Goal: Task Accomplishment & Management: Manage account settings

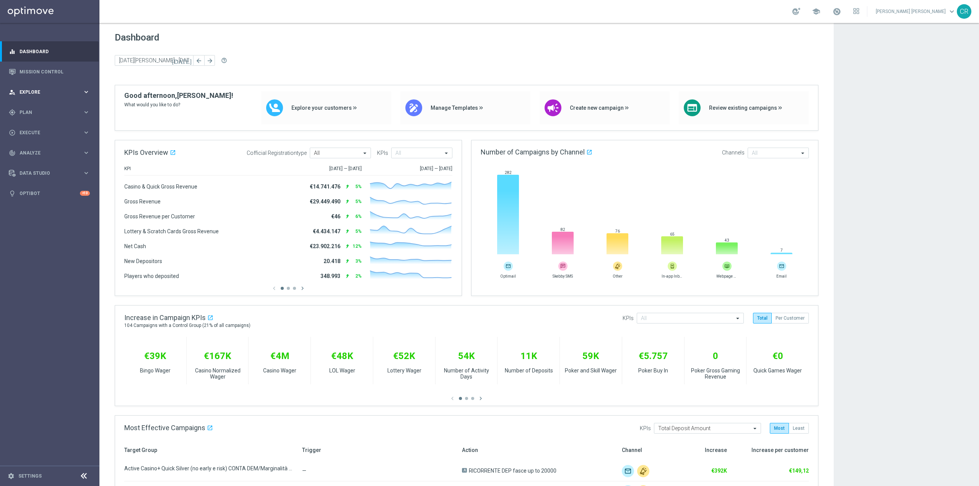
click at [53, 92] on span "Explore" at bounding box center [50, 92] width 63 height 5
click at [40, 205] on span "Plan" at bounding box center [50, 204] width 63 height 5
click at [45, 148] on button "Templates keyboard_arrow_right" at bounding box center [55, 151] width 70 height 6
click at [47, 159] on link "Optimail" at bounding box center [52, 162] width 56 height 6
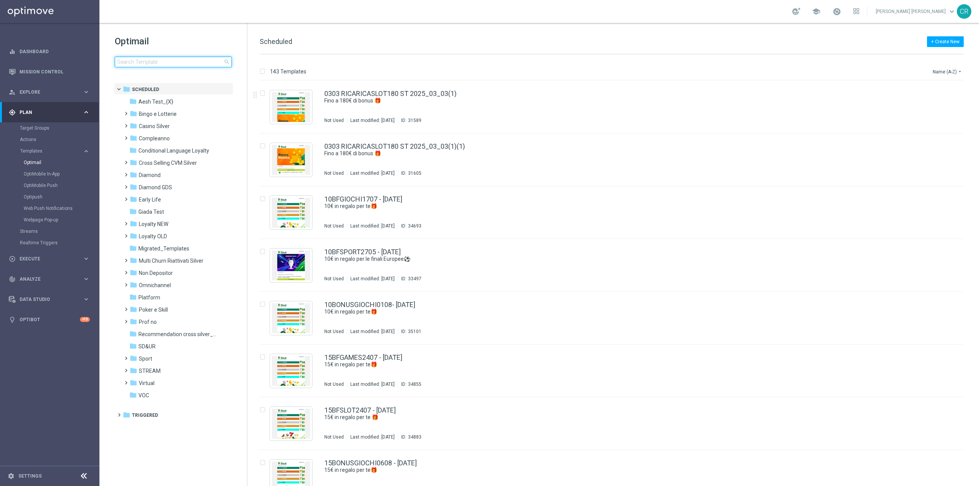
click at [140, 60] on input at bounding box center [173, 62] width 117 height 11
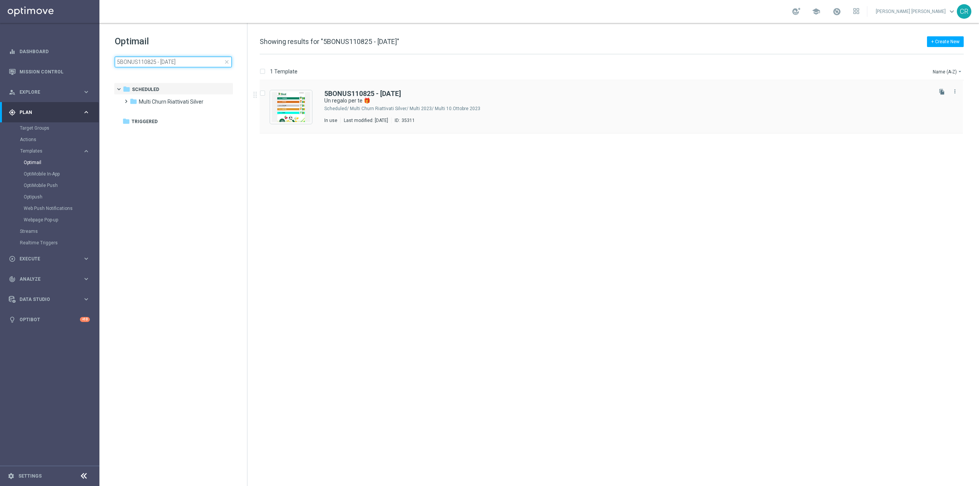
type input "5BONUS110825 - 2025-08-11"
click at [531, 109] on div "Multi Churn Riattivati Silver/ Multi 2023/ Multi 10.Ottobre 2023" at bounding box center [640, 109] width 581 height 6
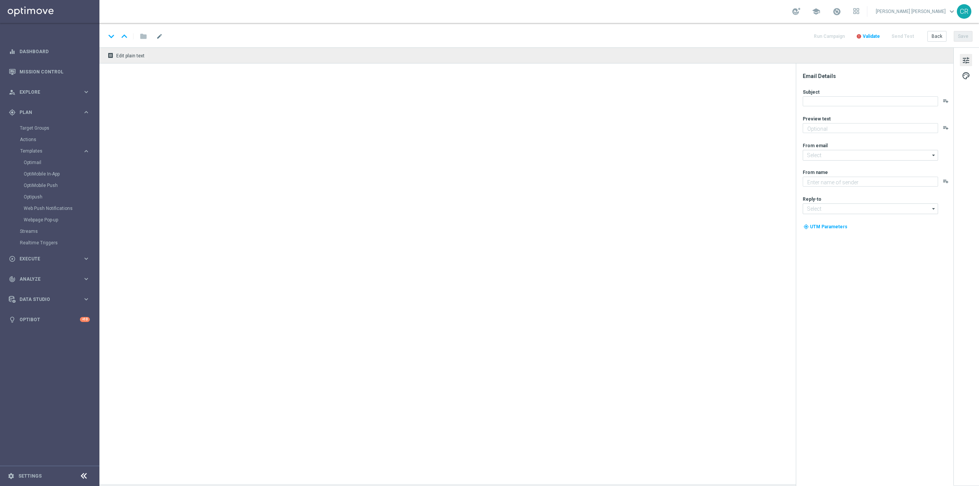
type textarea "Scopri le novità su Sisal 🎯"
type textarea "Sisal"
type input "[EMAIL_ADDRESS][DOMAIN_NAME]"
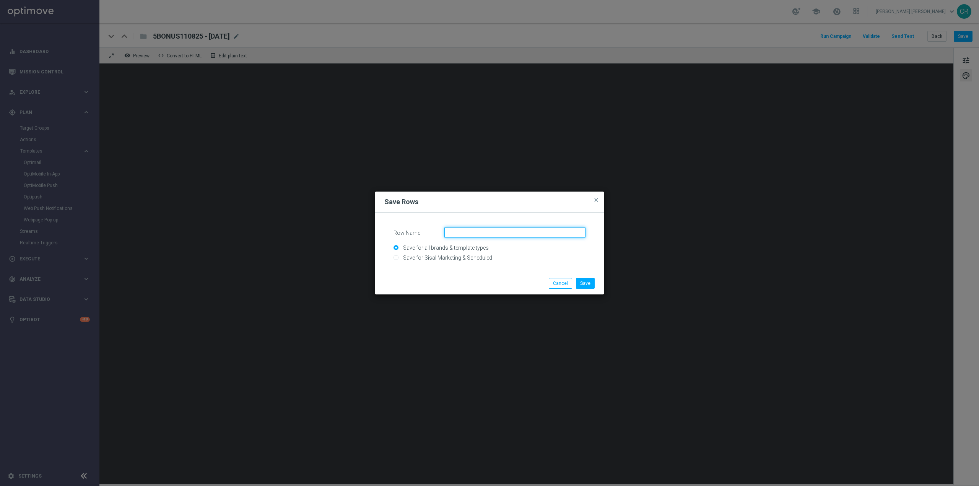
click at [567, 233] on input "Row Name" at bounding box center [514, 232] width 141 height 11
click at [563, 284] on button "Cancel" at bounding box center [560, 283] width 23 height 11
click at [535, 236] on input "Row Name" at bounding box center [514, 232] width 141 height 11
type input "passaparola"
click at [436, 255] on input "Save for Sisal Marketing & Scheduled" at bounding box center [489, 260] width 192 height 11
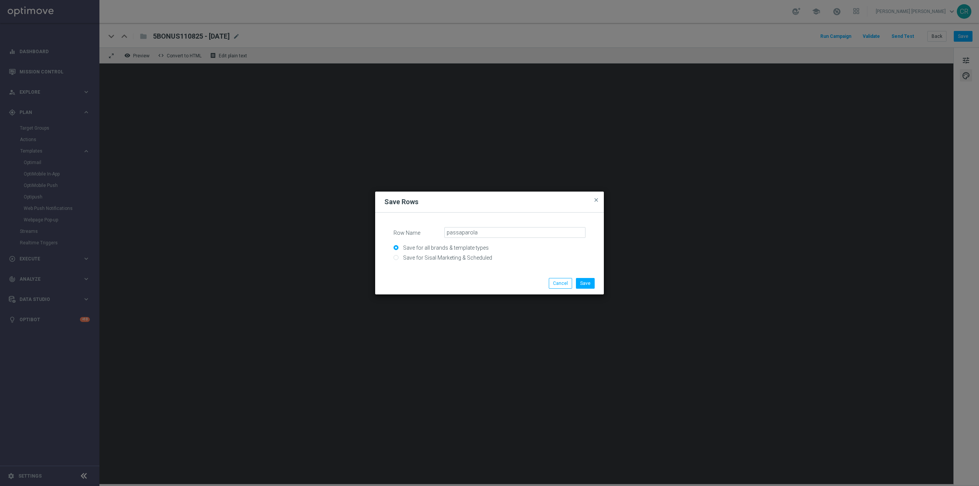
radio input "true"
click at [582, 283] on button "Save" at bounding box center [585, 283] width 19 height 11
click at [482, 232] on input "Row Name" at bounding box center [514, 232] width 141 height 11
type input "calcio"
click at [479, 255] on input "Save for all brands & template types" at bounding box center [489, 251] width 192 height 11
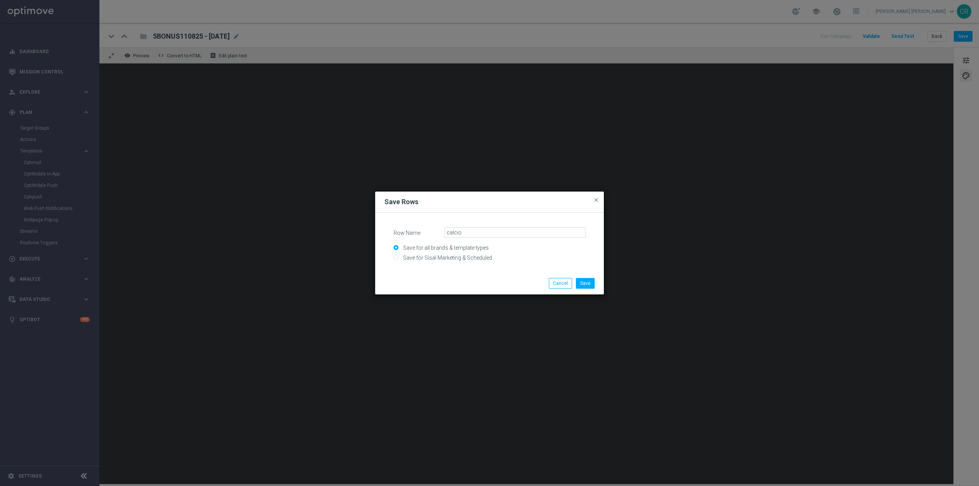
click at [397, 257] on input "Save for Sisal Marketing & Scheduled" at bounding box center [489, 260] width 192 height 11
radio input "true"
click at [592, 282] on button "Save" at bounding box center [585, 283] width 19 height 11
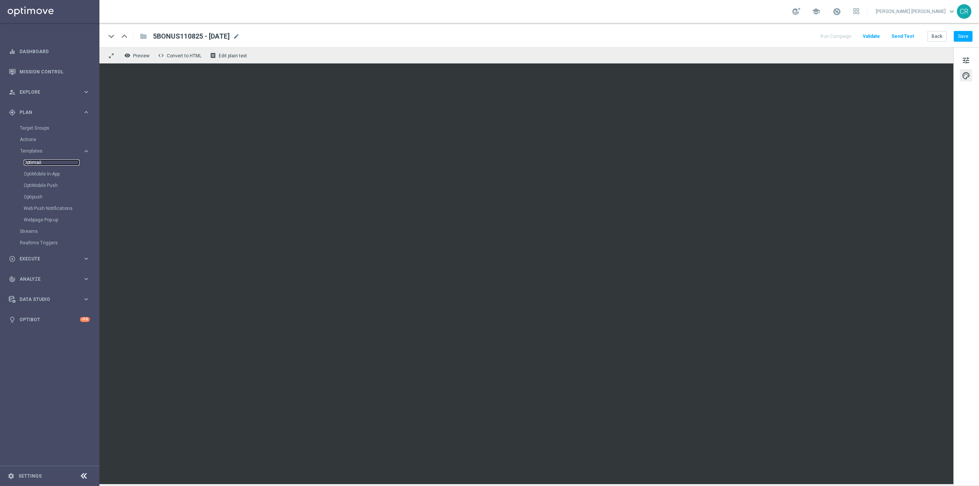
click at [40, 160] on link "Optimail" at bounding box center [52, 162] width 56 height 6
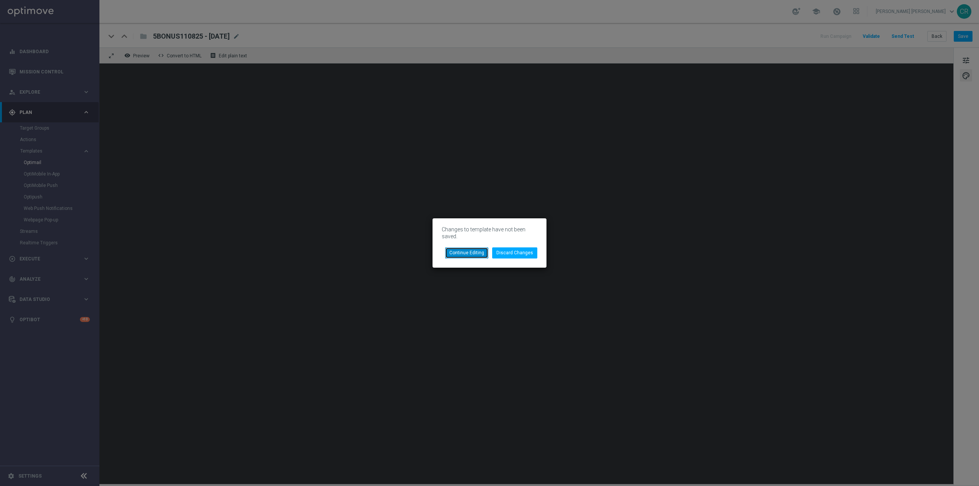
click at [486, 252] on button "Continue Editing" at bounding box center [466, 252] width 43 height 11
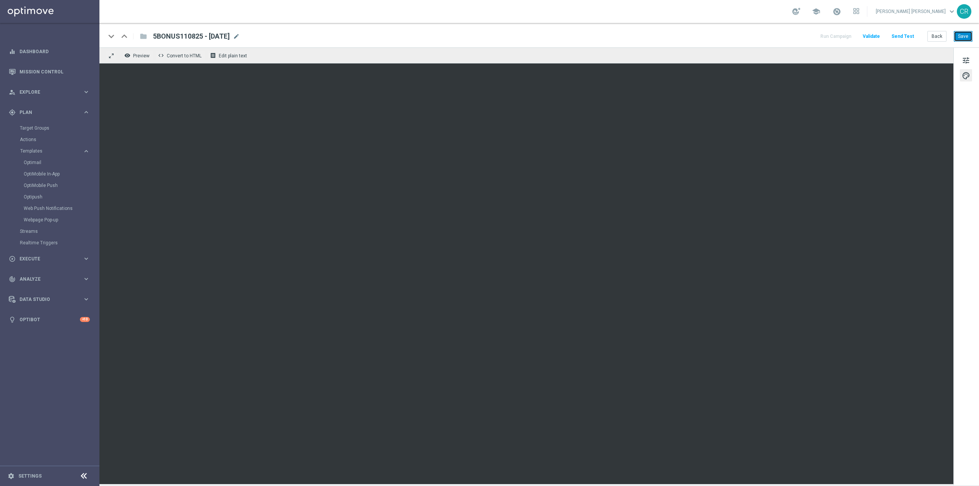
click at [963, 36] on button "Save" at bounding box center [963, 36] width 19 height 11
click at [41, 163] on link "Optimail" at bounding box center [52, 162] width 56 height 6
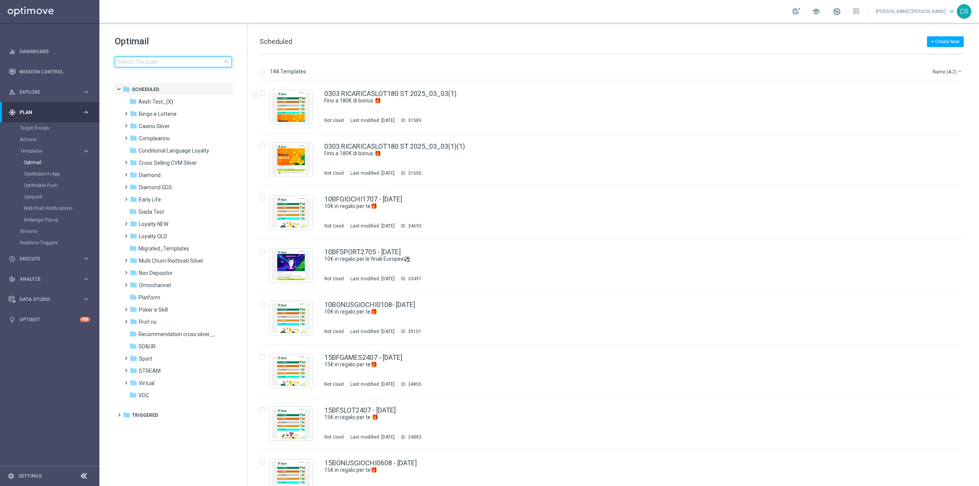
click at [143, 63] on input at bounding box center [173, 62] width 117 height 11
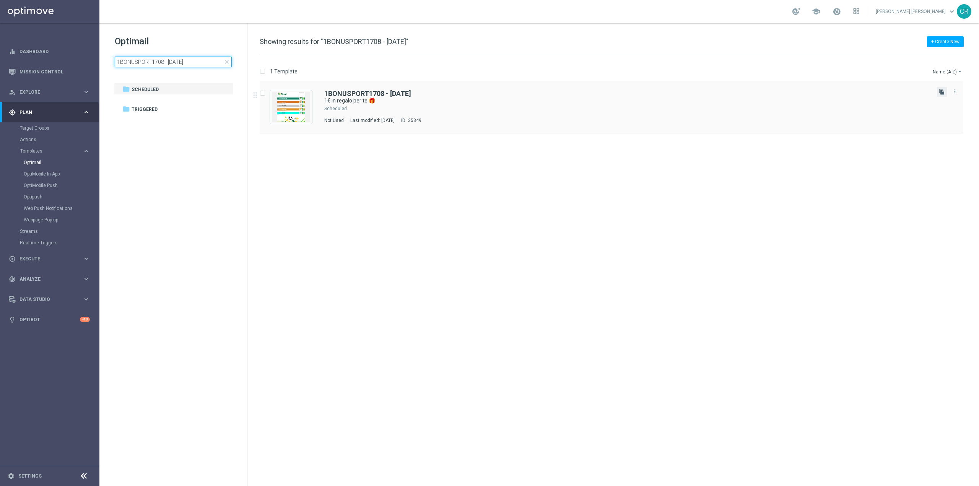
type input "1BONUSPORT1708 - 2025-08-17"
click at [944, 91] on icon "file_copy" at bounding box center [942, 92] width 6 height 6
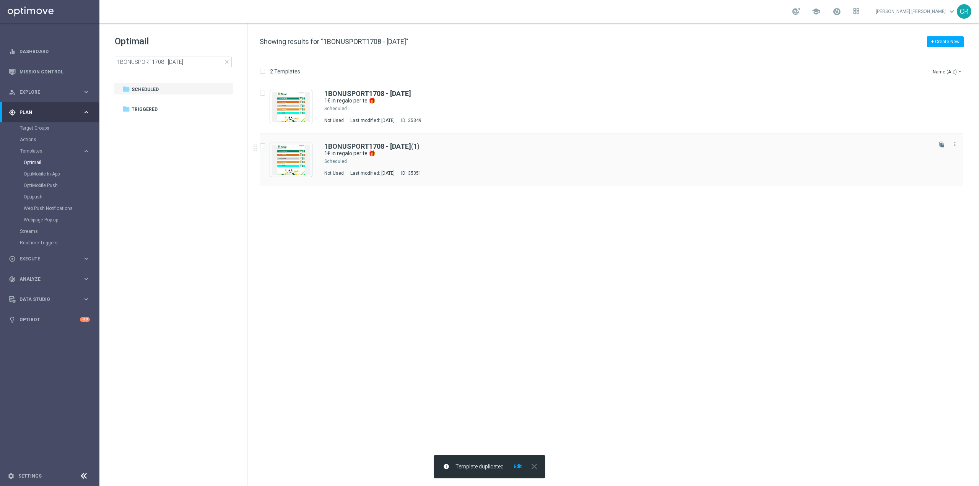
click at [495, 174] on div "Not Used Last modified: Tuesday, August 12, 2025 ID: 35351" at bounding box center [627, 173] width 606 height 6
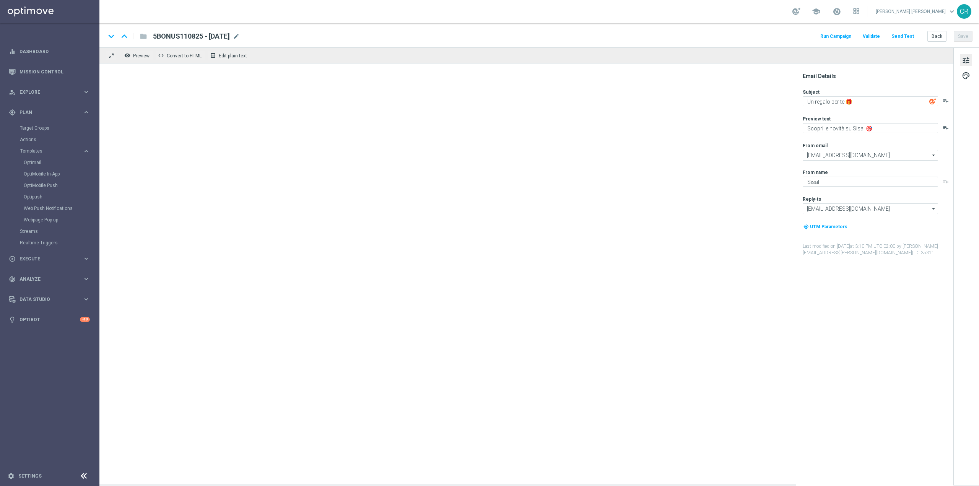
type textarea "1€ in regalo per te 🎁"
type textarea "da usare sulle Scommesse Sportive! ⚽"
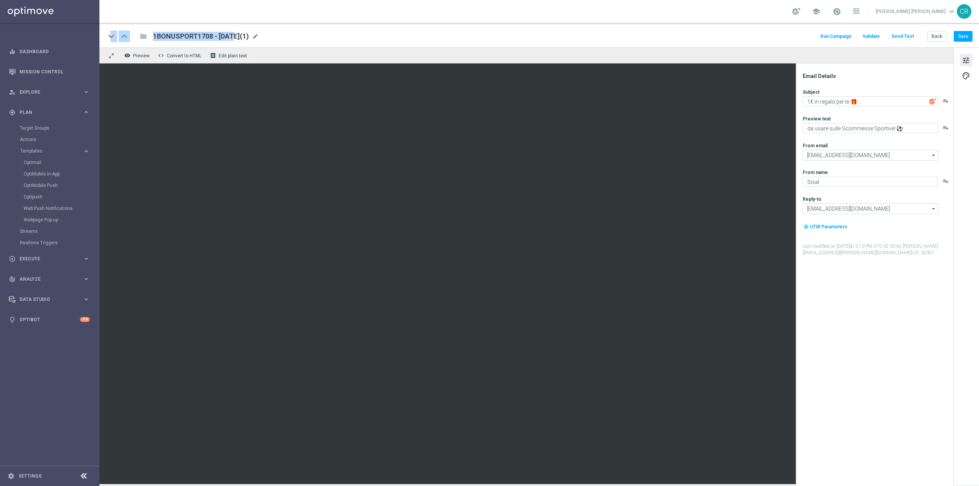
drag, startPoint x: 212, startPoint y: 36, endPoint x: 105, endPoint y: 36, distance: 107.1
type textarea "keyboard_arrow_down keyboard_arrow_up folder 1BONUSPORT1708"
click at [105, 36] on div "keyboard_arrow_down keyboard_arrow_up folder 1BONUSPORT1708 - 2025-08-17(1) 1BO…" at bounding box center [538, 35] width 879 height 24
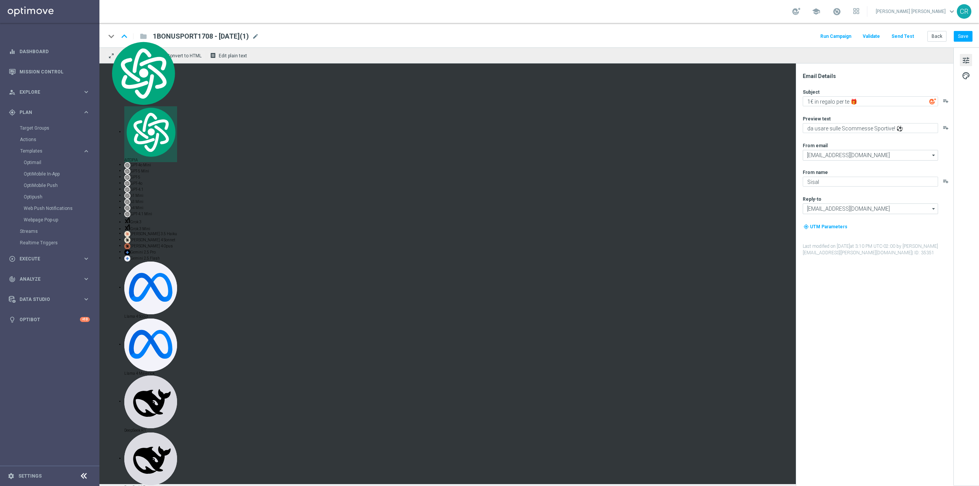
click at [275, 37] on div "keyboard_arrow_down keyboard_arrow_up folder 1BONUSPORT1708 - 2025-08-17(1) 1BO…" at bounding box center [539, 36] width 867 height 10
click at [259, 34] on span "mode_edit" at bounding box center [255, 36] width 7 height 7
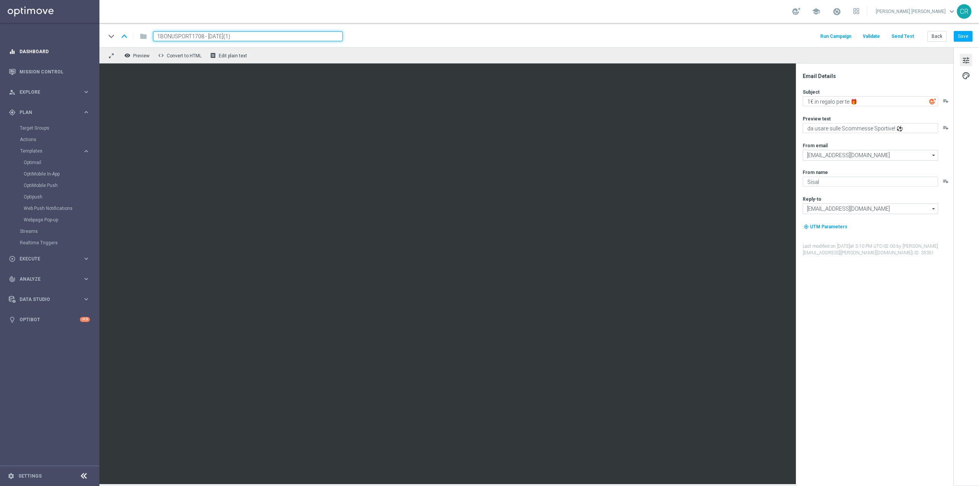
drag, startPoint x: 201, startPoint y: 36, endPoint x: 74, endPoint y: 41, distance: 126.7
click at [74, 41] on main "equalizer Dashboard Mission Control" at bounding box center [489, 243] width 979 height 486
paste input "3BONUSPORT1708"
click at [276, 39] on input "3BONUSPORT1708 - 2025-08-17(1)" at bounding box center [248, 36] width 190 height 10
type input "3BONUSPORT1708 - 2025-08-17"
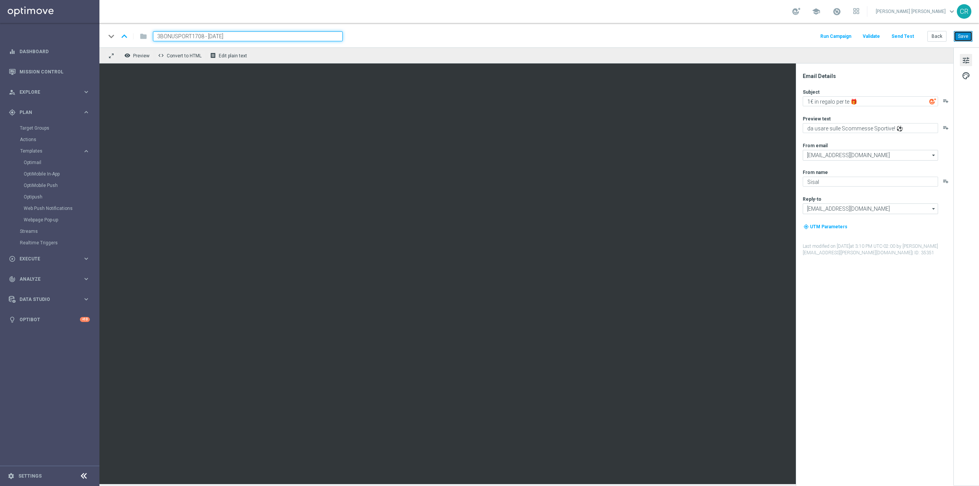
click at [963, 38] on button "Save" at bounding box center [963, 36] width 19 height 11
click at [808, 104] on textarea "1€ in regalo per te 🎁" at bounding box center [870, 101] width 135 height 10
type textarea "3€ in regalo per te 🎁"
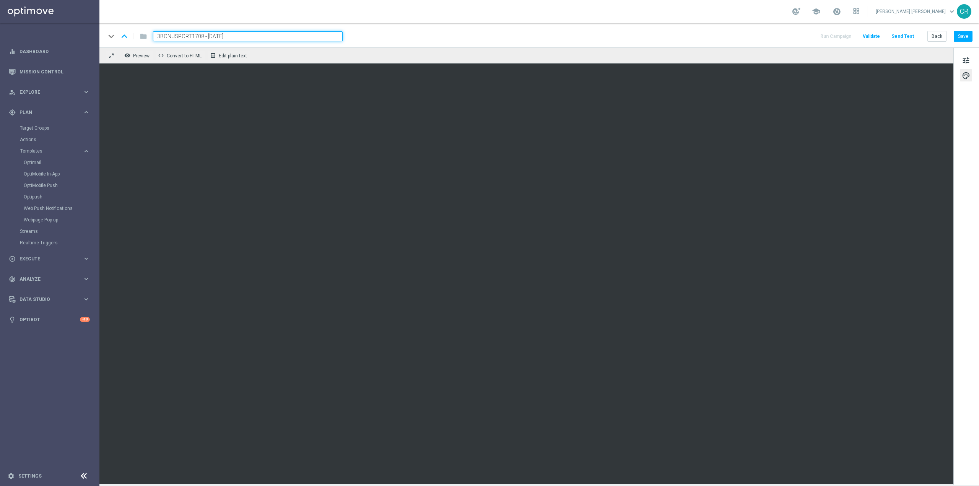
click at [238, 37] on input "3BONUSPORT1708 - 2025-08-17" at bounding box center [248, 36] width 190 height 10
drag, startPoint x: 238, startPoint y: 37, endPoint x: 51, endPoint y: 45, distance: 187.1
click at [52, 45] on main "equalizer Dashboard Mission Control" at bounding box center [489, 243] width 979 height 486
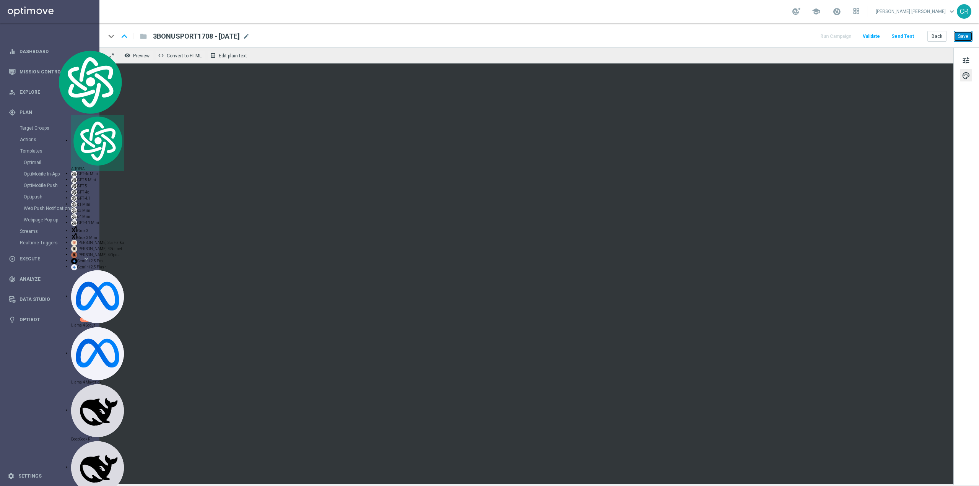
click at [961, 37] on button "Save" at bounding box center [963, 36] width 19 height 11
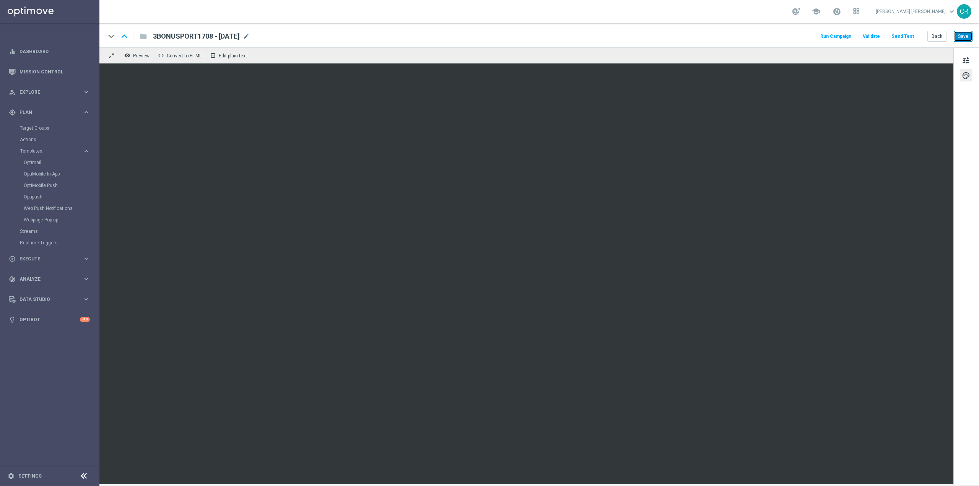
click at [966, 39] on button "Save" at bounding box center [963, 36] width 19 height 11
click at [963, 63] on span "tune" at bounding box center [966, 60] width 8 height 10
click at [960, 37] on button "Save" at bounding box center [963, 36] width 19 height 11
click at [964, 60] on span "tune" at bounding box center [966, 60] width 8 height 10
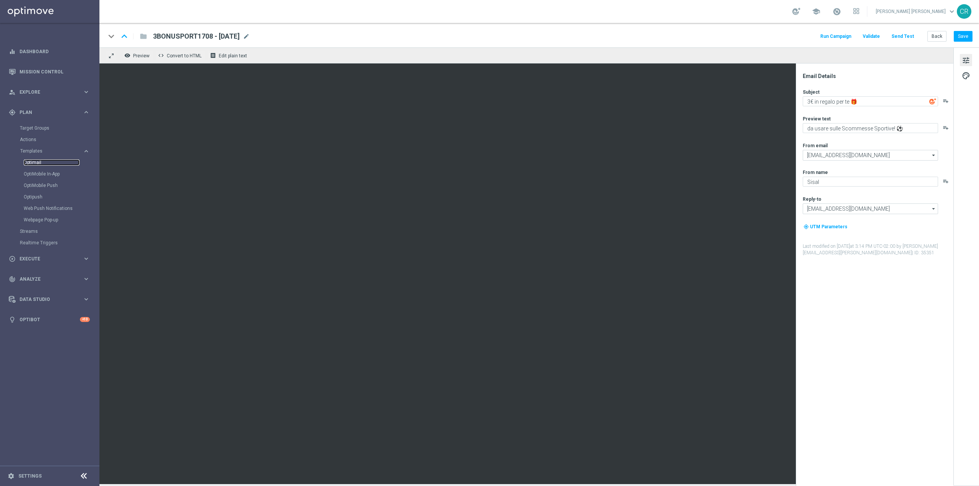
click at [43, 161] on link "Optimail" at bounding box center [52, 162] width 56 height 6
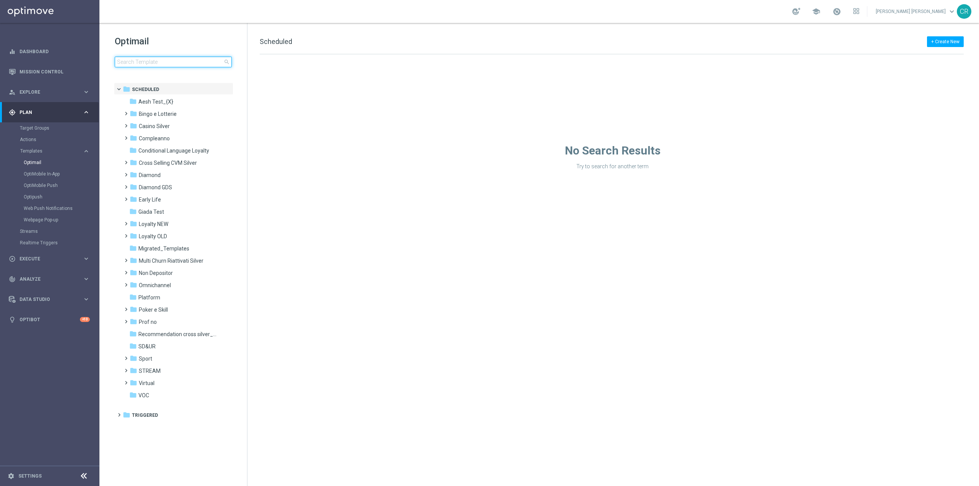
click at [167, 64] on input at bounding box center [173, 62] width 117 height 11
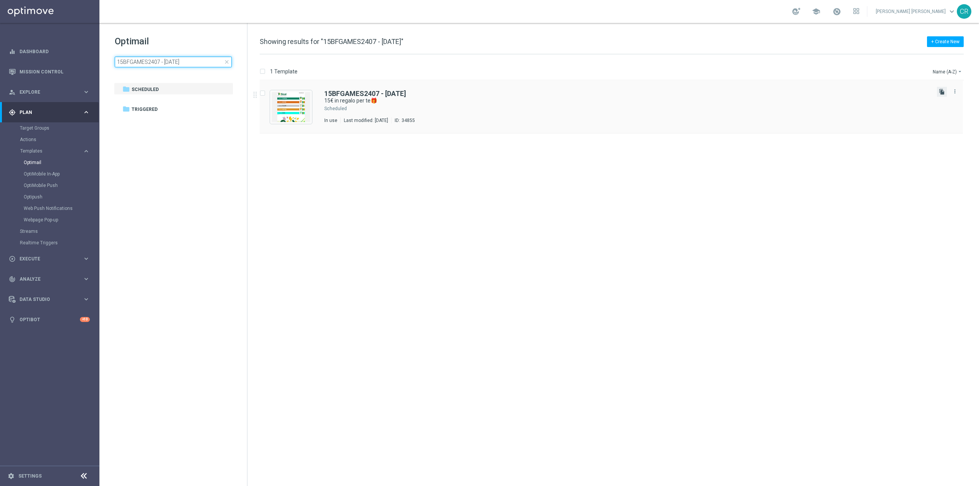
type input "15BFGAMES2407 - [DATE]"
click at [942, 92] on icon "file_copy" at bounding box center [942, 92] width 6 height 6
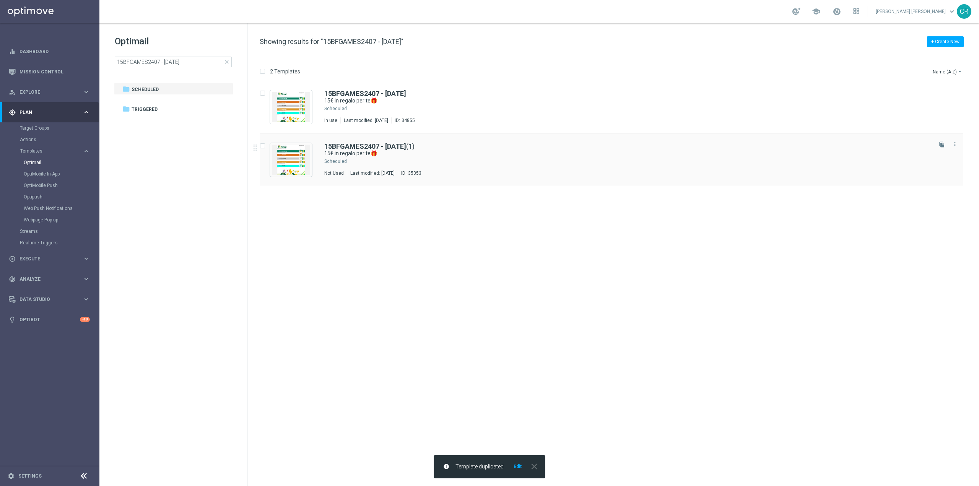
click at [504, 160] on div "Press SPACE to select this row." at bounding box center [639, 161] width 583 height 6
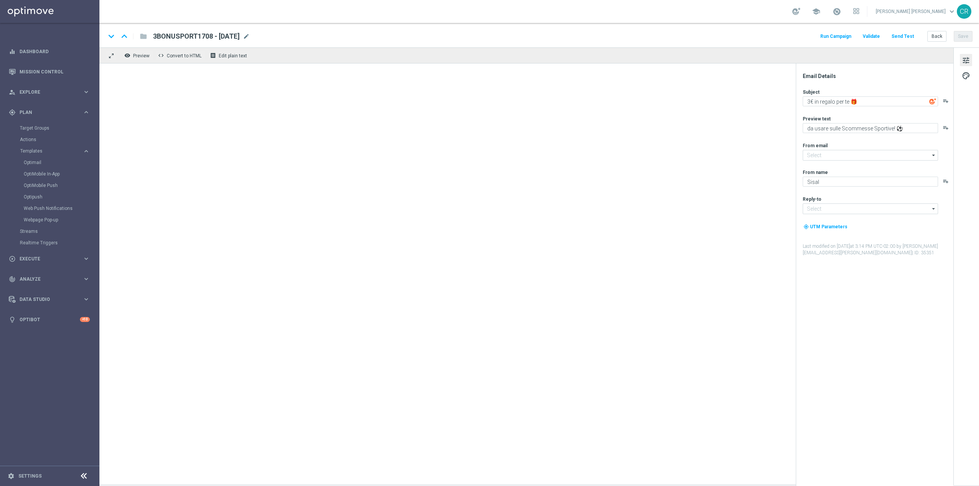
type textarea "15€ in regalo per te🎁"
type textarea "da usare su qualsiasi gioco!"
type input "[EMAIL_ADDRESS][DOMAIN_NAME]"
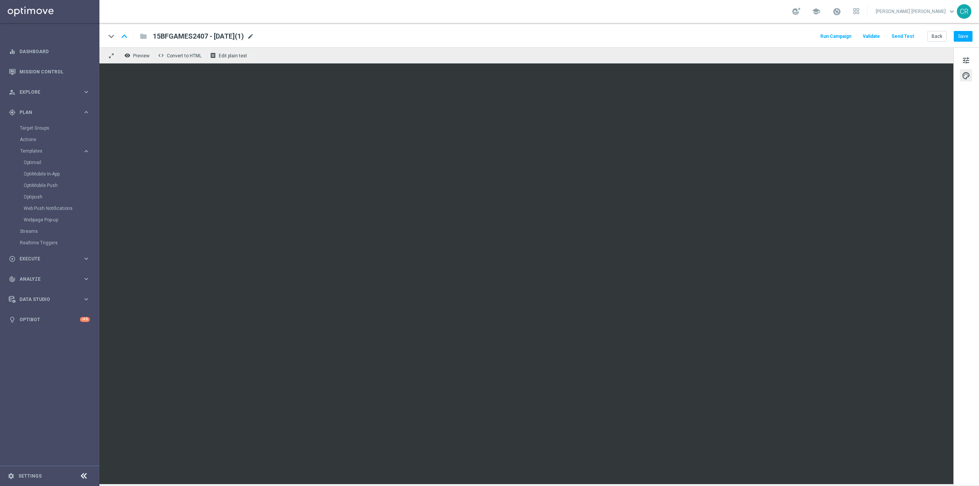
click at [254, 35] on span "mode_edit" at bounding box center [250, 36] width 7 height 7
drag, startPoint x: 198, startPoint y: 36, endPoint x: 103, endPoint y: 44, distance: 95.6
click at [103, 44] on div "keyboard_arrow_down keyboard_arrow_up folder 15BFGAMES2407 - 2025-07-24(1) Run …" at bounding box center [538, 35] width 879 height 24
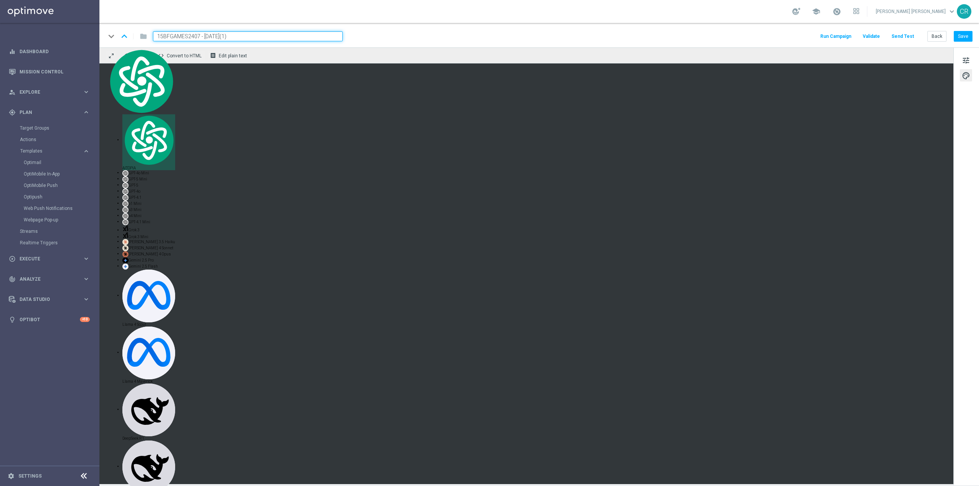
paste input "ONUSGIOCHI1708"
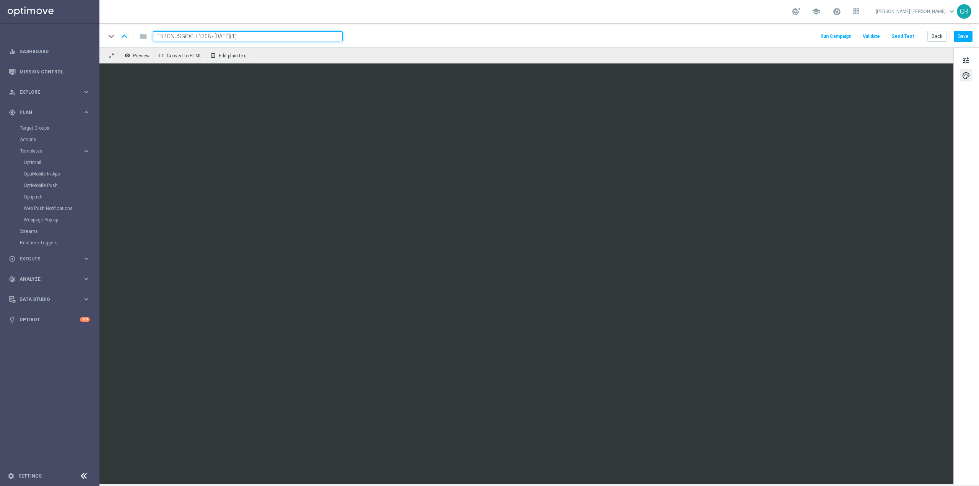
click at [240, 35] on input "15BONUSGIOCHI1708 - 2025-07-24(1)" at bounding box center [248, 36] width 190 height 10
type input "15BONUSGIOCHI1708 - 2025-08-17"
click at [959, 39] on button "Save" at bounding box center [963, 36] width 19 height 11
click at [966, 57] on span "tune" at bounding box center [966, 60] width 8 height 10
click at [842, 14] on link at bounding box center [837, 12] width 10 height 12
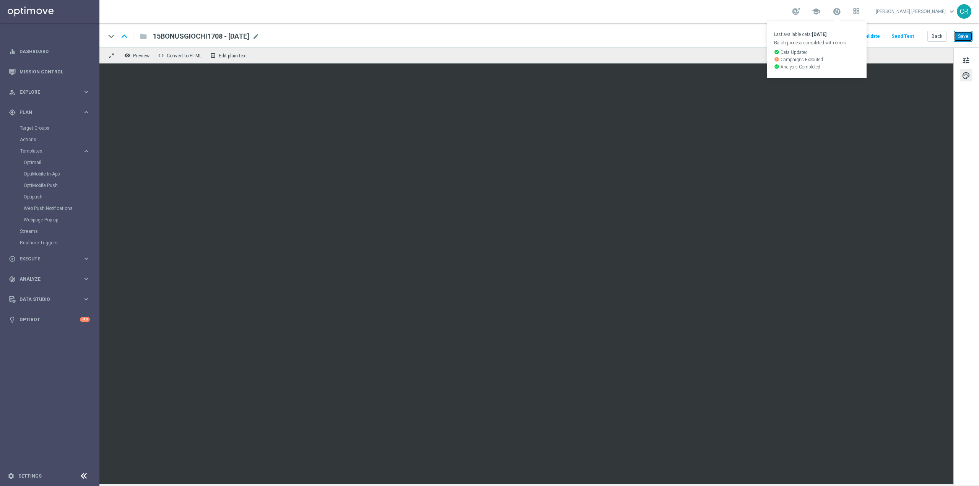
click at [967, 38] on button "Save" at bounding box center [963, 36] width 19 height 11
click at [212, 34] on span "15BONUSGIOCHI1708 - 2025-08-17" at bounding box center [201, 36] width 96 height 9
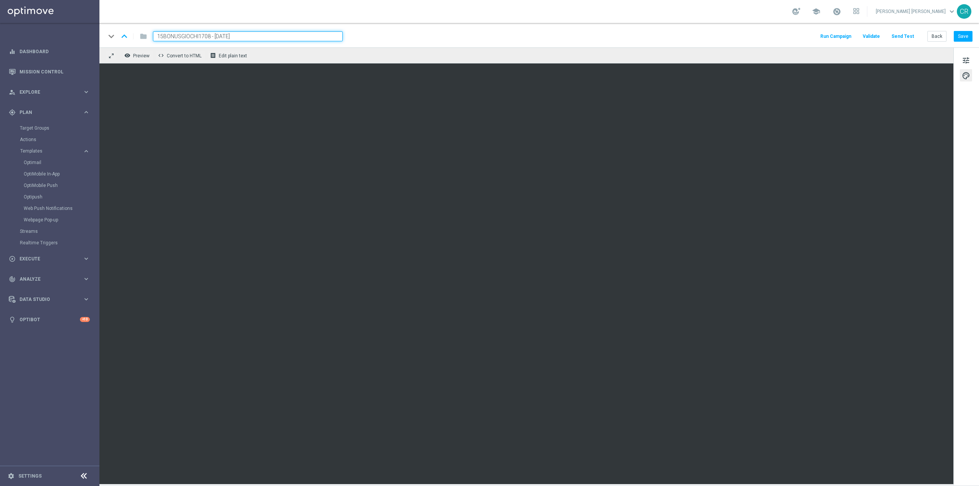
drag, startPoint x: 244, startPoint y: 37, endPoint x: 139, endPoint y: 39, distance: 104.8
click at [139, 39] on div "keyboard_arrow_down keyboard_arrow_up folder 15BONUSGIOCHI1708 - 2025-08-17" at bounding box center [224, 36] width 237 height 10
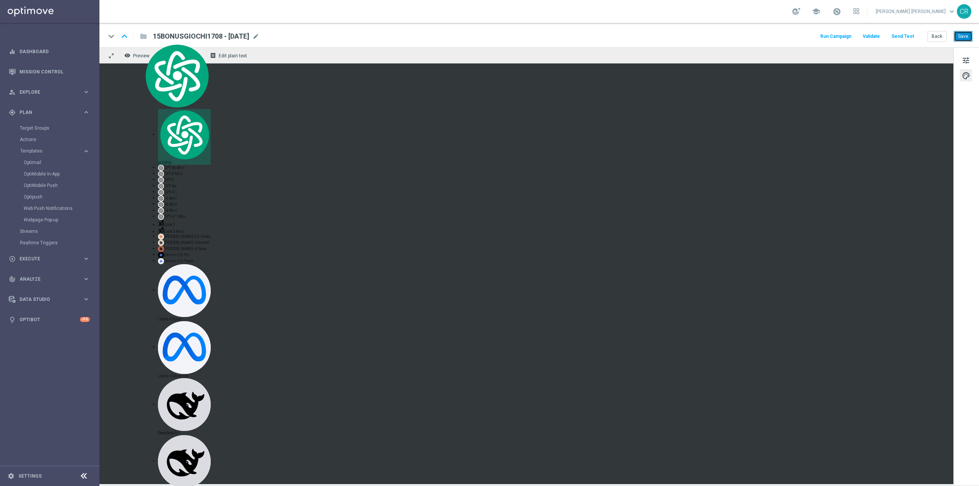
click at [968, 36] on button "Save" at bounding box center [963, 36] width 19 height 11
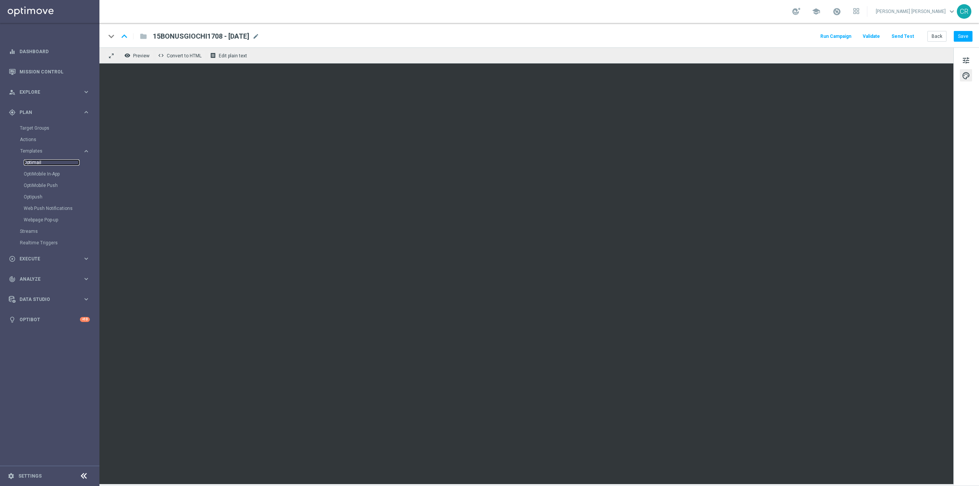
click at [43, 164] on link "Optimail" at bounding box center [52, 162] width 56 height 6
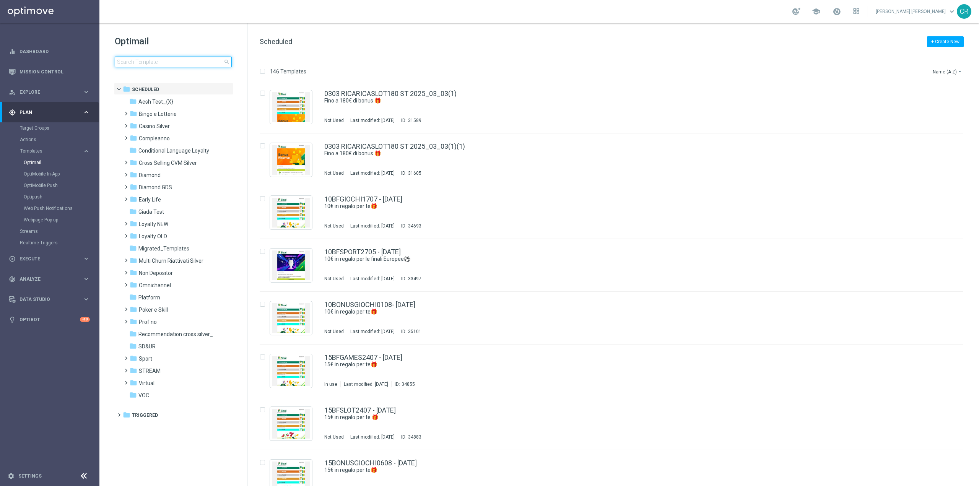
click at [188, 62] on input at bounding box center [173, 62] width 117 height 11
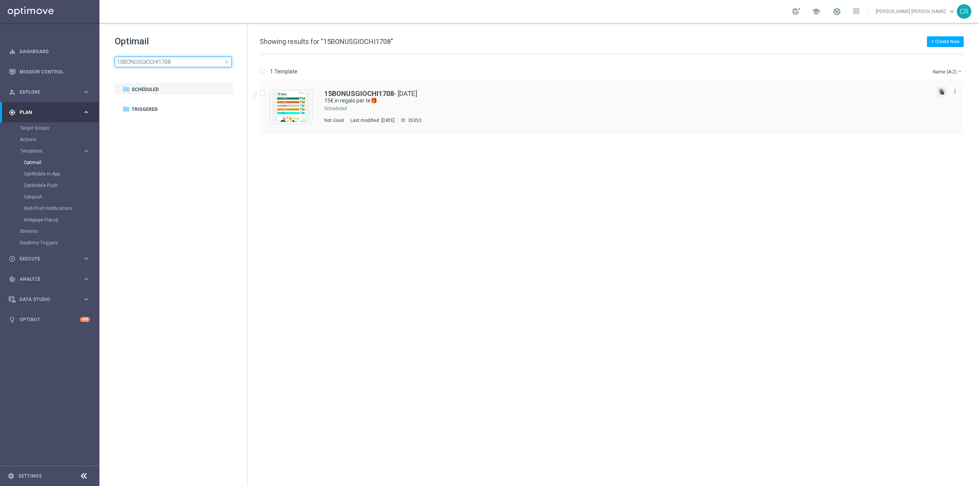
type input "15BONUSGIOCHI1708"
click at [941, 94] on icon "file_copy" at bounding box center [942, 92] width 6 height 6
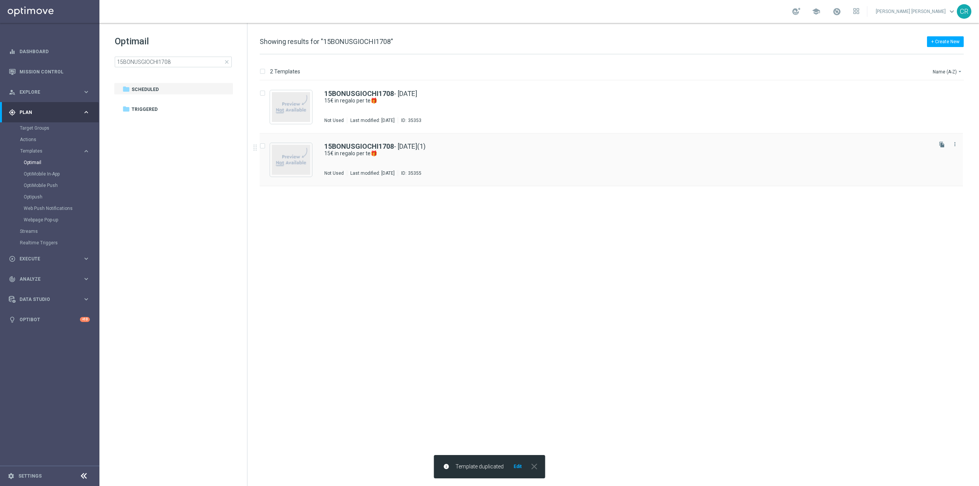
click at [568, 172] on div "Not Used Last modified: Tuesday, August 12, 2025 ID: 35355" at bounding box center [627, 173] width 606 height 6
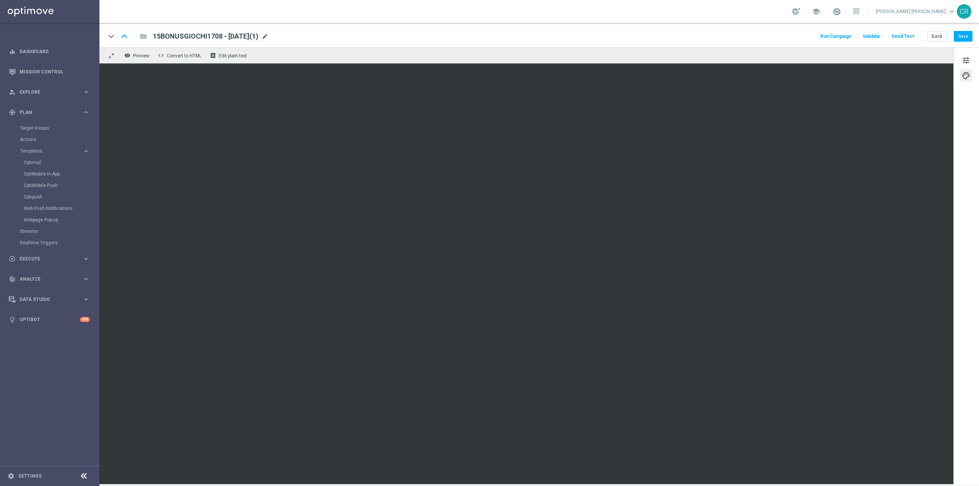
click at [268, 35] on span "mode_edit" at bounding box center [265, 36] width 7 height 7
drag, startPoint x: 209, startPoint y: 38, endPoint x: 96, endPoint y: 37, distance: 112.8
click at [96, 37] on main "equalizer Dashboard Mission Control" at bounding box center [489, 243] width 979 height 486
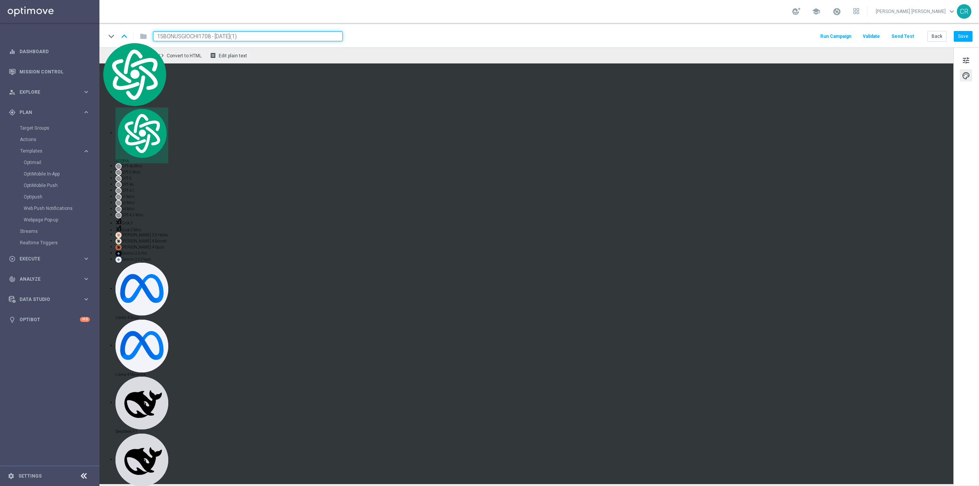
paste input "3"
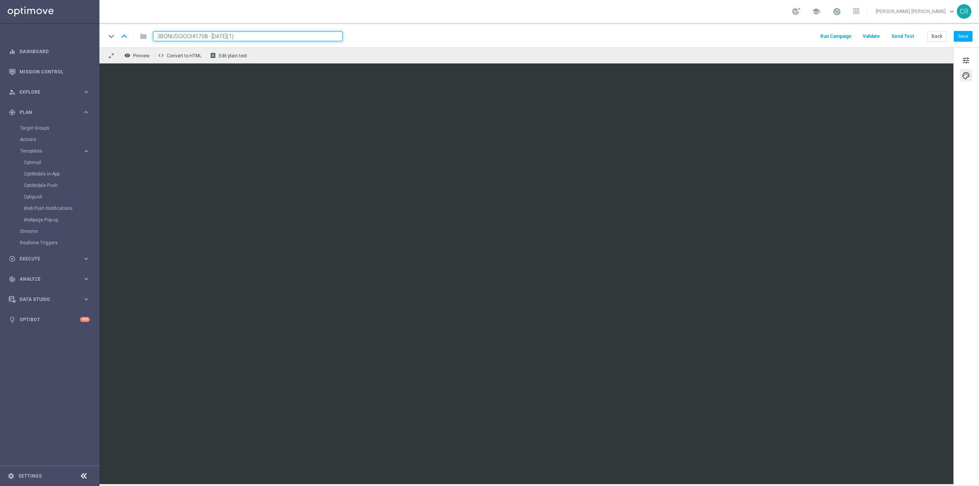
click at [249, 36] on input "3BONUSGIOCHI1708 - 2025-08-17(1)" at bounding box center [248, 36] width 190 height 10
type input "3BONUSGIOCHI1708 - 2025-08-17"
click at [968, 36] on button "Save" at bounding box center [963, 36] width 19 height 11
drag, startPoint x: 252, startPoint y: 36, endPoint x: 0, endPoint y: 47, distance: 252.6
click at [0, 47] on main "equalizer Dashboard Mission Control" at bounding box center [489, 243] width 979 height 486
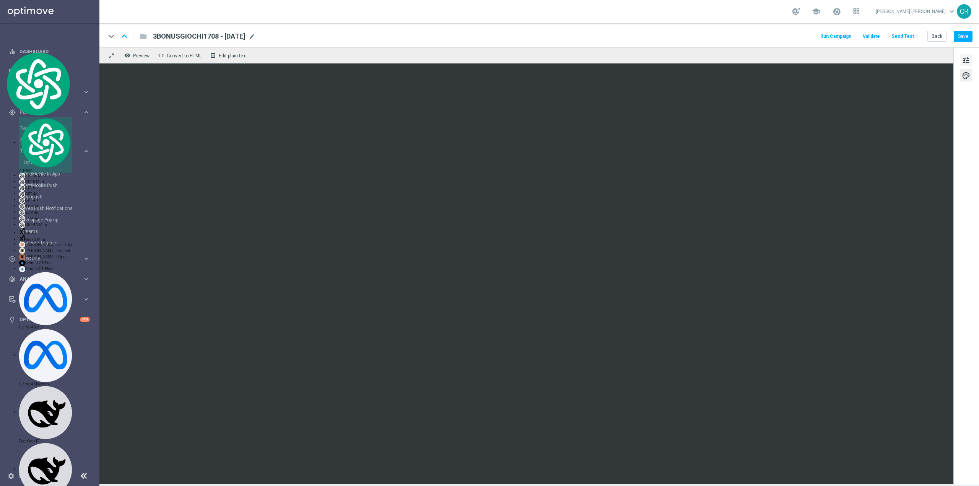
click at [964, 58] on span "tune" at bounding box center [966, 60] width 8 height 10
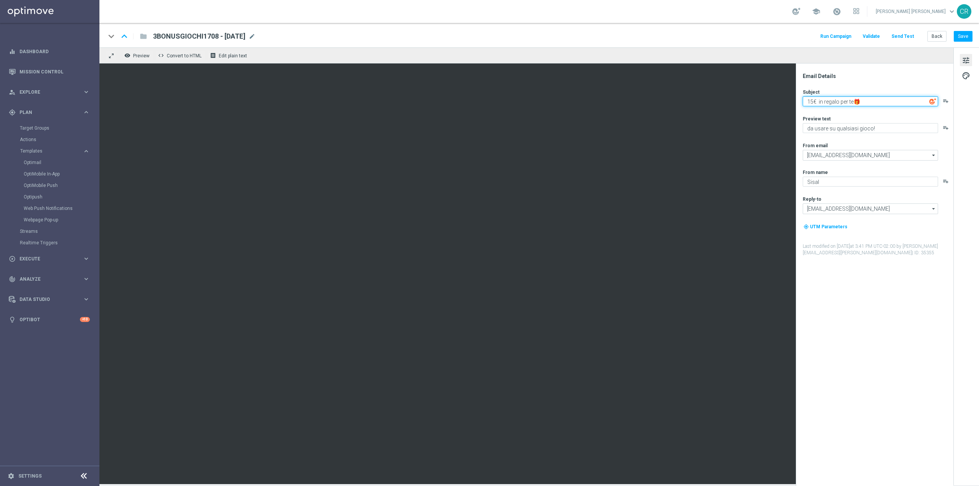
click at [812, 100] on textarea "15€ in regalo per te🎁" at bounding box center [870, 101] width 135 height 10
type textarea "3€ in regalo per te🎁"
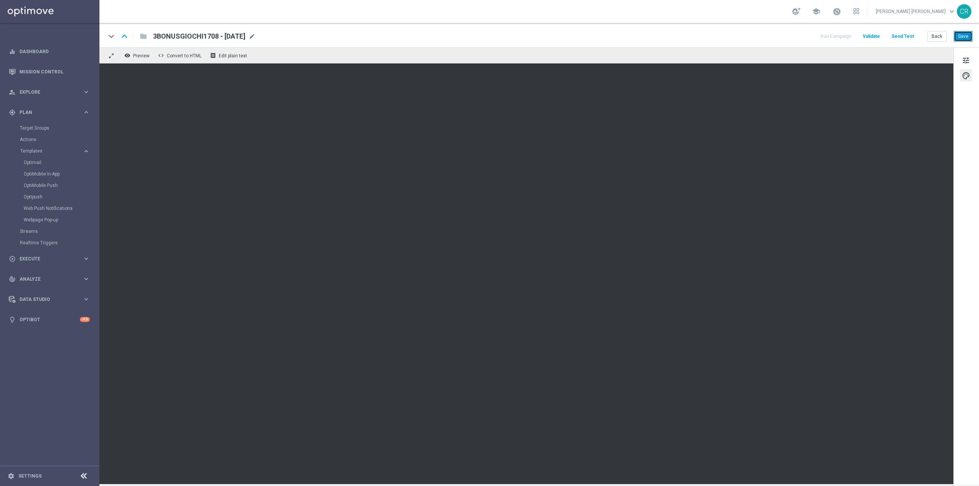
click at [965, 31] on button "Save" at bounding box center [963, 36] width 19 height 11
click at [970, 58] on span "tune" at bounding box center [966, 60] width 8 height 10
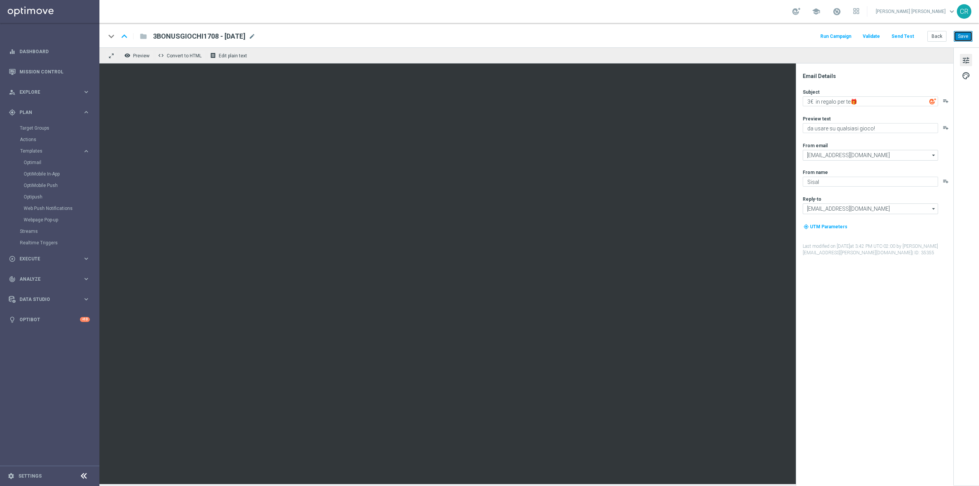
click at [963, 34] on button "Save" at bounding box center [963, 36] width 19 height 11
click at [47, 161] on link "Optimail" at bounding box center [52, 162] width 56 height 6
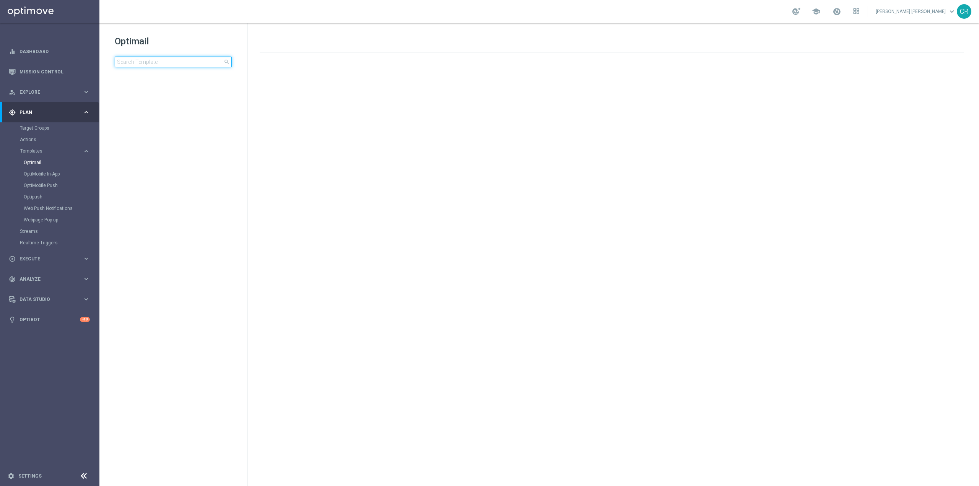
click at [166, 64] on input at bounding box center [173, 62] width 117 height 11
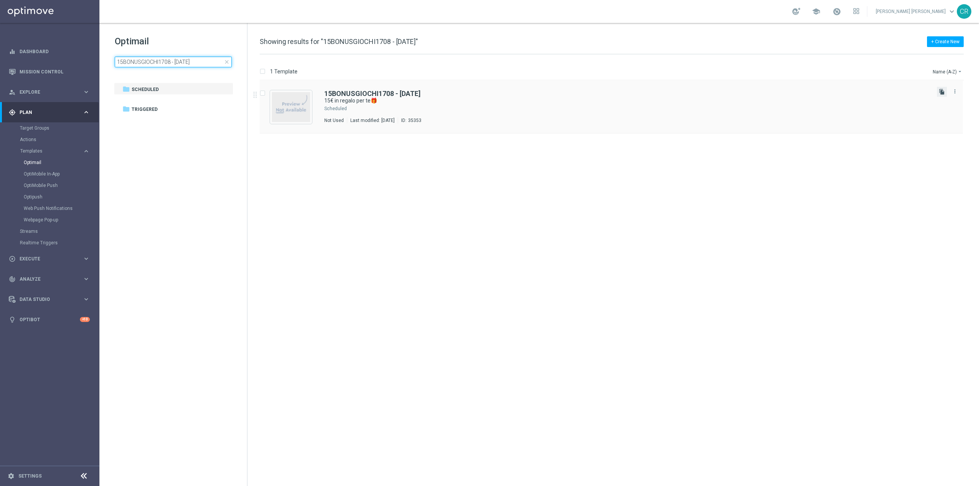
type input "15BONUSGIOCHI1708 - 2025-08-17"
click at [939, 93] on icon "file_copy" at bounding box center [942, 92] width 6 height 6
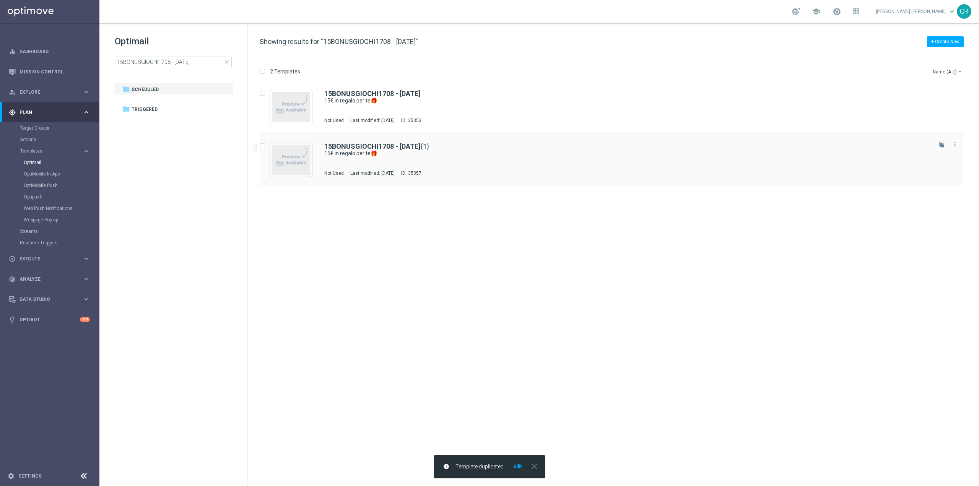
click at [549, 149] on div "15BONUSGIOCHI1708 - 2025-08-17 (1)" at bounding box center [627, 146] width 606 height 7
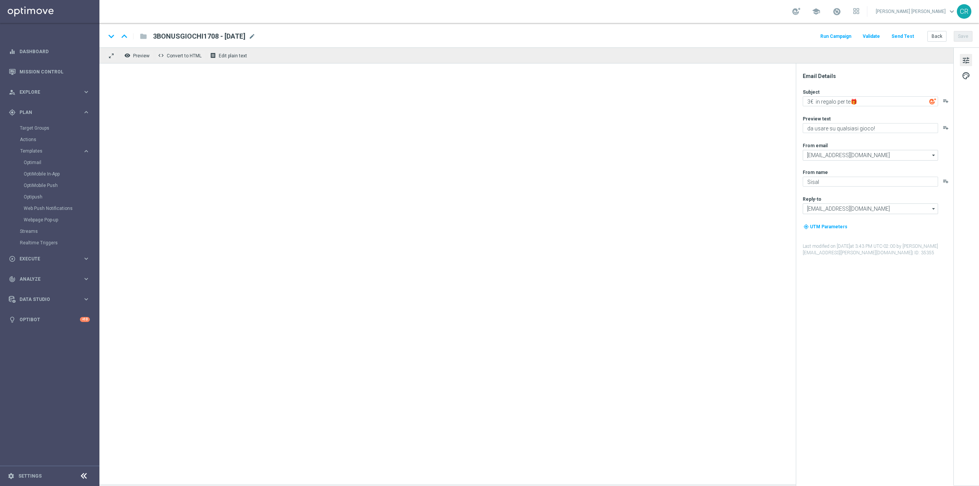
type textarea "15€ in regalo per te🎁"
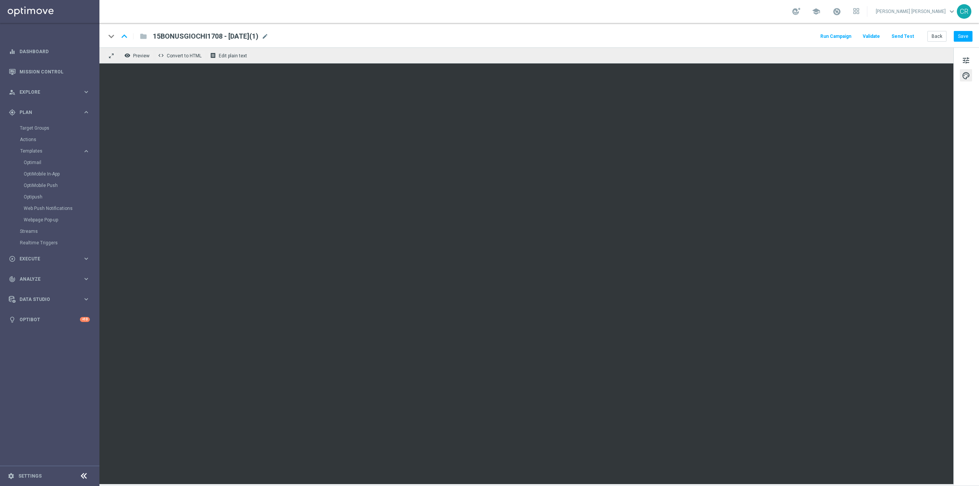
click at [217, 30] on div "keyboard_arrow_down keyboard_arrow_up folder 15BONUSGIOCHI1708 - 2025-08-17(1) …" at bounding box center [538, 35] width 879 height 24
click at [243, 37] on span "15BONUSGIOCHI1708 - 2025-08-17(1)" at bounding box center [206, 36] width 106 height 9
drag, startPoint x: 209, startPoint y: 38, endPoint x: 114, endPoint y: 38, distance: 94.8
click at [114, 38] on div "keyboard_arrow_down keyboard_arrow_up folder 15BONUSGIOCHI1708 - 2025-08-17(1)" at bounding box center [224, 36] width 237 height 10
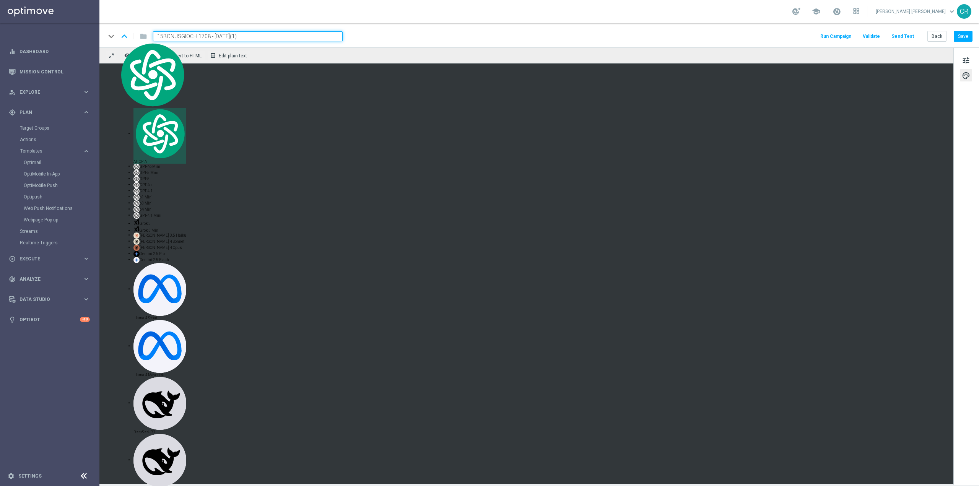
paste input "F"
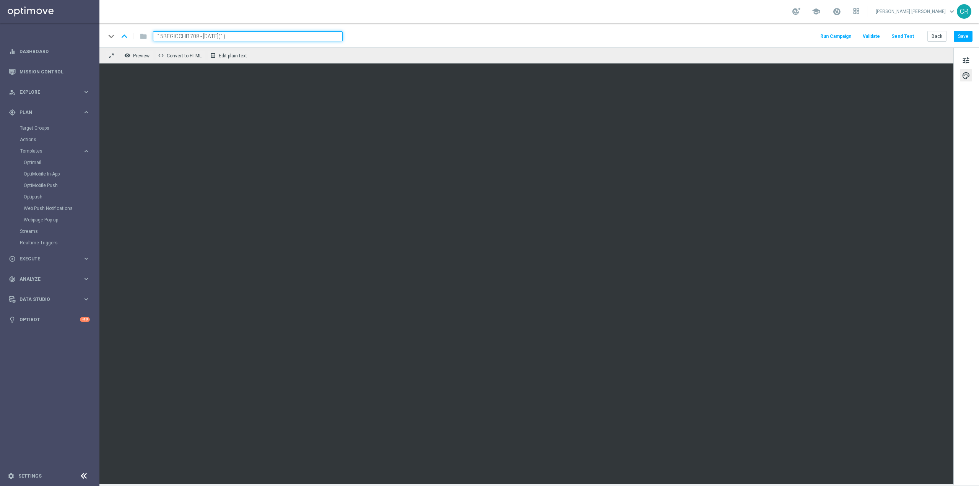
click at [267, 34] on input "15BFGIOCHI1708 - 2025-08-17(1)" at bounding box center [248, 36] width 190 height 10
type input "15BFGIOCHI1708 - [DATE]"
click at [973, 60] on div "tune palette" at bounding box center [966, 266] width 26 height 438
click at [968, 60] on span "tune" at bounding box center [966, 60] width 8 height 10
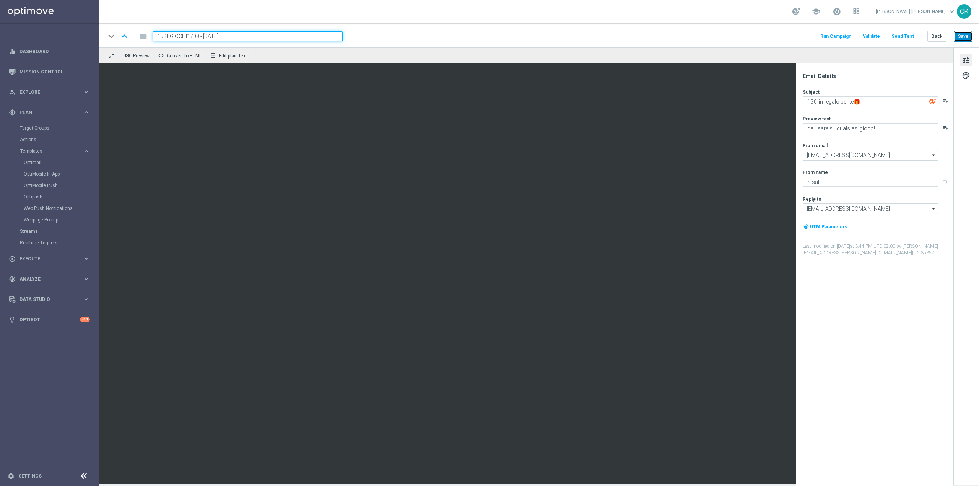
click at [968, 34] on button "Save" at bounding box center [963, 36] width 19 height 11
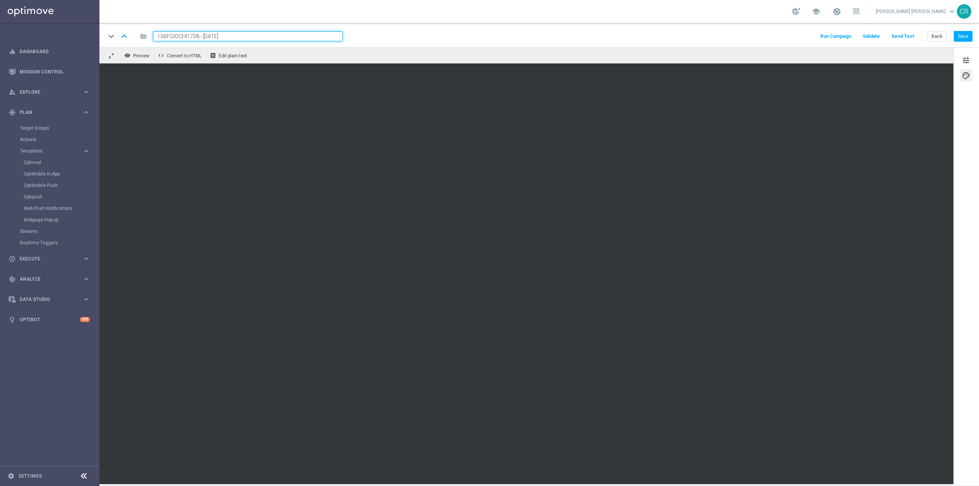
drag, startPoint x: 234, startPoint y: 33, endPoint x: 83, endPoint y: 39, distance: 150.8
click at [89, 41] on main "equalizer Dashboard Mission Control" at bounding box center [489, 243] width 979 height 486
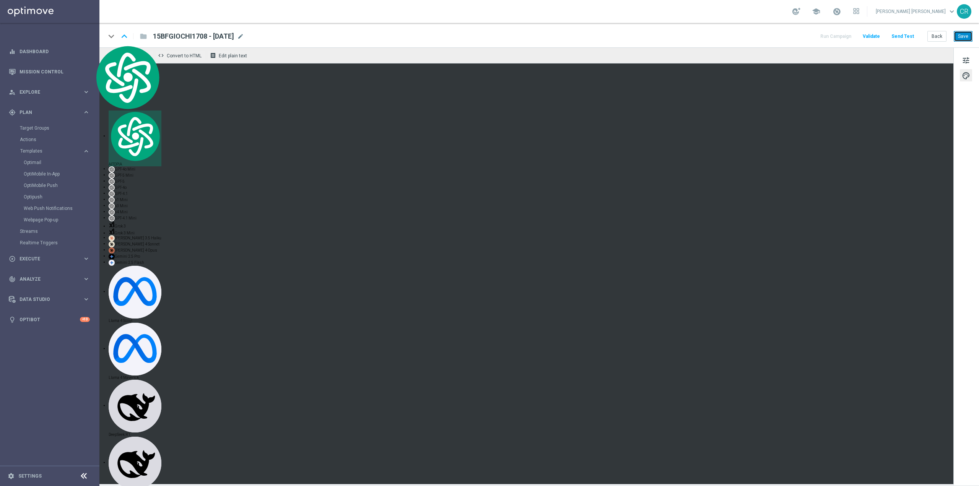
click at [967, 36] on button "Save" at bounding box center [963, 36] width 19 height 11
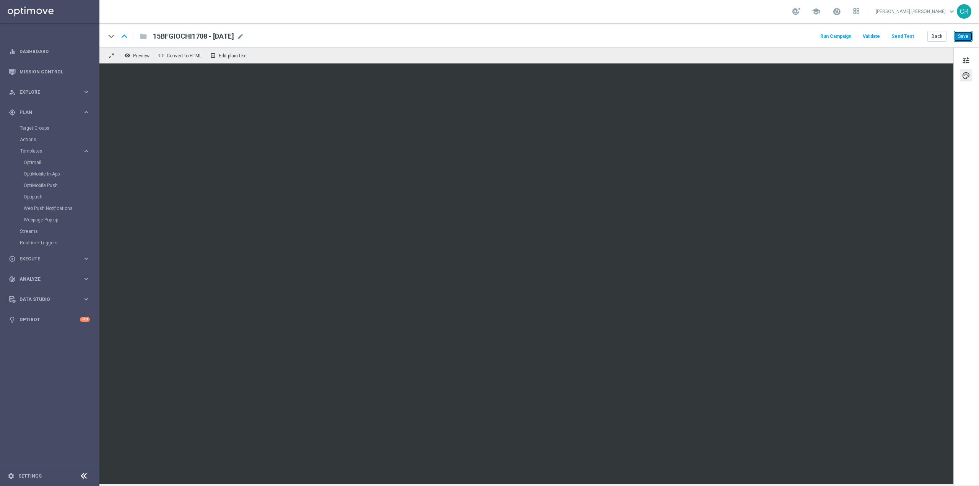
click at [968, 37] on button "Save" at bounding box center [963, 36] width 19 height 11
click at [42, 159] on div "Optimail" at bounding box center [61, 162] width 75 height 11
click at [42, 162] on link "Optimail" at bounding box center [52, 162] width 56 height 6
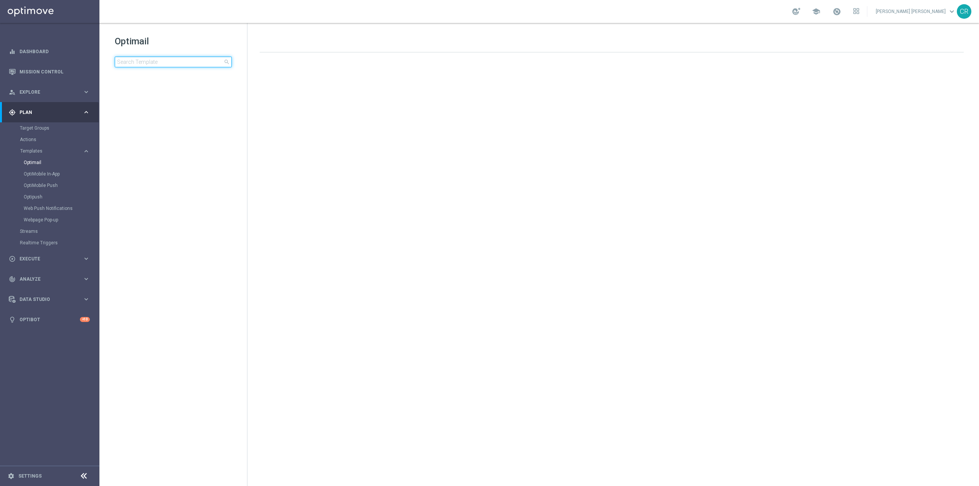
click at [160, 63] on input at bounding box center [173, 62] width 117 height 11
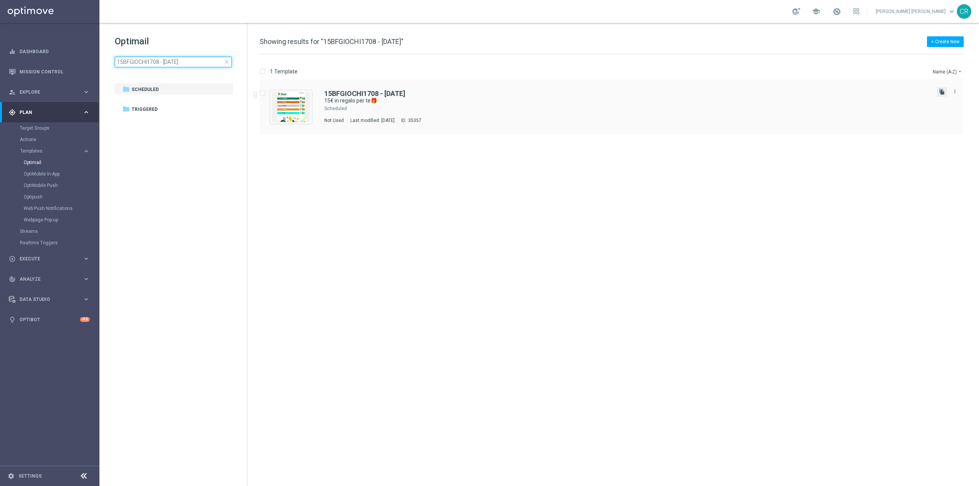
type input "15BFGIOCHI1708 - [DATE]"
click at [944, 90] on icon "file_copy" at bounding box center [942, 92] width 6 height 6
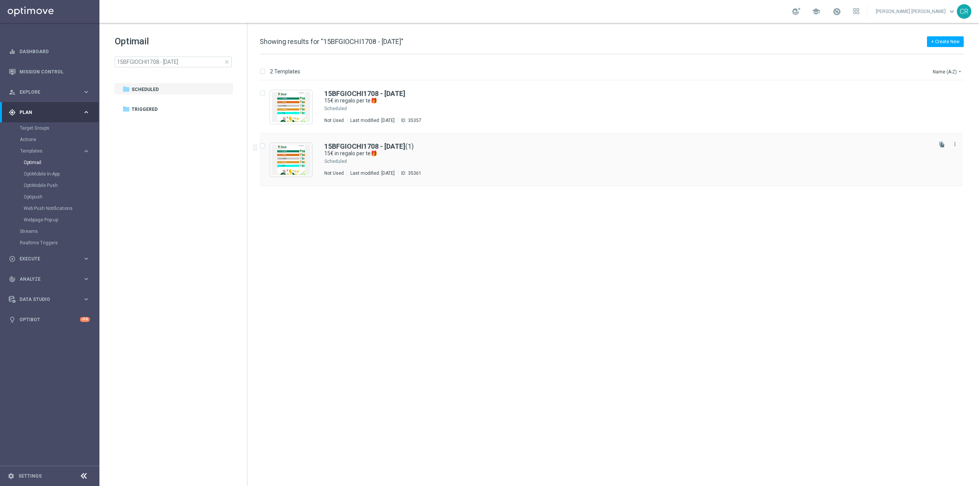
click at [557, 175] on div "Not Used Last modified: Tuesday, August 12, 2025 ID: 35361" at bounding box center [627, 173] width 606 height 6
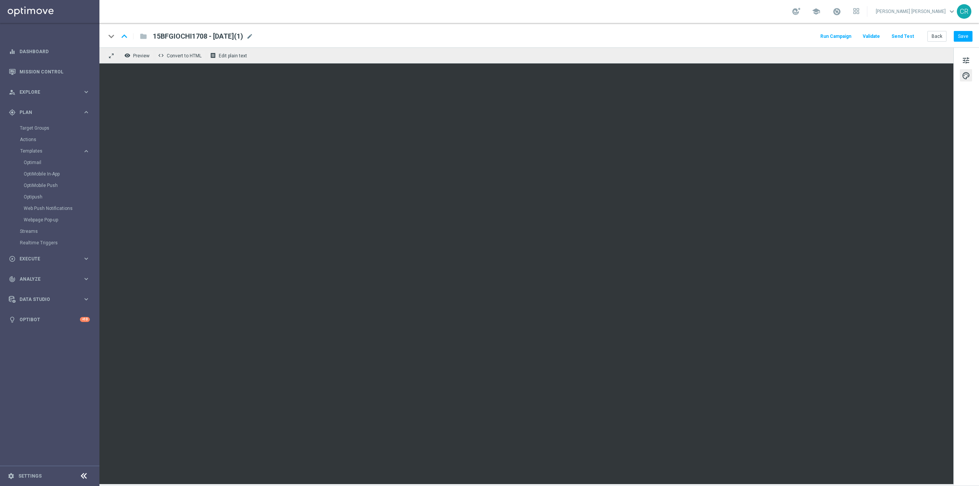
click at [236, 36] on span "15BFGIOCHI1708 - 2025-08-17(1)" at bounding box center [198, 36] width 90 height 9
drag, startPoint x: 198, startPoint y: 35, endPoint x: 125, endPoint y: 37, distance: 72.7
click at [125, 37] on div "keyboard_arrow_down keyboard_arrow_up folder 15BFGIOCHI1708 - 2025-08-17(1)" at bounding box center [224, 36] width 237 height 10
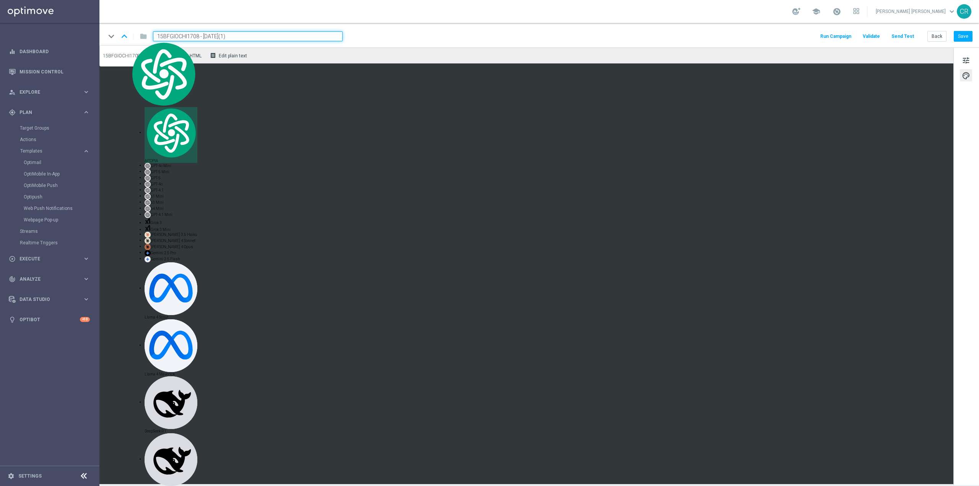
paste input "2BONUSGIOCHI13"
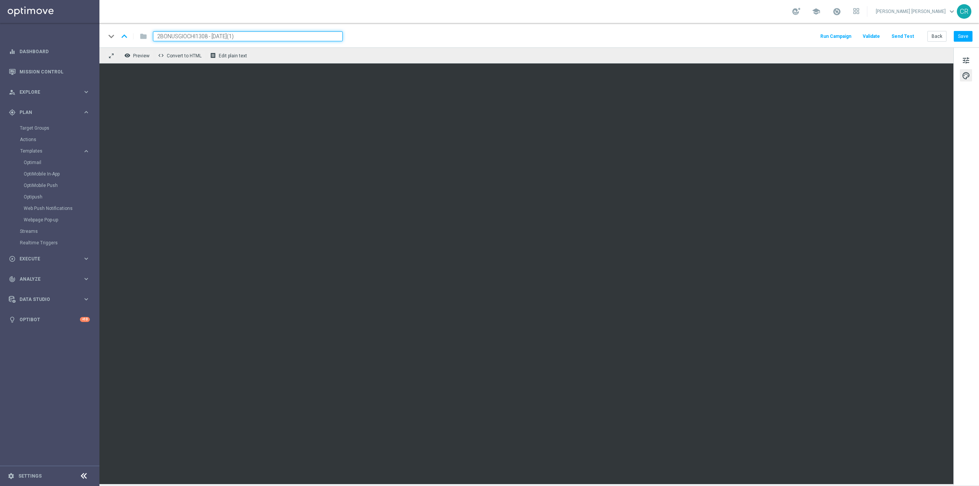
click at [255, 38] on input "2BONUSGIOCHI1308 - 2025-08-17(1)" at bounding box center [248, 36] width 190 height 10
type input "2BONUSGIOCHI1308 - 2025-08-17"
click at [971, 36] on button "Save" at bounding box center [963, 36] width 19 height 11
click at [967, 59] on span "tune" at bounding box center [966, 60] width 8 height 10
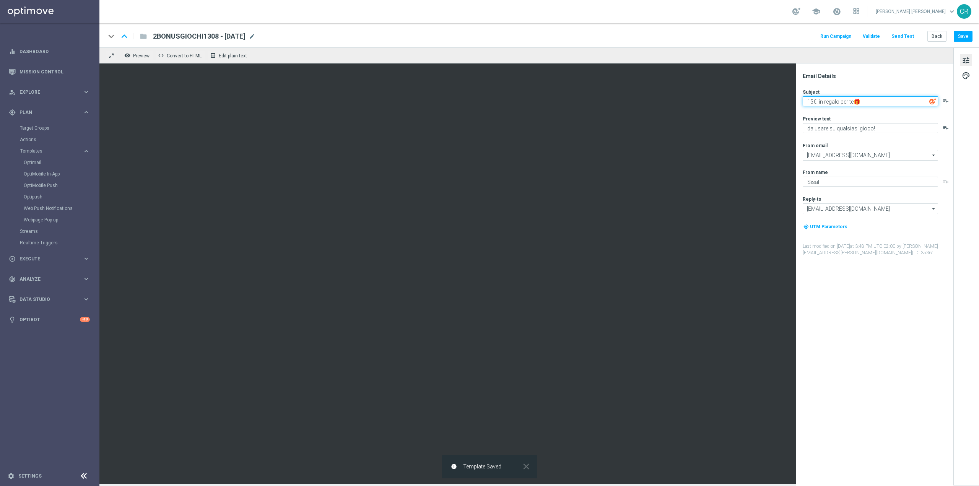
click at [813, 101] on textarea "15€ in regalo per te🎁" at bounding box center [870, 101] width 135 height 10
type textarea "2€ in regalo per te🎁"
click at [964, 36] on button "Save" at bounding box center [963, 36] width 19 height 11
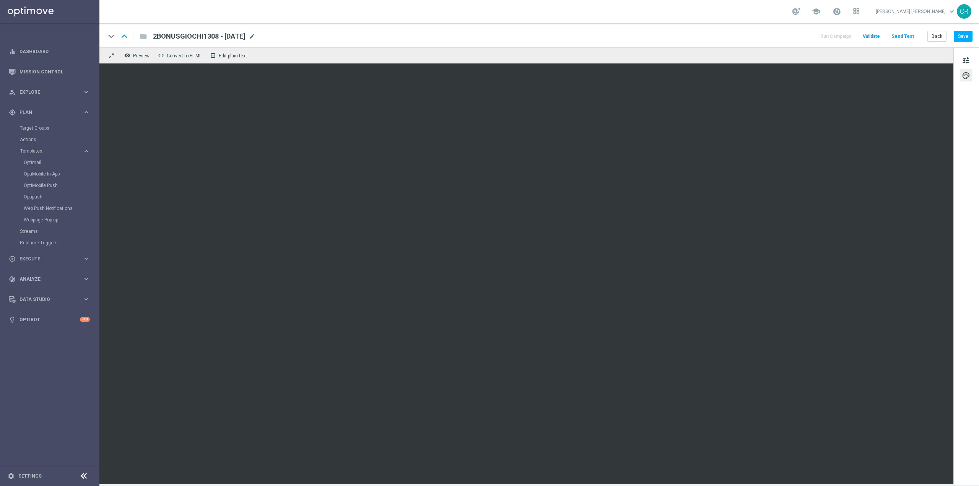
click at [231, 36] on span "2BONUSGIOCHI1308 - 2025-08-17" at bounding box center [199, 36] width 93 height 9
drag, startPoint x: 253, startPoint y: 37, endPoint x: 0, endPoint y: 65, distance: 254.7
click at [0, 65] on main "equalizer Dashboard Mission Control" at bounding box center [489, 243] width 979 height 486
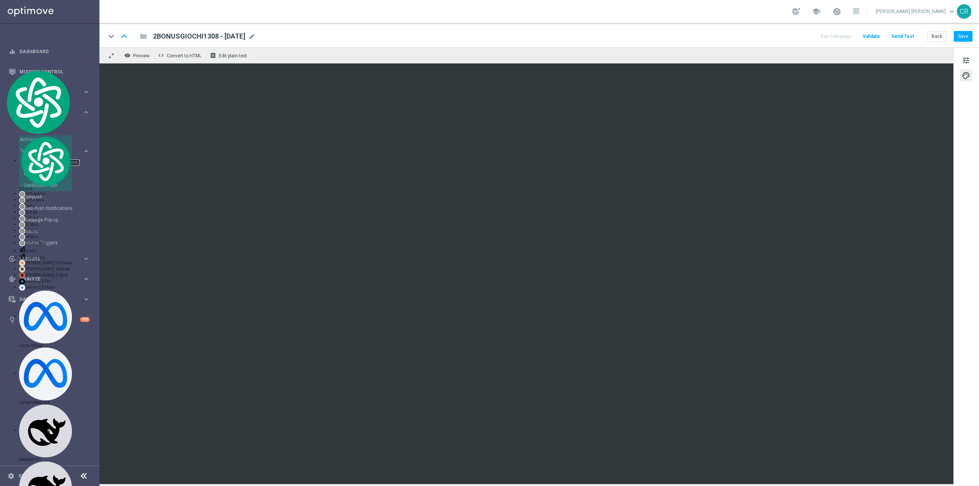
click at [50, 161] on link "Optimail" at bounding box center [52, 162] width 56 height 6
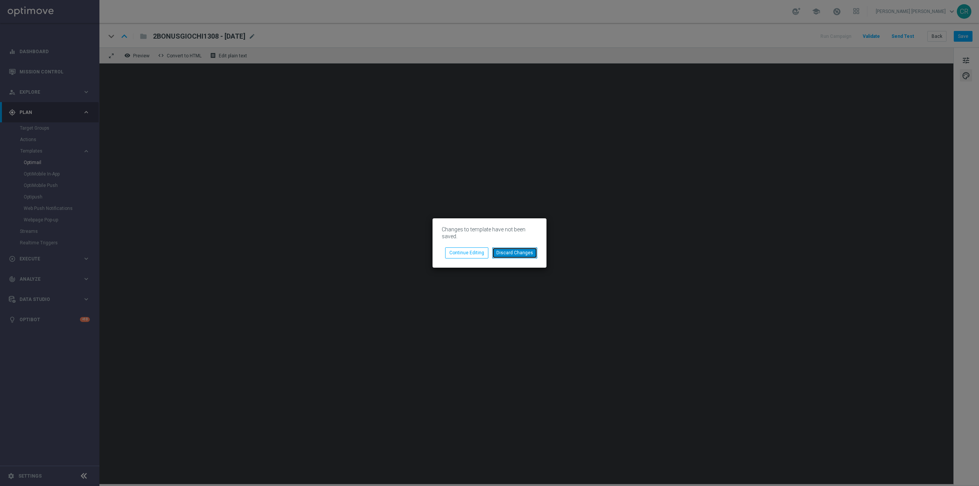
click at [515, 251] on button "Discard Changes" at bounding box center [514, 252] width 45 height 11
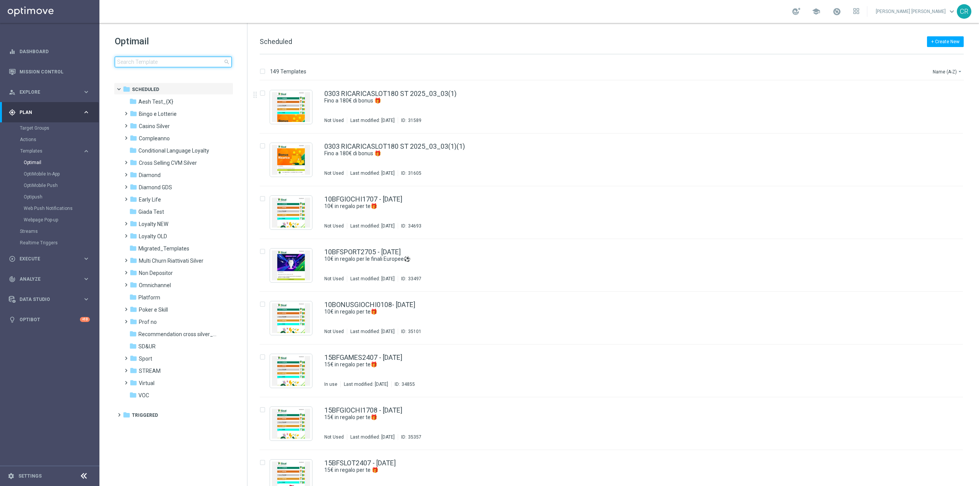
click at [208, 58] on input at bounding box center [173, 62] width 117 height 11
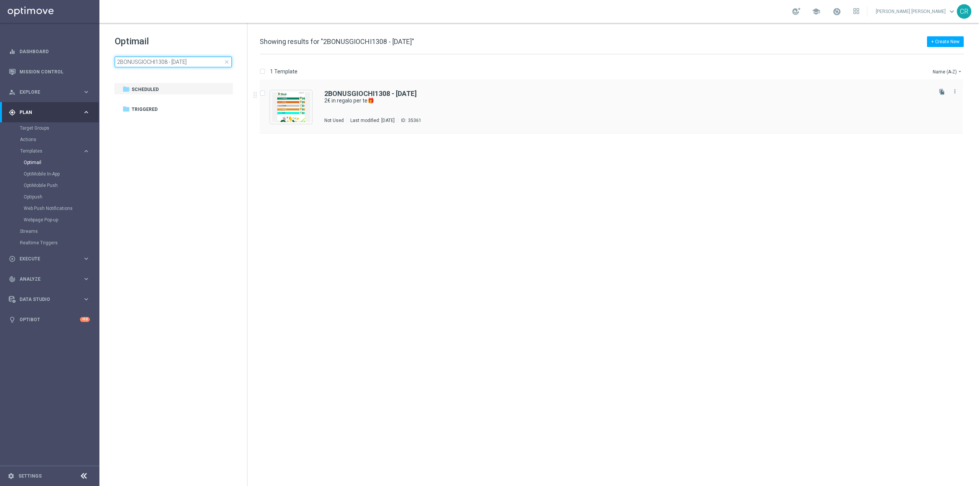
type input "2BONUSGIOCHI1308 - 2025-08-17"
click at [502, 106] on div "2BONUSGIOCHI1308 - 2025-08-17 2€ in regalo per te🎁 Not Used Last modified: Tues…" at bounding box center [627, 106] width 606 height 33
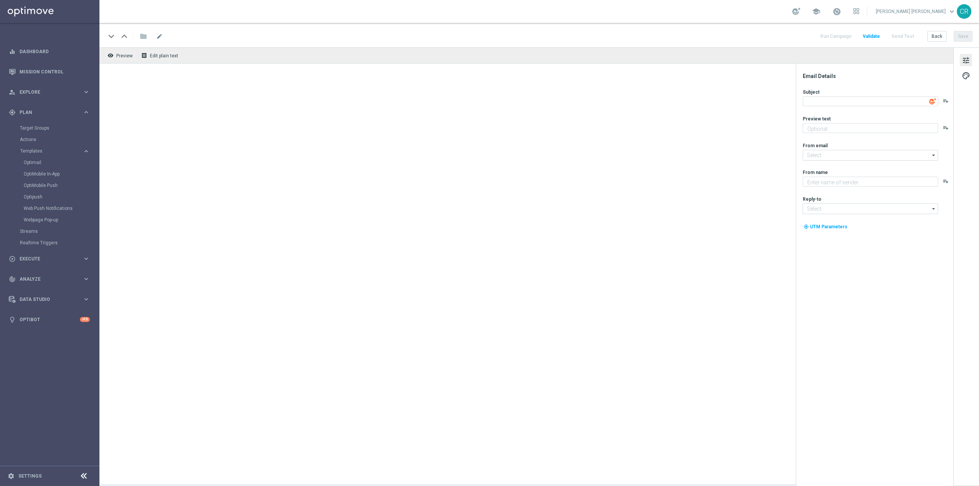
type textarea "2€ in regalo per te🎁"
type textarea "da usare su qualsiasi gioco!"
type input "[EMAIL_ADDRESS][DOMAIN_NAME]"
type textarea "Sisal"
type input "[EMAIL_ADDRESS][DOMAIN_NAME]"
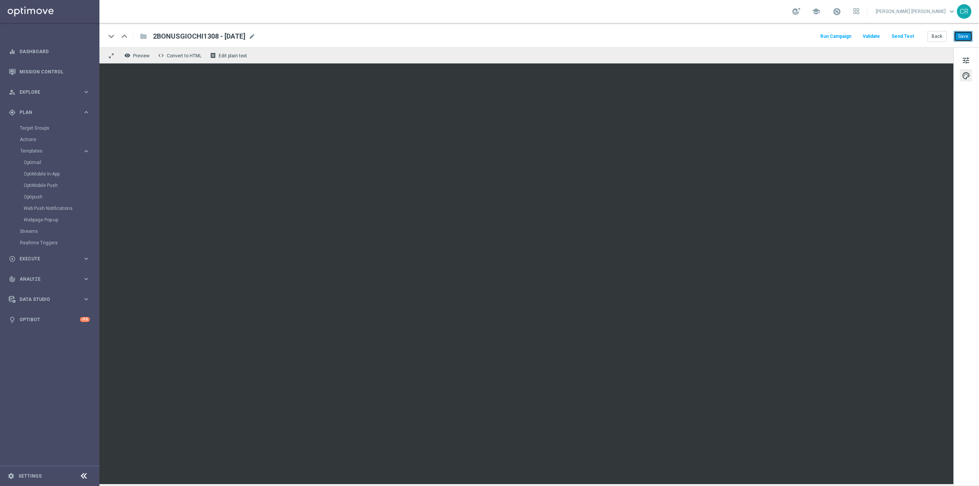
click at [963, 40] on button "Save" at bounding box center [963, 36] width 19 height 11
click at [966, 54] on button "tune" at bounding box center [966, 60] width 12 height 12
click at [964, 32] on button "Save" at bounding box center [963, 36] width 19 height 11
click at [964, 57] on span "tune" at bounding box center [966, 60] width 8 height 10
click at [967, 36] on button "Save" at bounding box center [963, 36] width 19 height 11
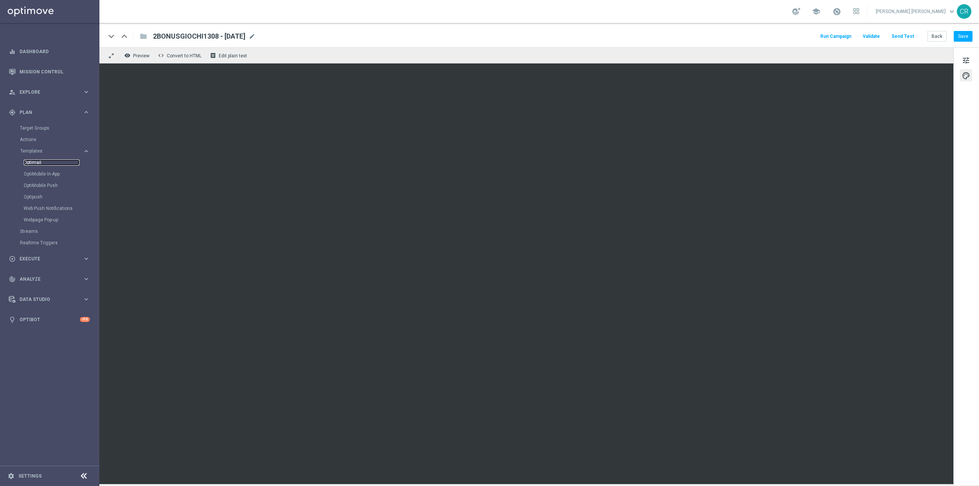
click at [39, 160] on link "Optimail" at bounding box center [52, 162] width 56 height 6
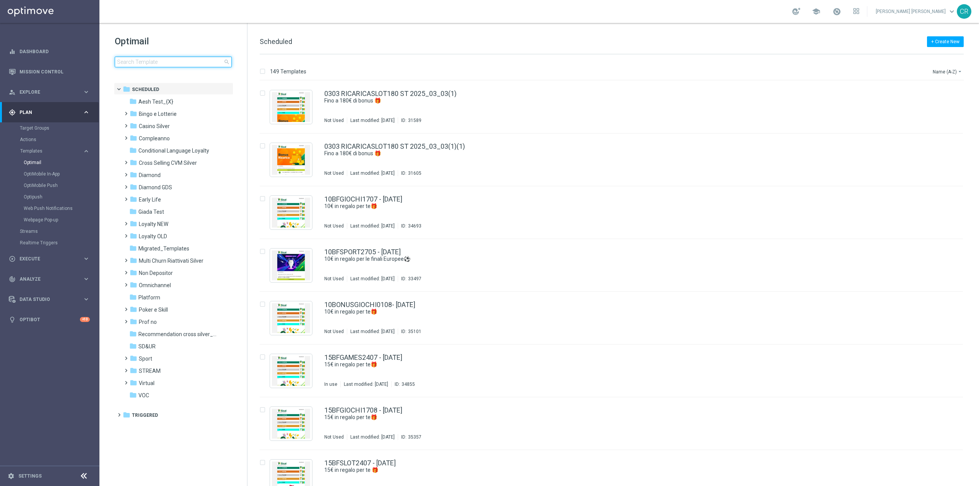
click at [163, 62] on input at bounding box center [173, 62] width 117 height 11
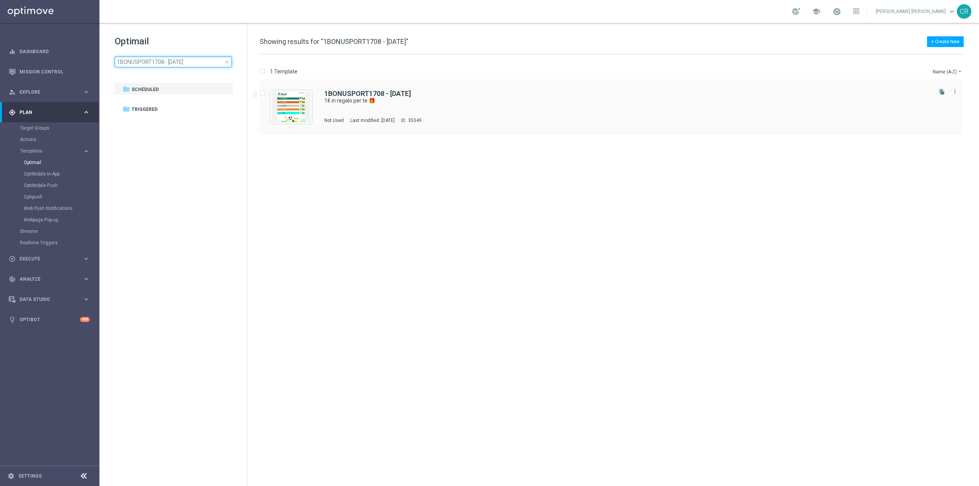
type input "1BONUSPORT1708 - 2025-08-17"
click at [567, 108] on div "1BONUSPORT1708 - 2025-08-17 1€ in regalo per te 🎁 Not Used Last modified: Tuesd…" at bounding box center [627, 106] width 606 height 33
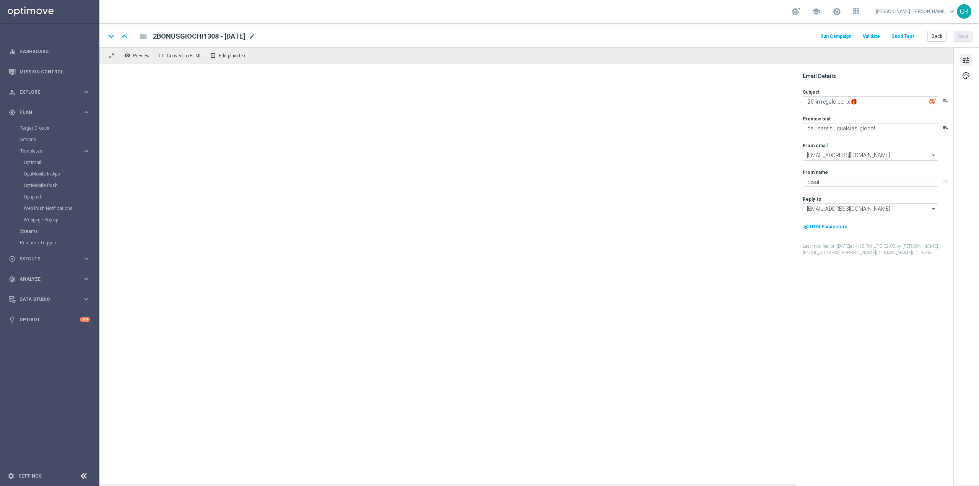
type textarea "1€ in regalo per te 🎁"
type textarea "da usare sulle Scommesse Sportive! ⚽"
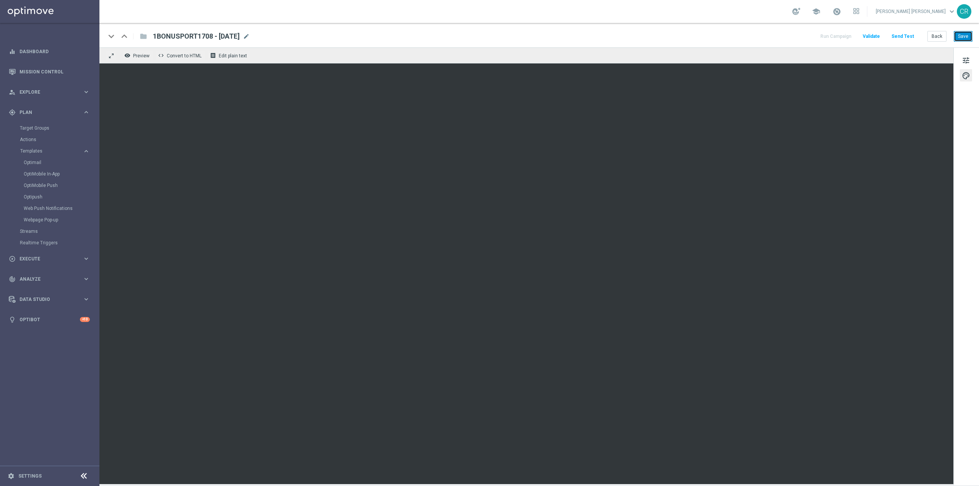
click at [964, 36] on button "Save" at bounding box center [963, 36] width 19 height 11
click at [962, 39] on button "Save" at bounding box center [963, 36] width 19 height 11
click at [33, 161] on link "Optimail" at bounding box center [52, 162] width 56 height 6
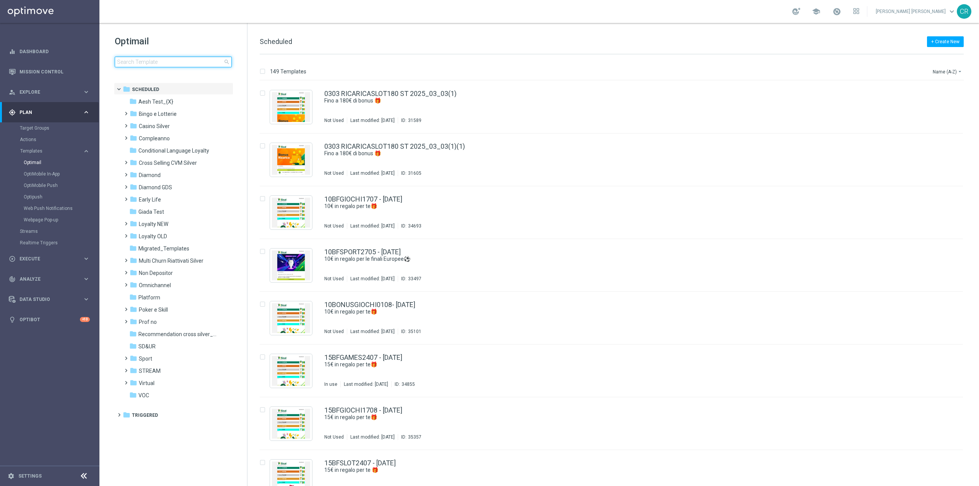
click at [173, 58] on input at bounding box center [173, 62] width 117 height 11
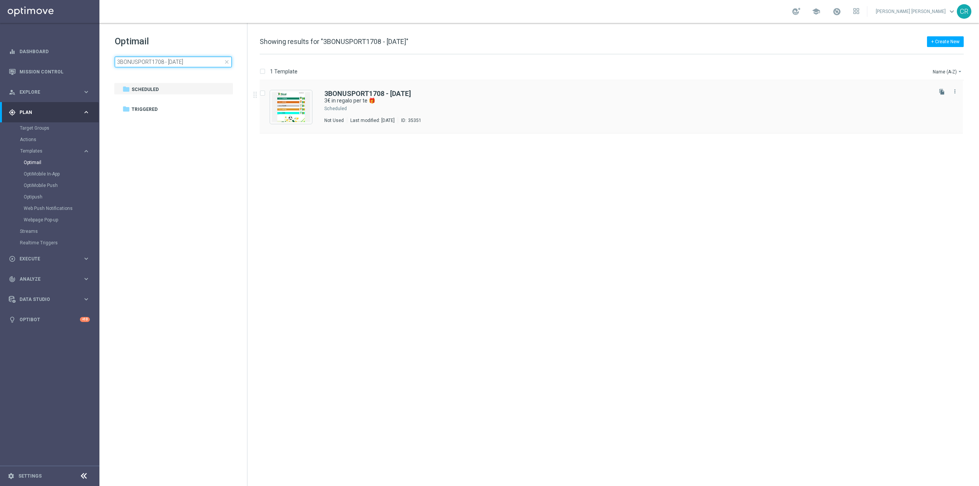
type input "3BONUSPORT1708 - 2025-08-17"
click at [599, 112] on div "3BONUSPORT1708 - 2025-08-17 3€ in regalo per te 🎁 Scheduled Not Used Last modif…" at bounding box center [627, 106] width 606 height 33
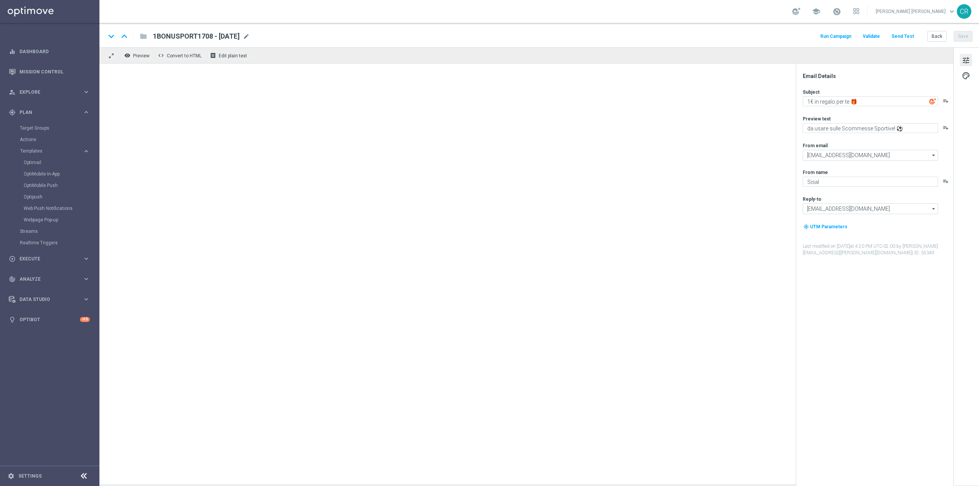
type textarea "3€ in regalo per te 🎁"
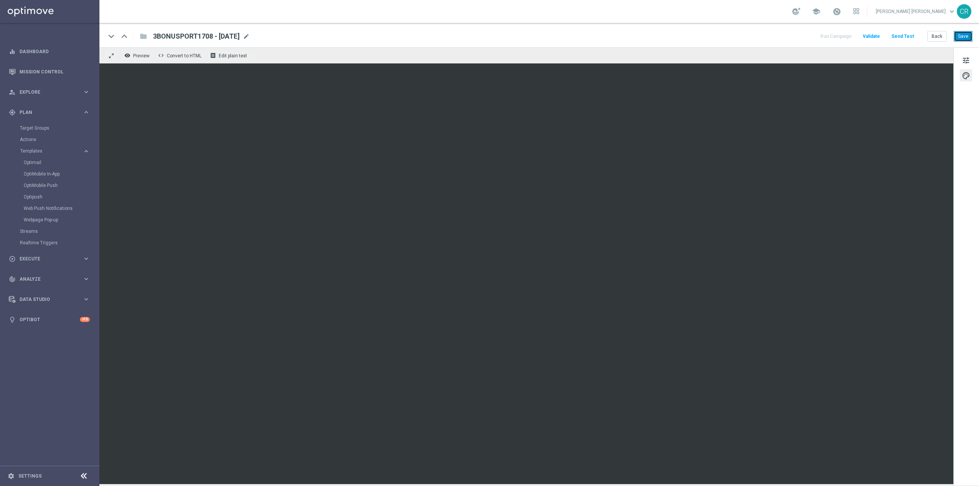
click at [963, 38] on button "Save" at bounding box center [963, 36] width 19 height 11
click at [960, 58] on button "tune" at bounding box center [966, 60] width 12 height 12
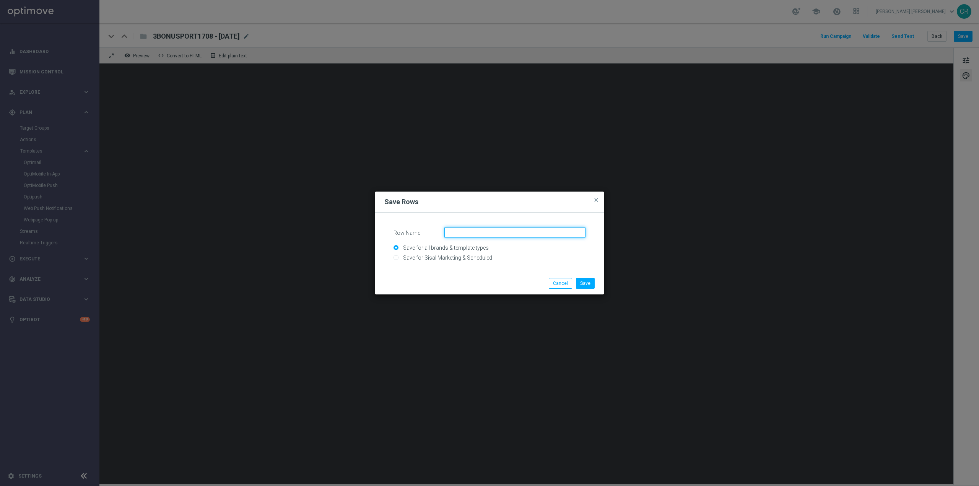
click at [452, 230] on input "Row Name" at bounding box center [514, 232] width 141 height 11
click at [556, 285] on button "Cancel" at bounding box center [560, 283] width 23 height 11
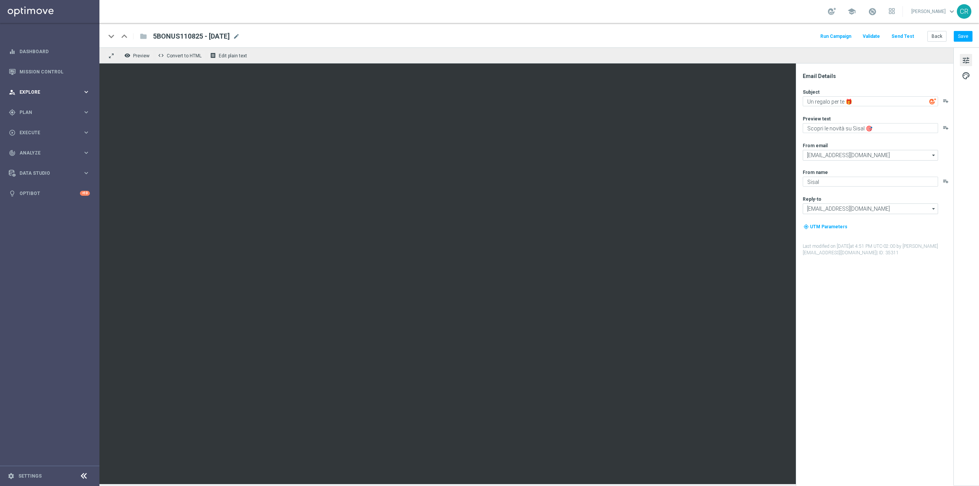
click at [36, 86] on div "person_search Explore keyboard_arrow_right" at bounding box center [49, 92] width 99 height 20
click at [39, 202] on span "Plan" at bounding box center [50, 204] width 63 height 5
click at [50, 149] on span "Templates" at bounding box center [47, 151] width 55 height 5
click at [41, 163] on link "Optimail" at bounding box center [52, 162] width 56 height 6
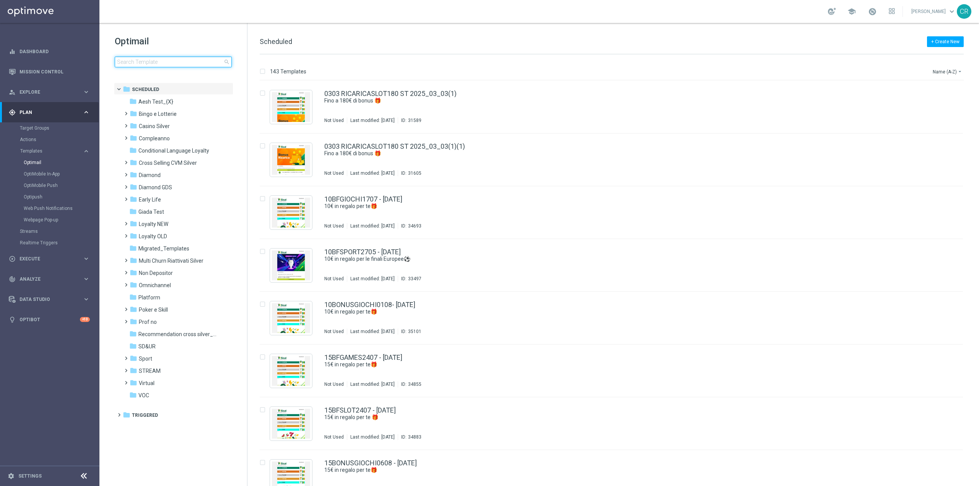
click at [190, 60] on input at bounding box center [173, 62] width 117 height 11
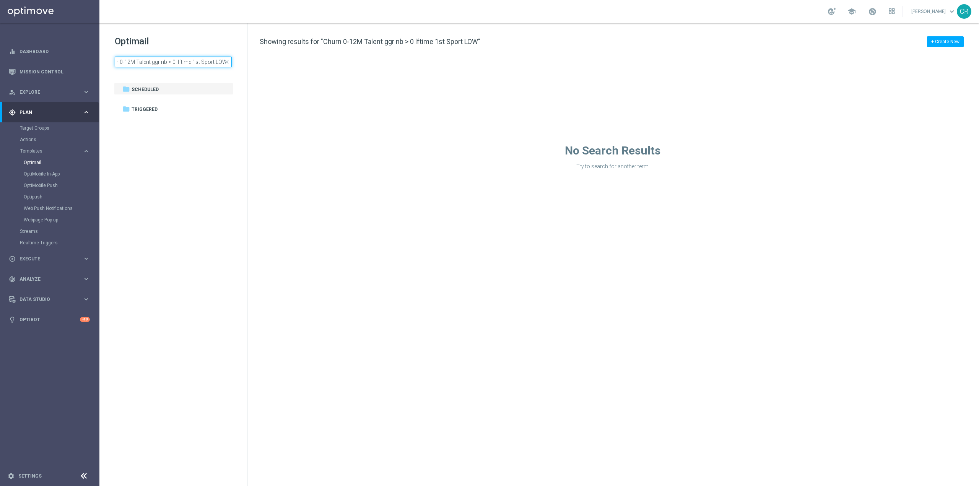
type input "Churn 0-12M Talent ggr nb > 0 lftime 1st Sport LOW"
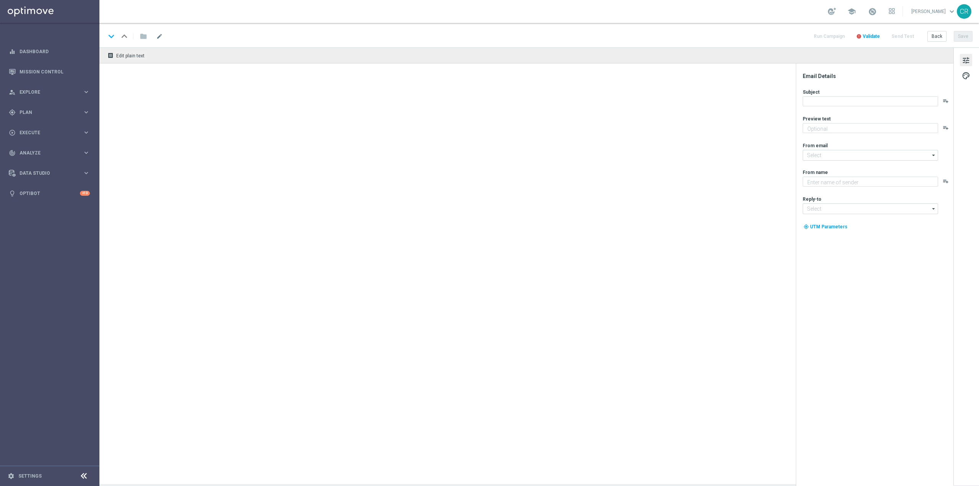
type textarea "Scopri le novità su Sisal 🎯"
type input "[EMAIL_ADDRESS][DOMAIN_NAME]"
type textarea "Sisal"
type input "[EMAIL_ADDRESS][DOMAIN_NAME]"
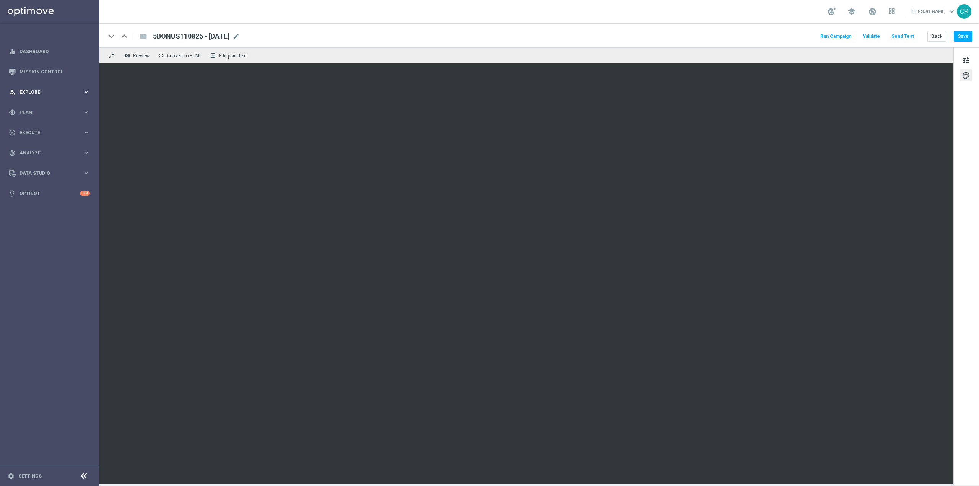
click at [44, 88] on div "person_search Explore keyboard_arrow_right" at bounding box center [49, 92] width 99 height 20
click at [44, 202] on span "Plan" at bounding box center [50, 204] width 63 height 5
click at [46, 149] on span "Templates" at bounding box center [47, 151] width 55 height 5
drag, startPoint x: 45, startPoint y: 164, endPoint x: 64, endPoint y: 161, distance: 18.5
click at [45, 163] on link "Optimail" at bounding box center [52, 162] width 56 height 6
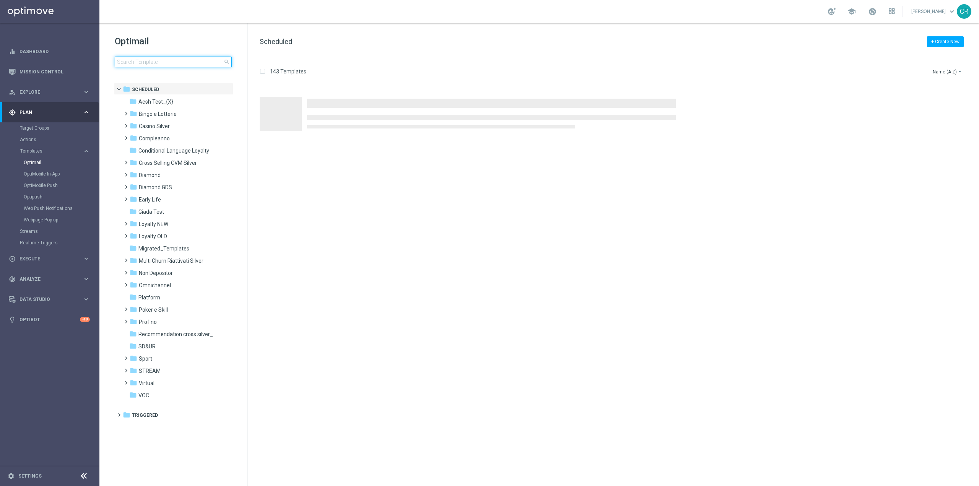
click at [156, 65] on input at bounding box center [173, 62] width 117 height 11
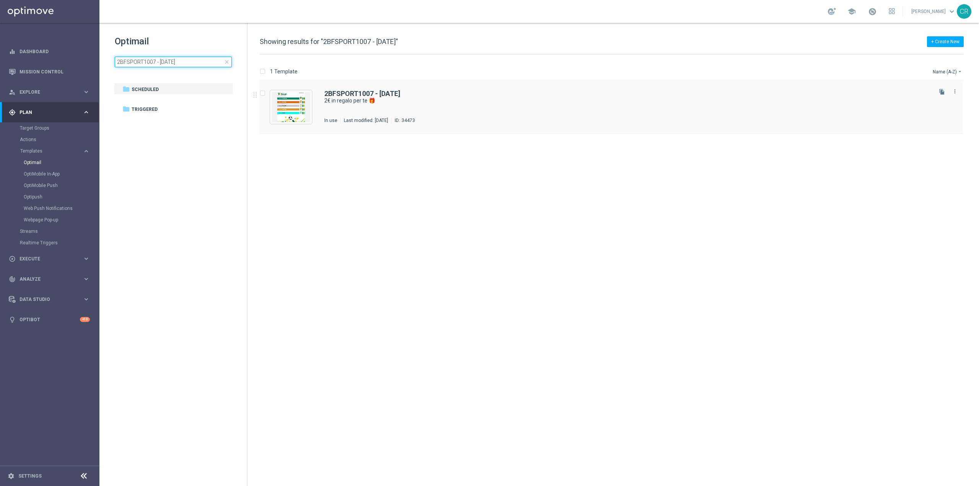
type input "2BFSPORT1007 - 2025-07-10"
click at [518, 89] on div "2BFSPORT1007 - 2025-07-10 2€ in regalo per te 🎁 In use Last modified: Thursday,…" at bounding box center [611, 107] width 703 height 53
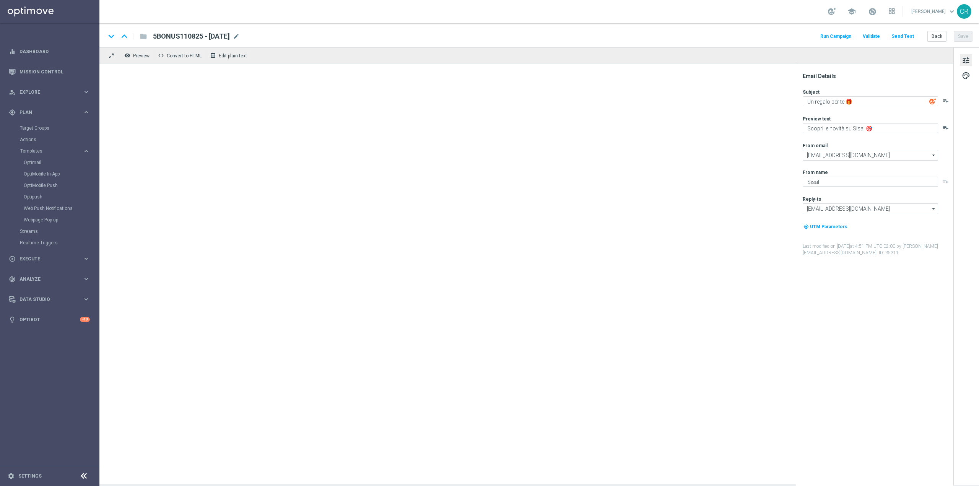
type textarea "2€ in regalo per te 🎁"
type textarea "da usare su Scommesse Sportive! ⚽"
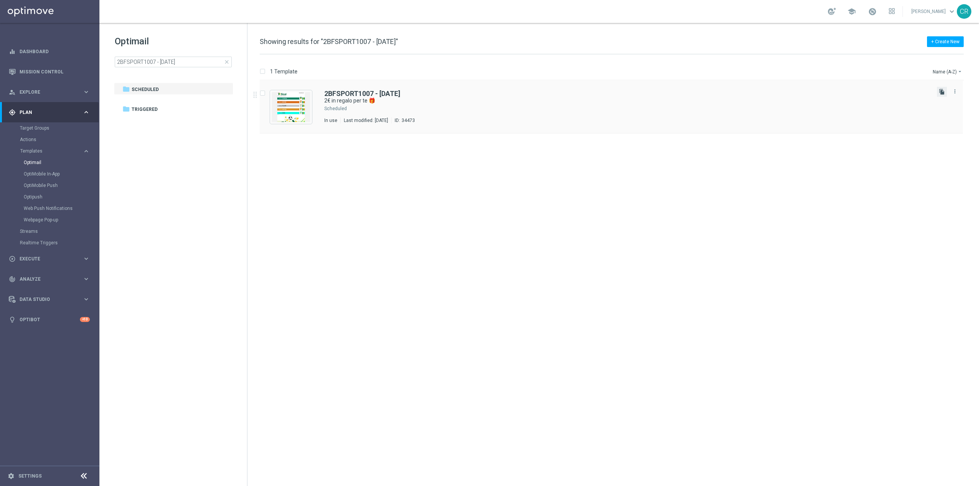
click at [942, 93] on icon "file_copy" at bounding box center [942, 92] width 6 height 6
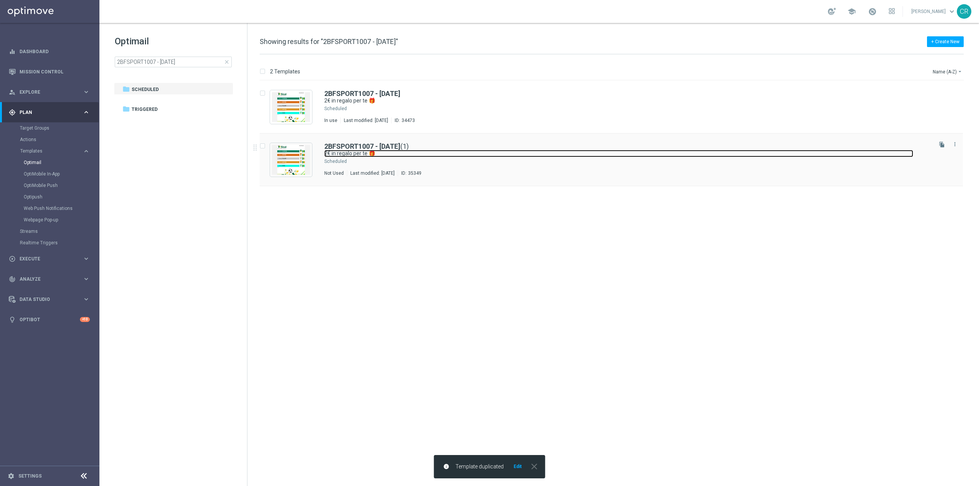
click at [510, 153] on link "2€ in regalo per te 🎁" at bounding box center [618, 153] width 589 height 7
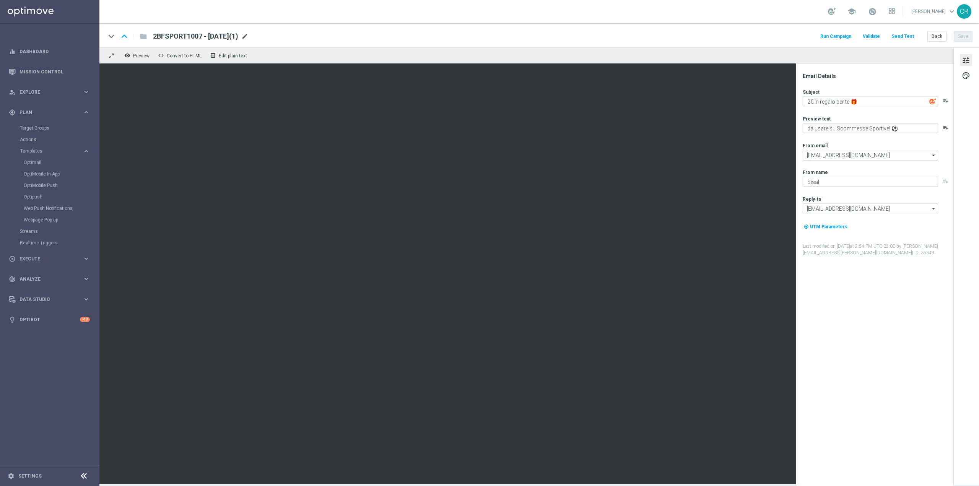
click at [248, 36] on span "mode_edit" at bounding box center [244, 36] width 7 height 7
drag, startPoint x: 194, startPoint y: 36, endPoint x: 36, endPoint y: 38, distance: 157.5
click at [36, 38] on main "equalizer Dashboard Mission Control" at bounding box center [489, 243] width 979 height 486
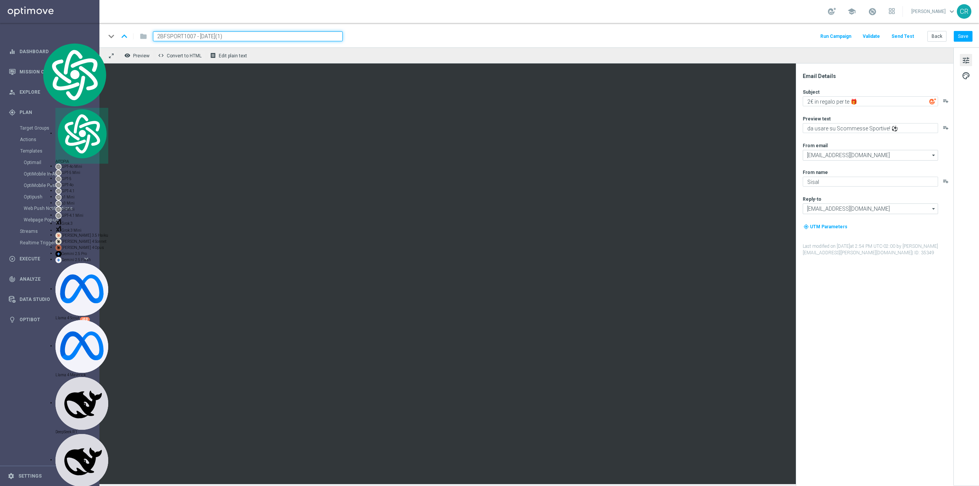
paste input "1BONUSPORT1708"
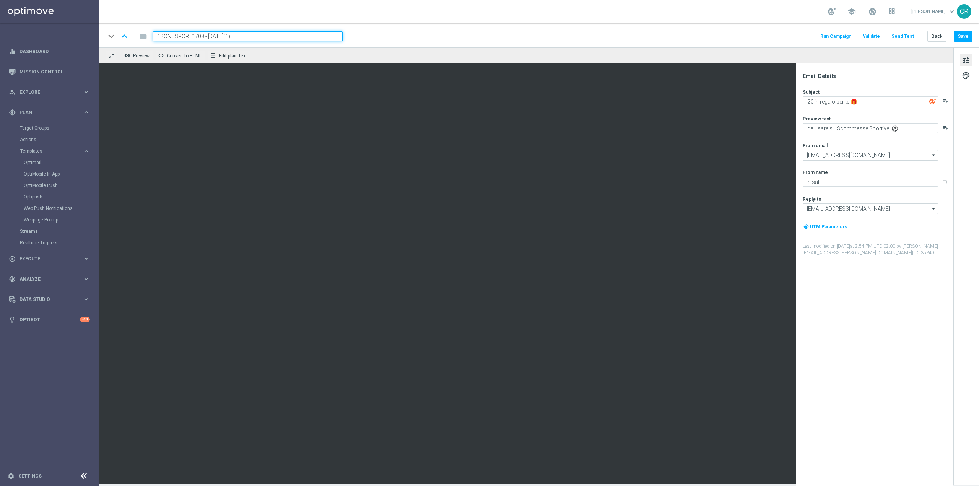
click at [232, 38] on input "1BONUSPORT1708 - 2025-07-10(1)" at bounding box center [248, 36] width 190 height 10
click at [245, 34] on input "1BONUSPORT1708 - 2025-08-17(1)" at bounding box center [248, 36] width 190 height 10
type input "1BONUSPORT1708 - 2025-08-17"
click at [969, 33] on button "Save" at bounding box center [963, 36] width 19 height 11
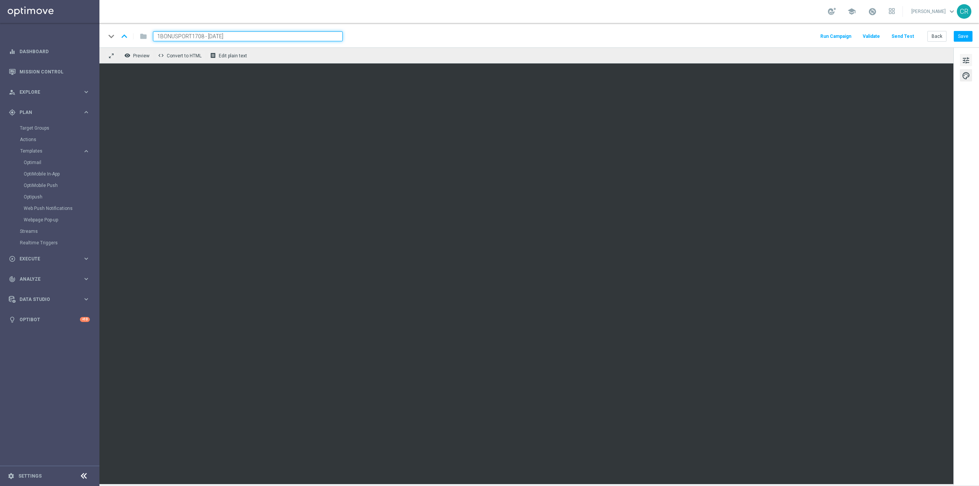
click at [967, 63] on span "tune" at bounding box center [966, 60] width 8 height 10
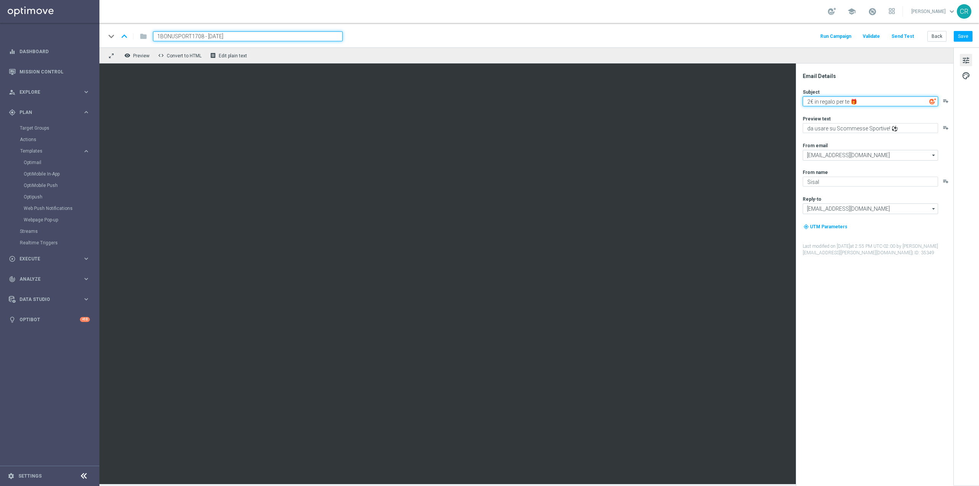
click at [809, 102] on textarea "2€ in regalo per te 🎁" at bounding box center [870, 101] width 135 height 10
type textarea "1€ in regalo per te 🎁"
click at [835, 127] on textarea "da usare su Scommesse Sportive! ⚽" at bounding box center [870, 128] width 135 height 10
type textarea "da usare sulle Scommesse Sportive! ⚽"
click at [962, 40] on button "Save" at bounding box center [963, 36] width 19 height 11
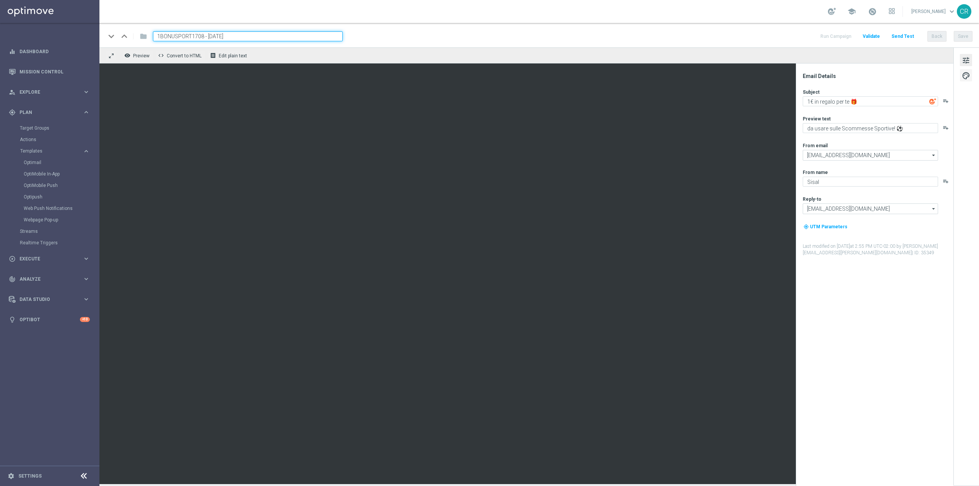
click at [971, 75] on button "palette" at bounding box center [966, 75] width 12 height 12
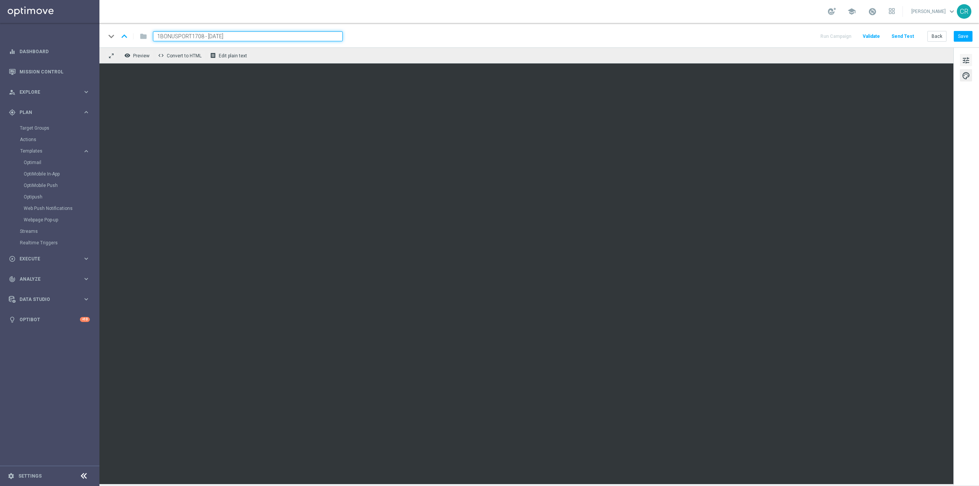
click at [969, 59] on span "tune" at bounding box center [966, 60] width 8 height 10
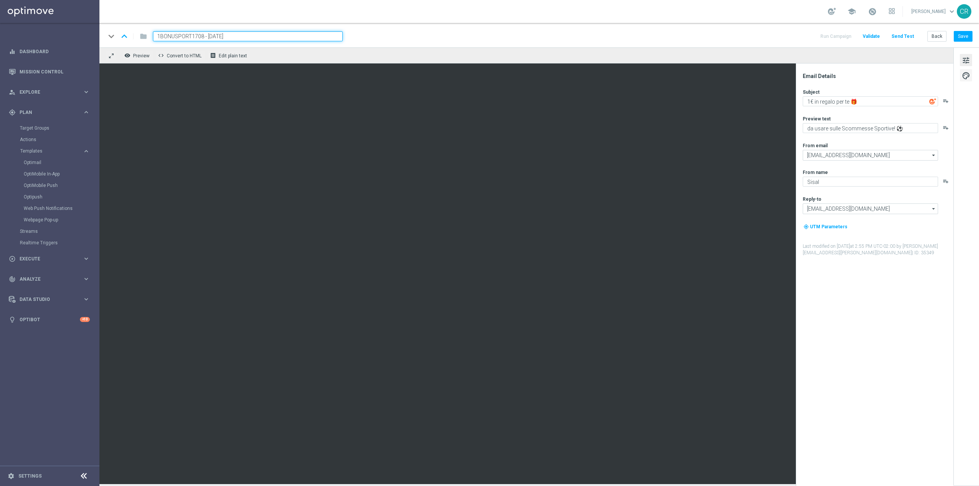
click at [964, 76] on span "palette" at bounding box center [966, 76] width 8 height 10
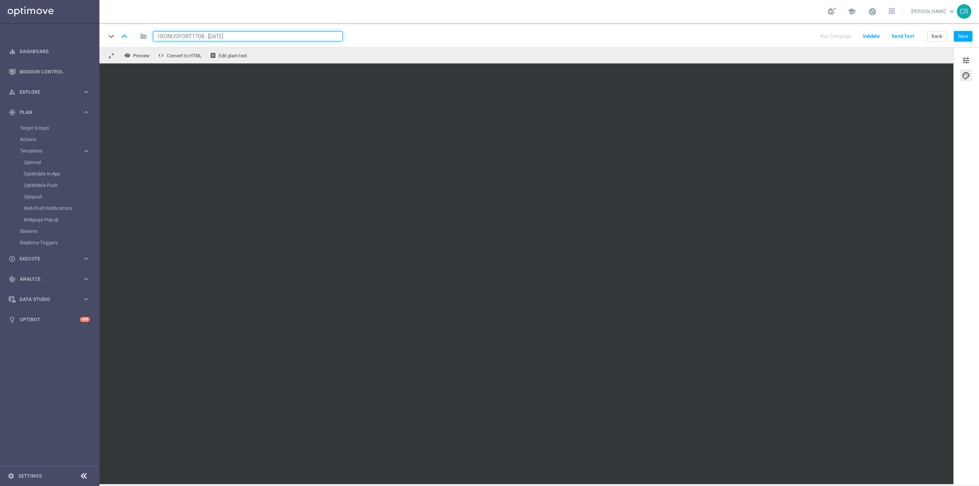
click at [965, 74] on span "palette" at bounding box center [966, 76] width 8 height 10
click at [962, 34] on button "Save" at bounding box center [963, 36] width 19 height 11
click at [868, 8] on span at bounding box center [872, 11] width 8 height 8
click at [965, 36] on button "Save" at bounding box center [963, 36] width 19 height 11
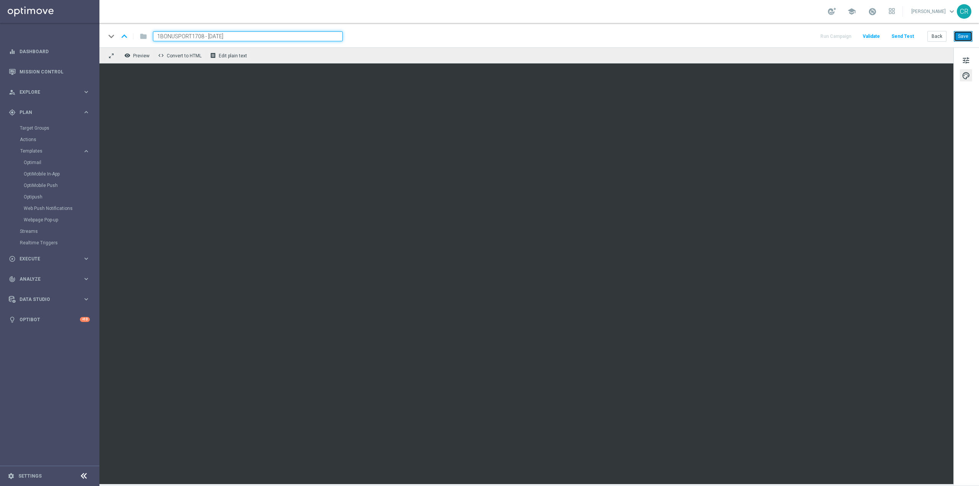
click at [966, 36] on button "Save" at bounding box center [963, 36] width 19 height 11
drag, startPoint x: 249, startPoint y: 37, endPoint x: 83, endPoint y: 54, distance: 166.8
click at [83, 54] on main "equalizer Dashboard Mission Control" at bounding box center [489, 243] width 979 height 486
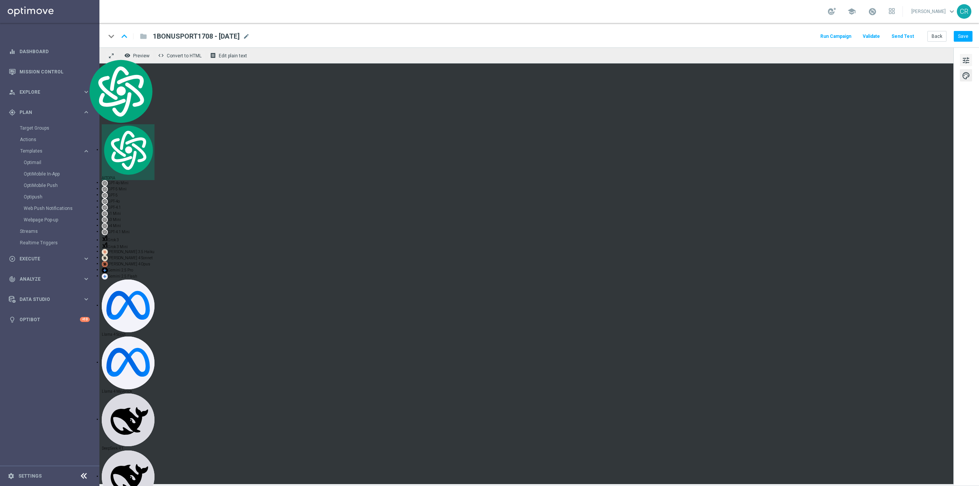
click at [967, 55] on span "tune" at bounding box center [966, 60] width 8 height 10
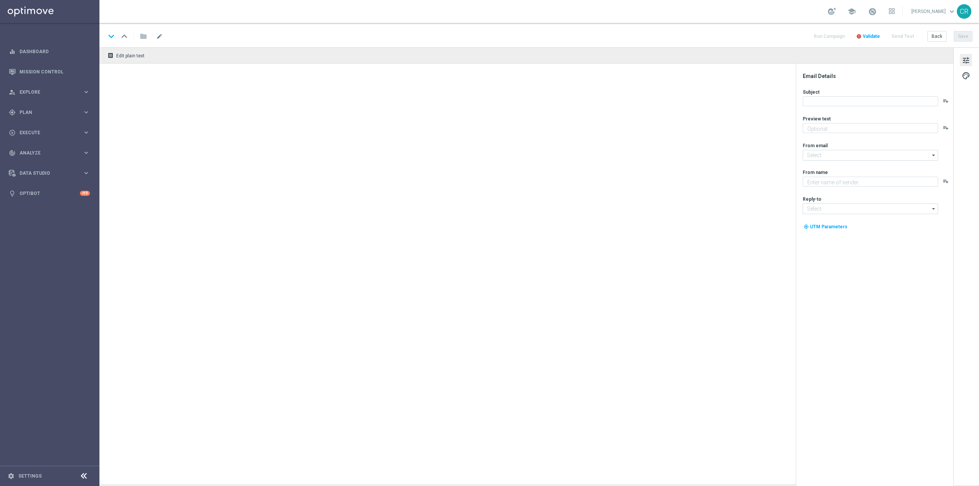
type textarea "da usare sulle Scommesse Sportive! ⚽"
type input "[EMAIL_ADDRESS][DOMAIN_NAME]"
type textarea "Sisal"
type input "[EMAIL_ADDRESS][DOMAIN_NAME]"
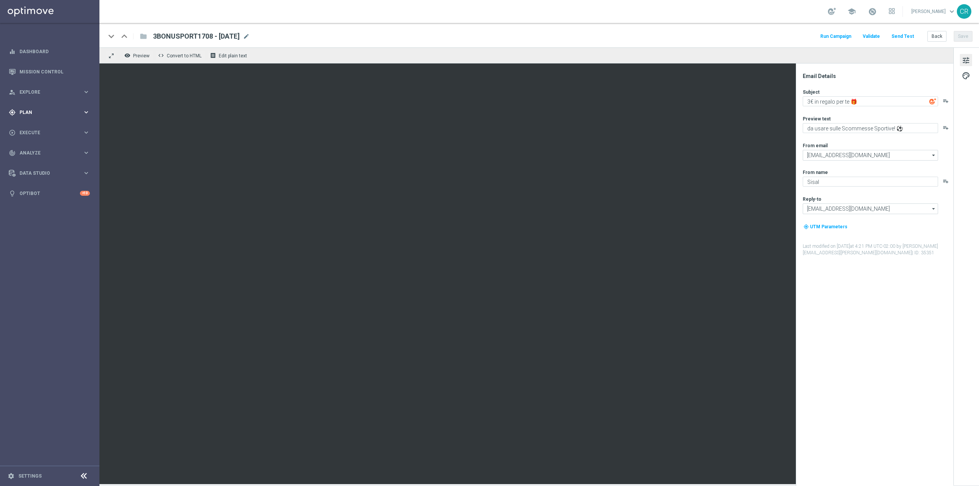
click at [39, 112] on span "Plan" at bounding box center [50, 112] width 63 height 5
click at [42, 149] on span "Templates" at bounding box center [47, 151] width 55 height 5
click at [39, 160] on link "Optimail" at bounding box center [52, 162] width 56 height 6
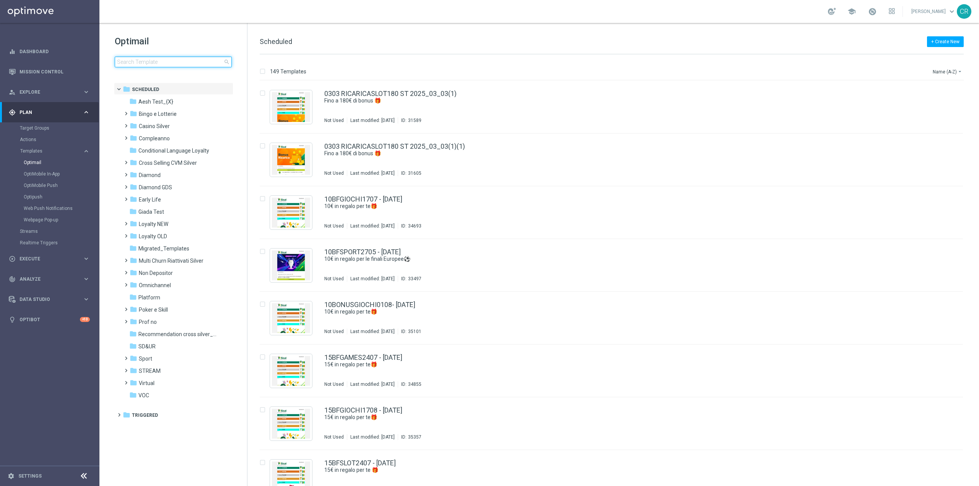
click at [164, 65] on input at bounding box center [173, 62] width 117 height 11
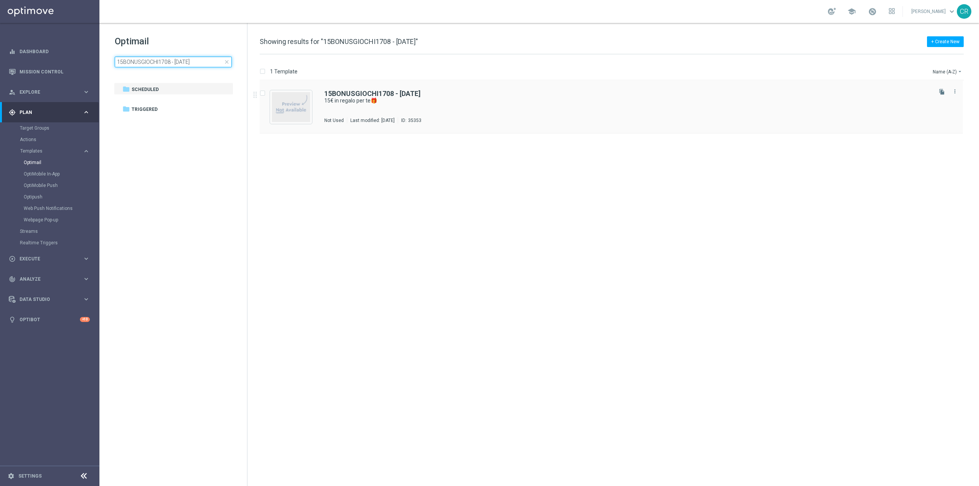
type input "15BONUSGIOCHI1708 - 2025-08-17"
click at [557, 113] on div "15BONUSGIOCHI1708 - 2025-08-17 15€ in regalo per te🎁 Not Used Last modified: Tu…" at bounding box center [627, 106] width 606 height 33
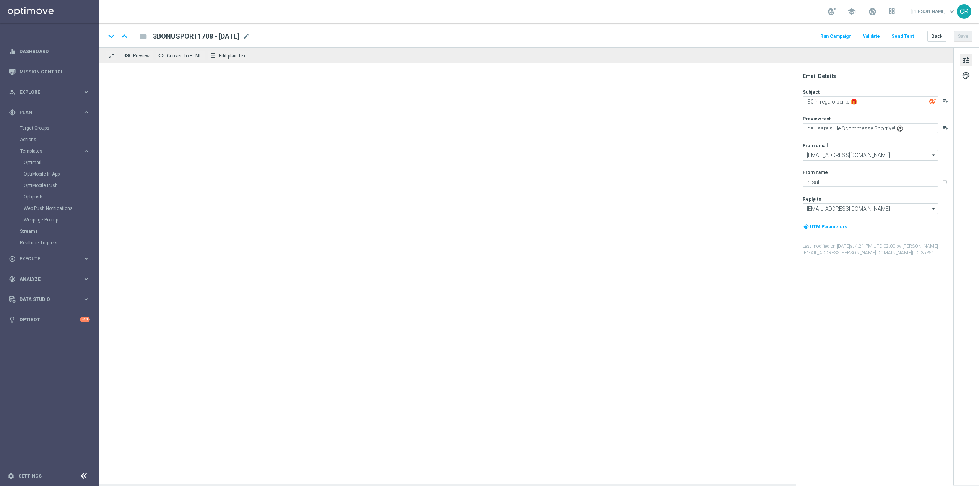
type textarea "15€ in regalo per te🎁"
type textarea "da usare su qualsiasi gioco!"
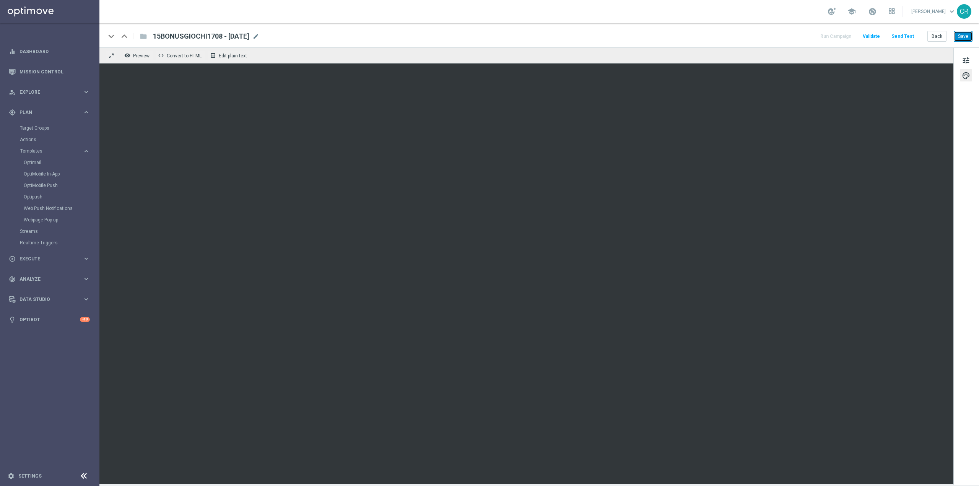
click at [970, 32] on button "Save" at bounding box center [963, 36] width 19 height 11
click at [62, 161] on link "Optimail" at bounding box center [52, 162] width 56 height 6
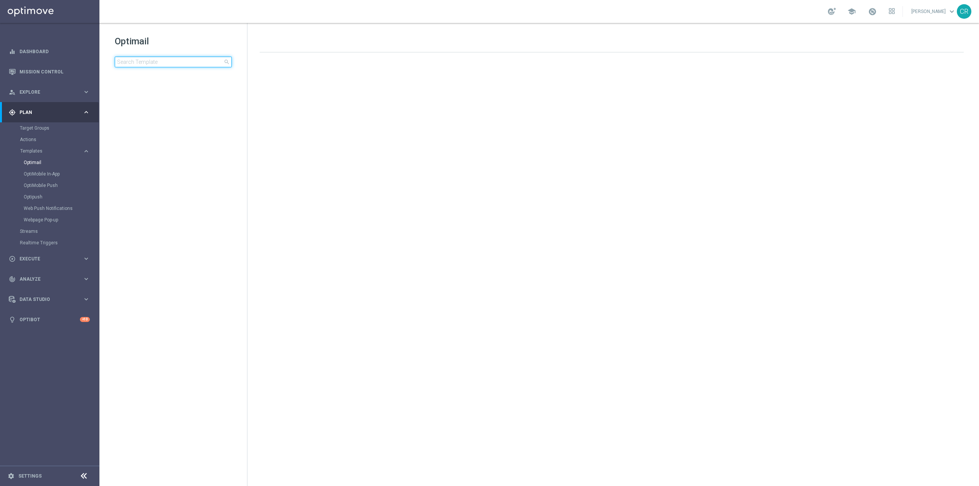
click at [205, 63] on input at bounding box center [173, 62] width 117 height 11
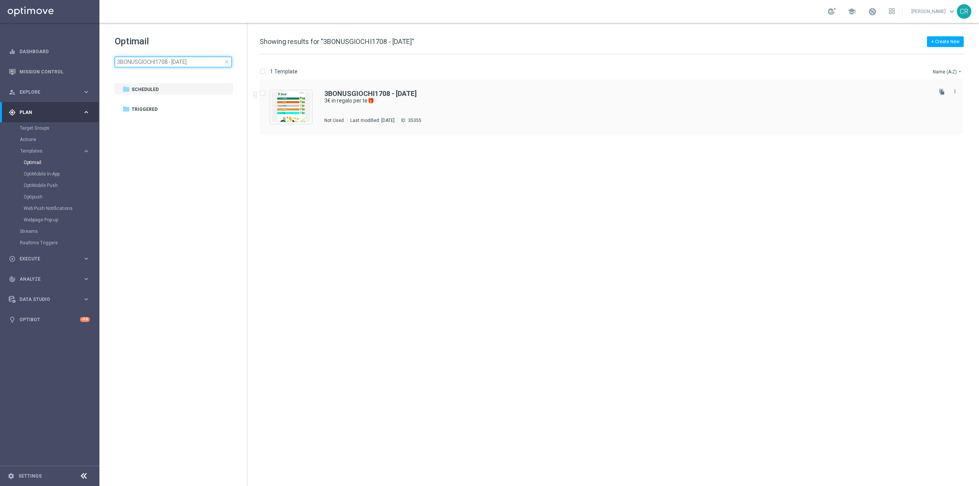
type input "3BONUSGIOCHI1708 - 2025-08-17"
click at [544, 111] on div "3BONUSGIOCHI1708 - 2025-08-17 3€ in regalo per te🎁 Not Used Last modified: Tues…" at bounding box center [627, 106] width 606 height 33
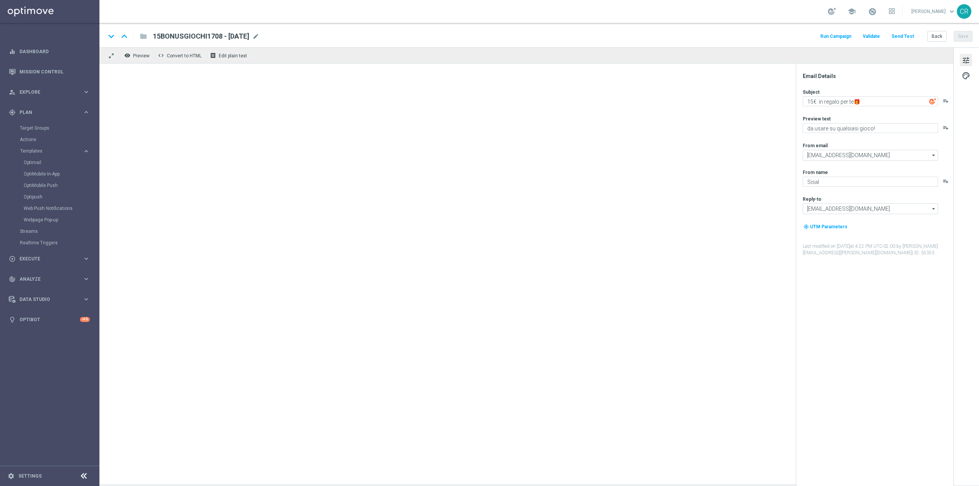
type textarea "3€ in regalo per te🎁"
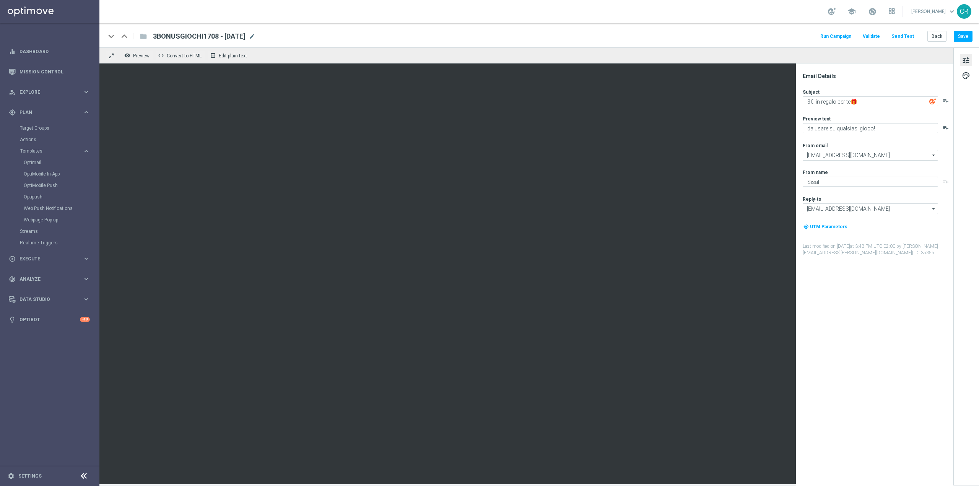
click at [972, 71] on div "tune palette" at bounding box center [966, 266] width 26 height 438
click at [972, 75] on div "tune palette" at bounding box center [966, 266] width 26 height 438
click at [965, 76] on span "palette" at bounding box center [966, 76] width 8 height 10
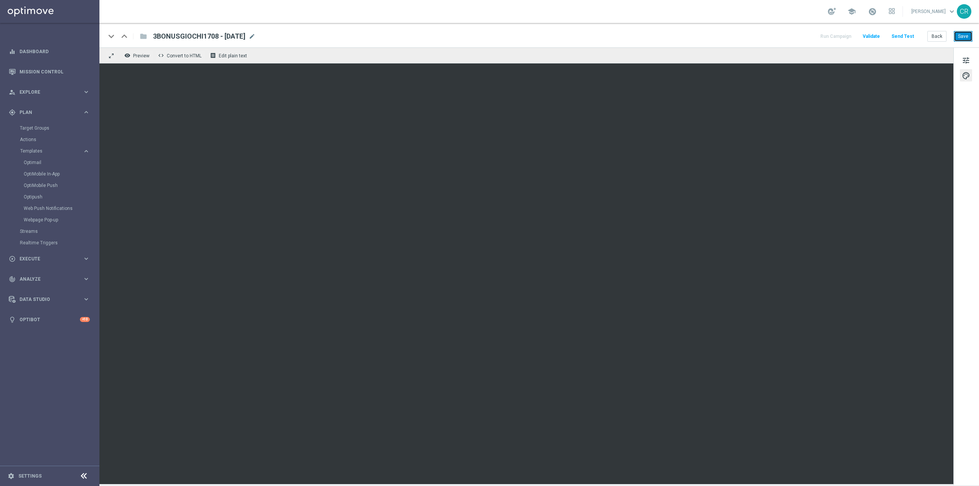
click at [965, 36] on button "Save" at bounding box center [963, 36] width 19 height 11
click at [967, 59] on span "tune" at bounding box center [966, 60] width 8 height 10
click at [40, 162] on link "Optimail" at bounding box center [52, 162] width 56 height 6
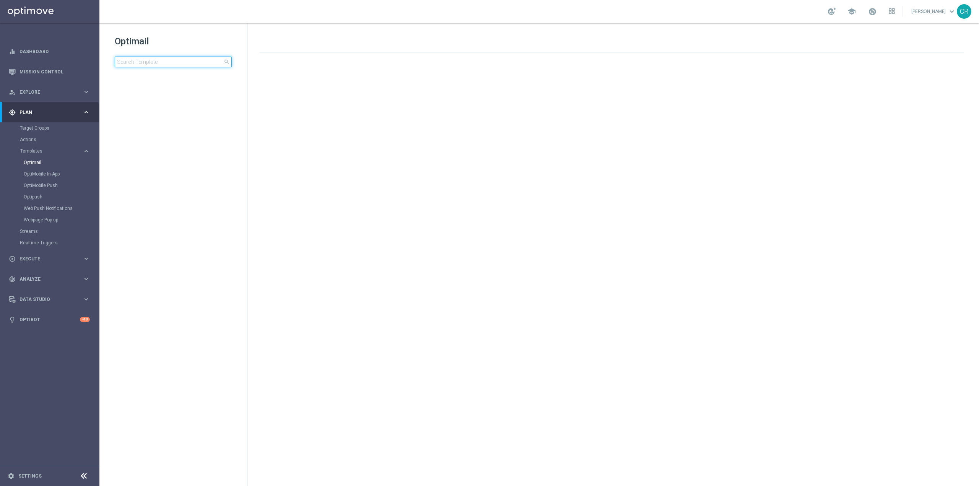
click at [202, 63] on input at bounding box center [173, 62] width 117 height 11
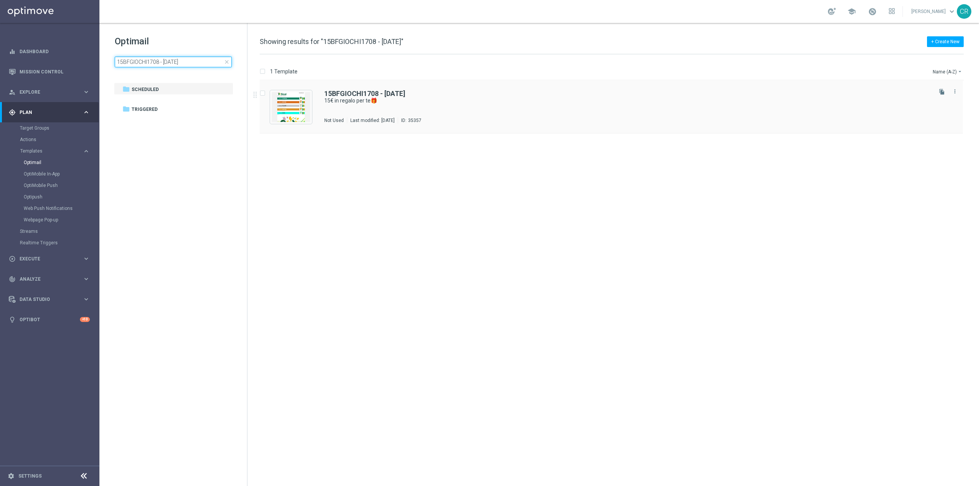
type input "15BFGIOCHI1708 - [DATE]"
click at [507, 85] on div "15BFGIOCHI1708 - 2025-08-17 15€ in regalo per te🎁 Not Used Last modified: Tuesd…" at bounding box center [611, 107] width 703 height 53
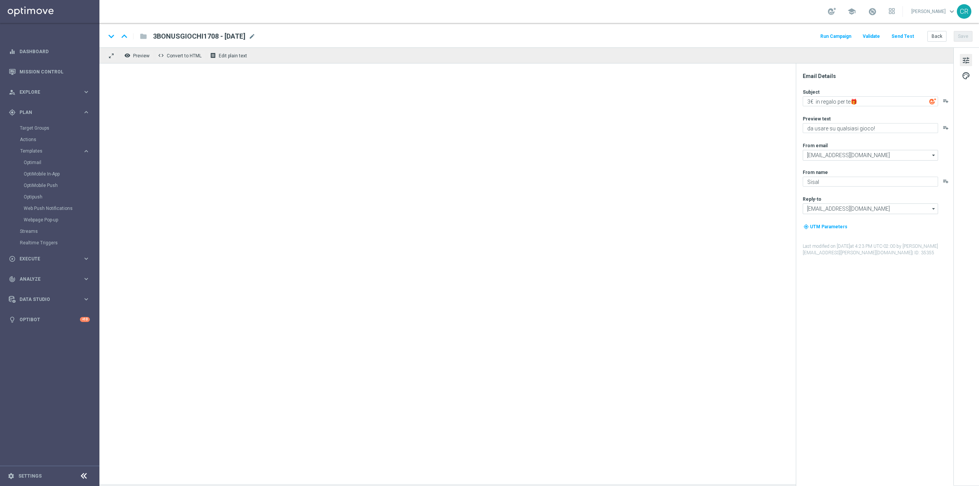
type textarea "15€ in regalo per te🎁"
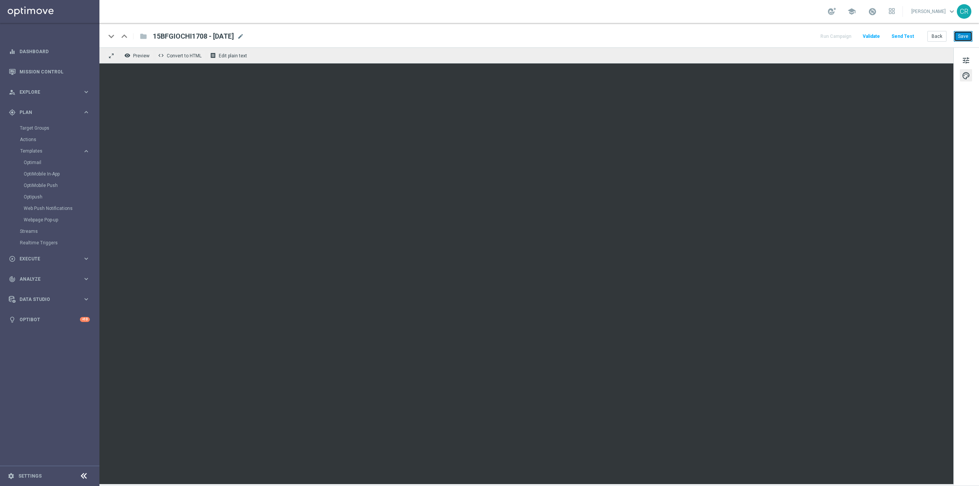
click at [962, 37] on button "Save" at bounding box center [963, 36] width 19 height 11
click at [964, 62] on span "tune" at bounding box center [966, 60] width 8 height 10
click at [63, 158] on div "Optimail" at bounding box center [61, 162] width 75 height 11
click at [68, 158] on div "Optimail" at bounding box center [61, 162] width 75 height 11
click at [67, 160] on link "Optimail" at bounding box center [52, 162] width 56 height 6
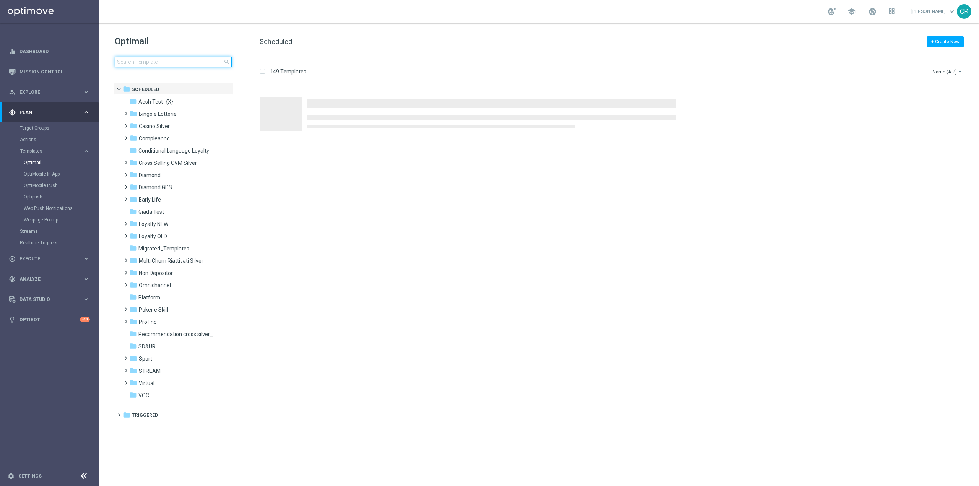
click at [167, 63] on input at bounding box center [173, 62] width 117 height 11
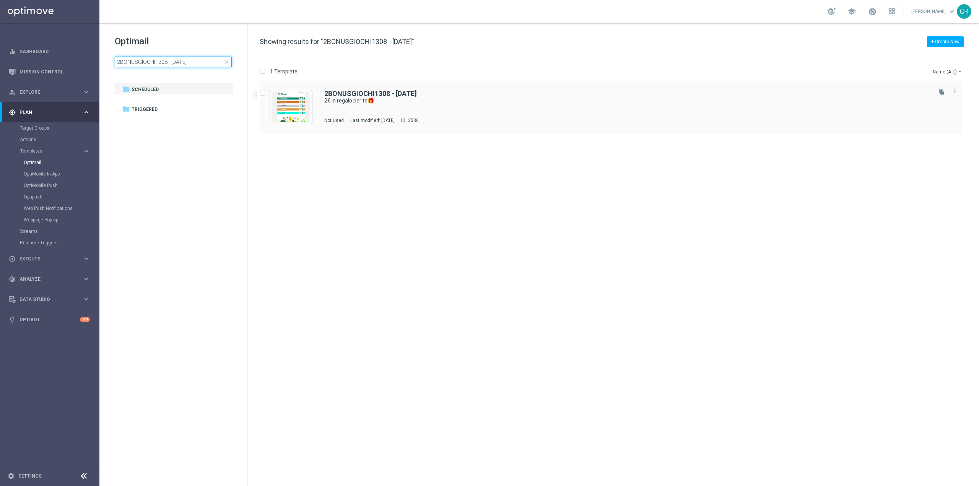
type input "2BONUSGIOCHI1308 - 2025-08-17"
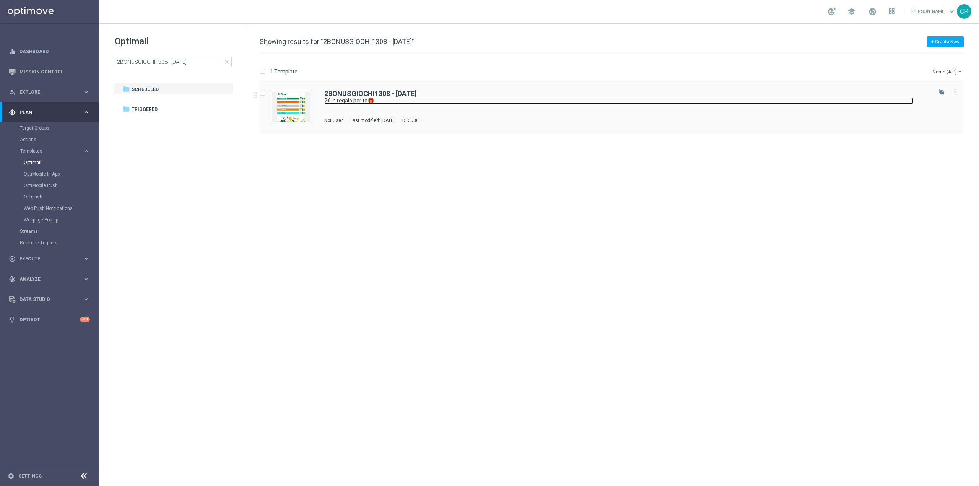
click at [493, 101] on link "2€ in regalo per te🎁" at bounding box center [618, 100] width 589 height 7
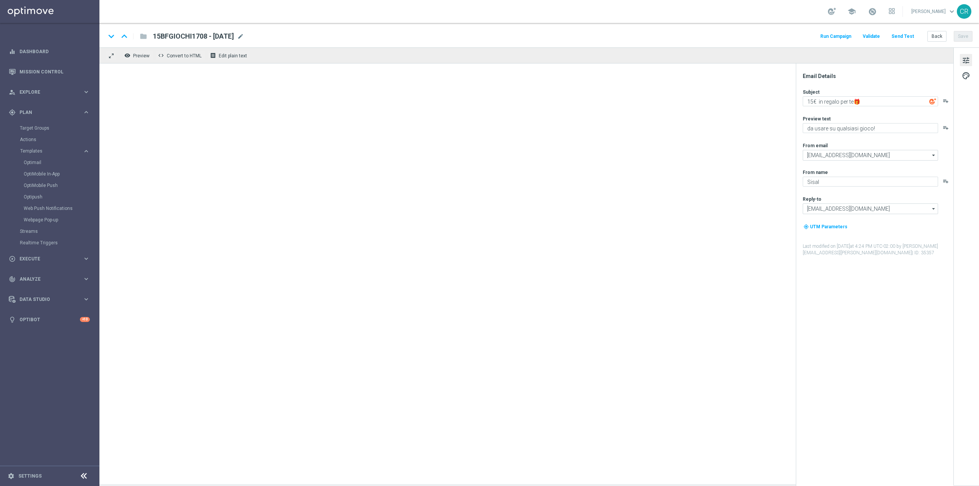
type textarea "2€ in regalo per te🎁"
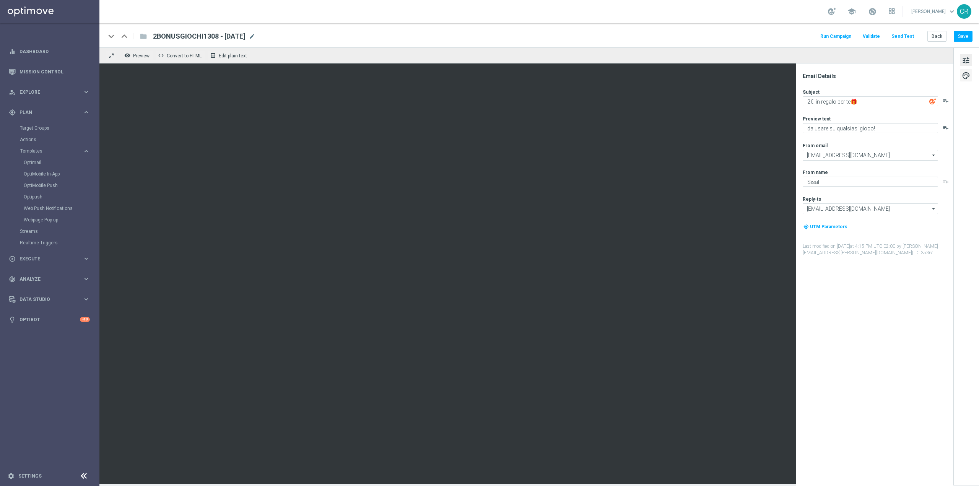
click at [968, 75] on span "palette" at bounding box center [966, 76] width 8 height 10
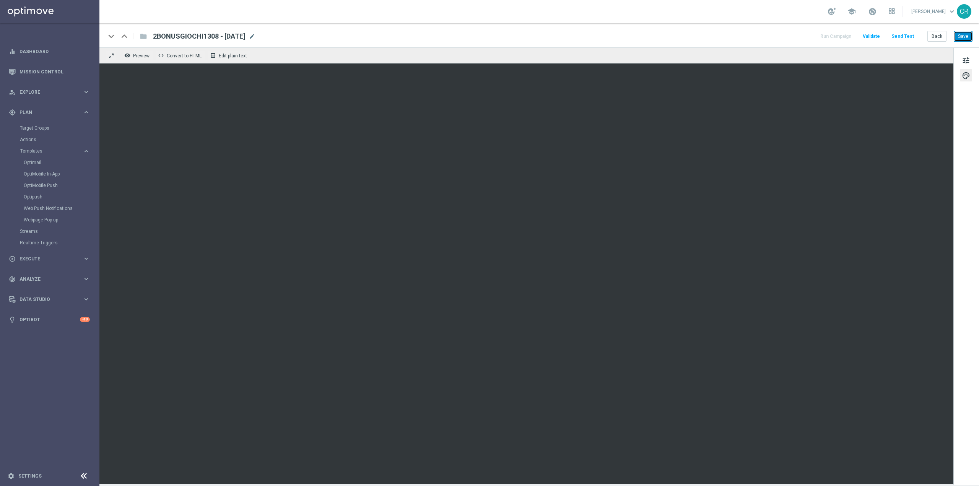
click at [965, 31] on button "Save" at bounding box center [963, 36] width 19 height 11
click at [964, 39] on button "Save" at bounding box center [963, 36] width 19 height 11
click at [963, 39] on button "Save" at bounding box center [963, 36] width 19 height 11
click at [38, 163] on link "Optimail" at bounding box center [52, 162] width 56 height 6
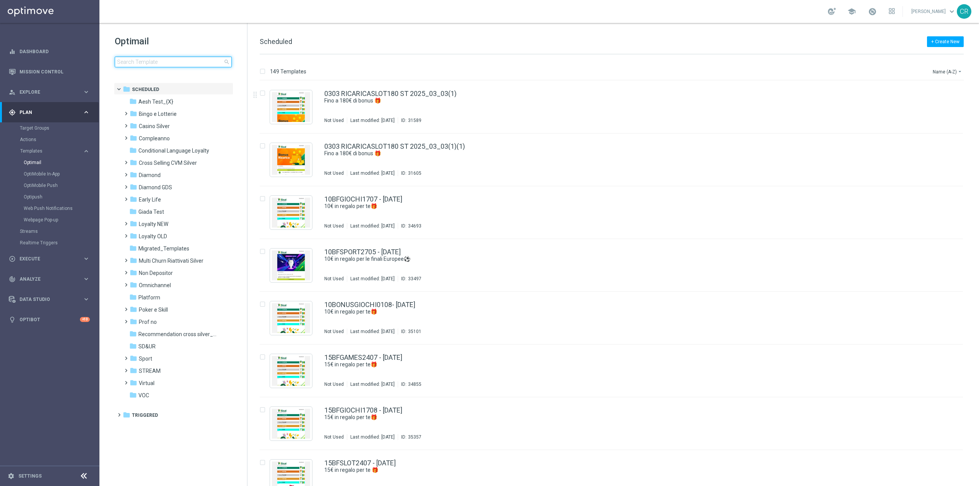
click at [143, 61] on input at bounding box center [173, 62] width 117 height 11
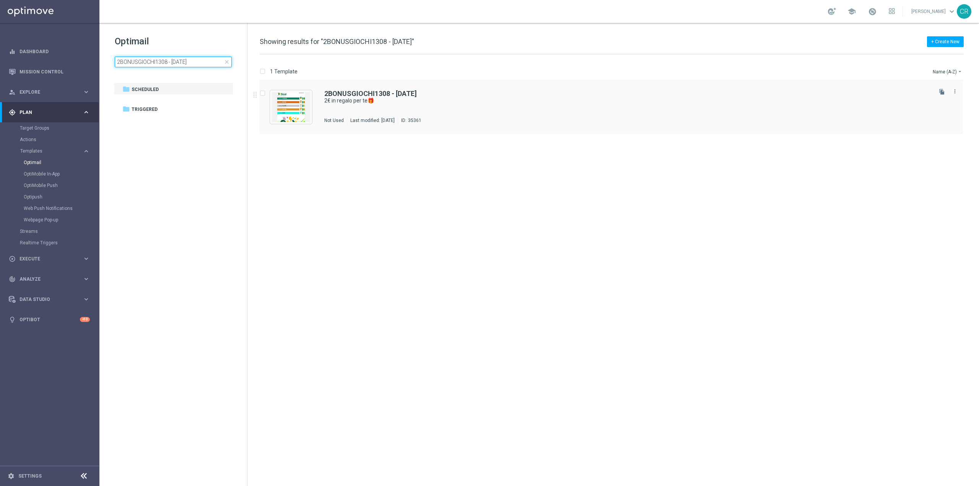
type input "2BONUSGIOCHI1308 - 2025-08-17"
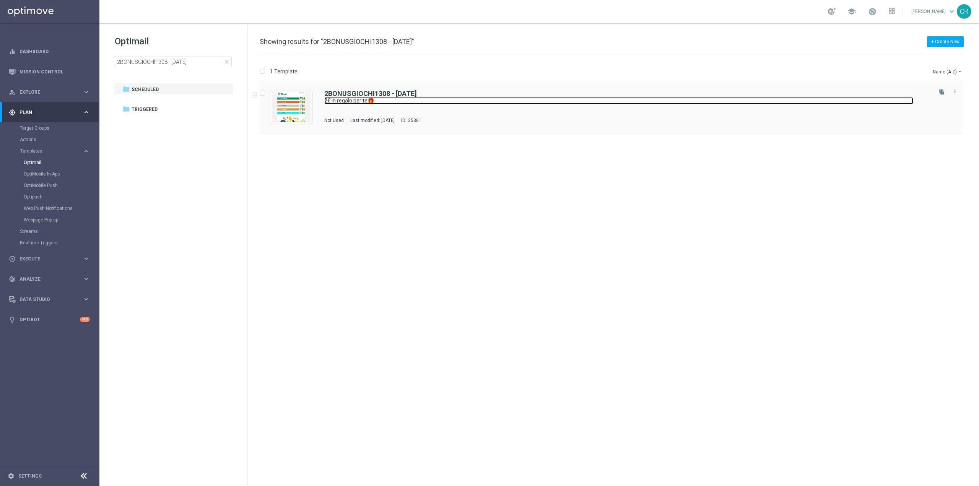
click at [621, 99] on link "2€ in regalo per te🎁" at bounding box center [618, 100] width 589 height 7
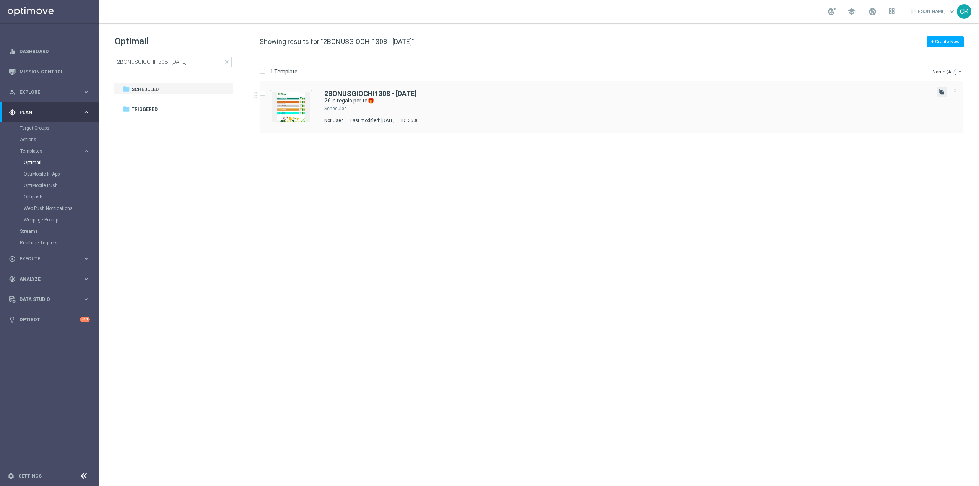
click at [943, 93] on icon "file_copy" at bounding box center [942, 92] width 6 height 6
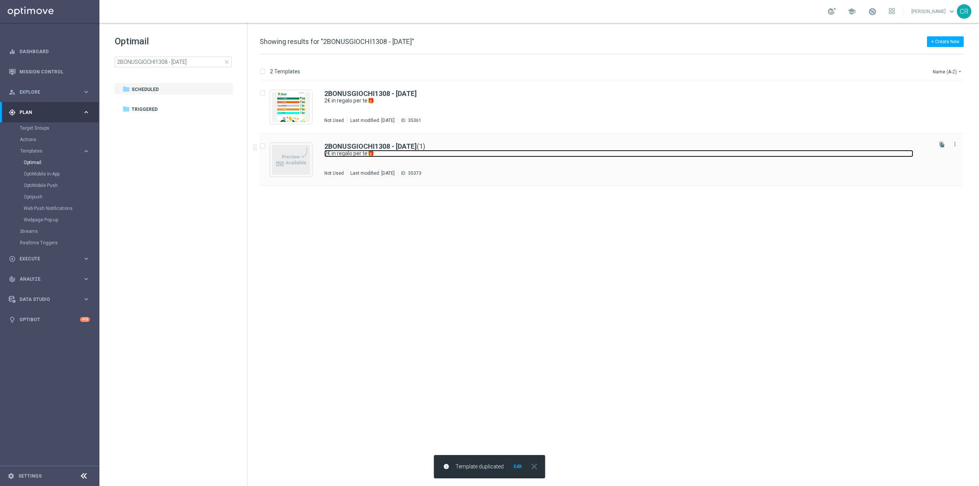
click at [552, 156] on link "2€ in regalo per te🎁" at bounding box center [618, 153] width 589 height 7
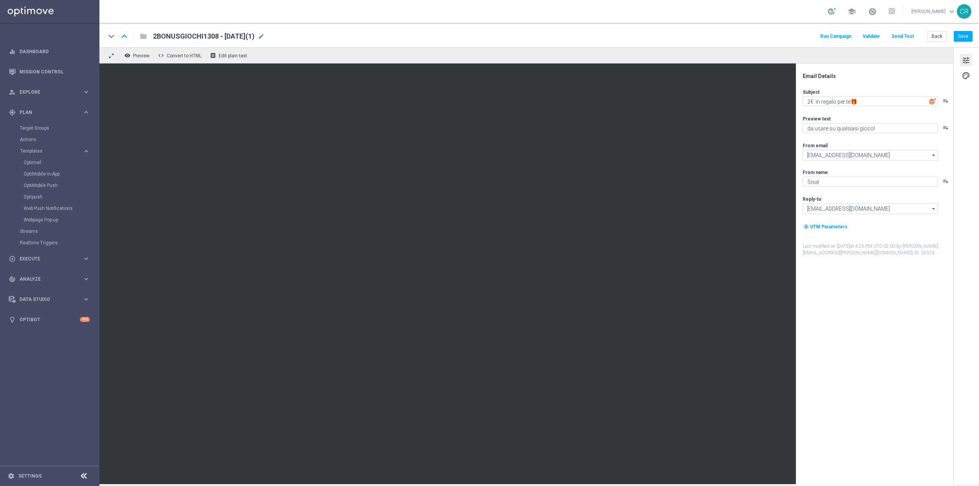
click at [219, 36] on span "2BONUSGIOCHI1308 - 2025-08-17(1)" at bounding box center [204, 36] width 102 height 9
type textarea "8"
drag, startPoint x: 207, startPoint y: 37, endPoint x: 121, endPoint y: 52, distance: 86.9
click at [121, 52] on div "keyboard_arrow_down keyboard_arrow_up folder 2BONUSGIOCHI1308 - 2025-08-17(1) R…" at bounding box center [538, 253] width 879 height 461
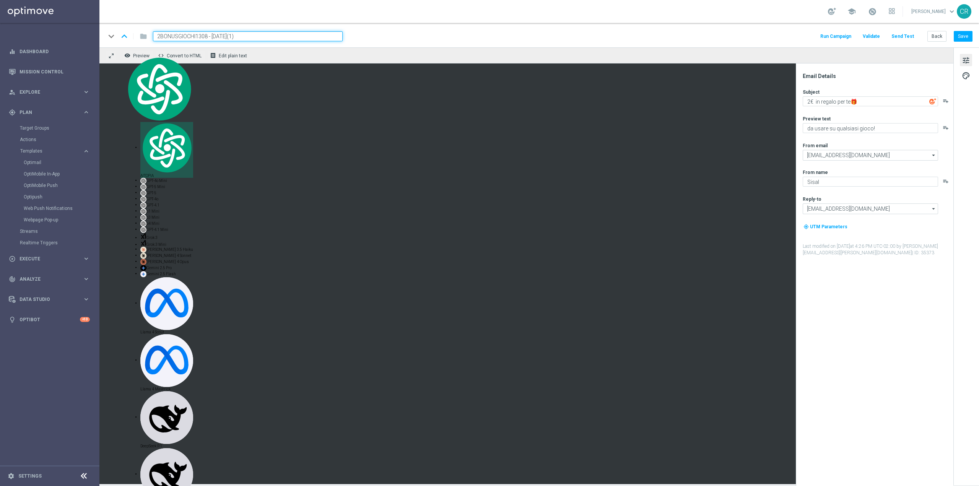
paste input "1"
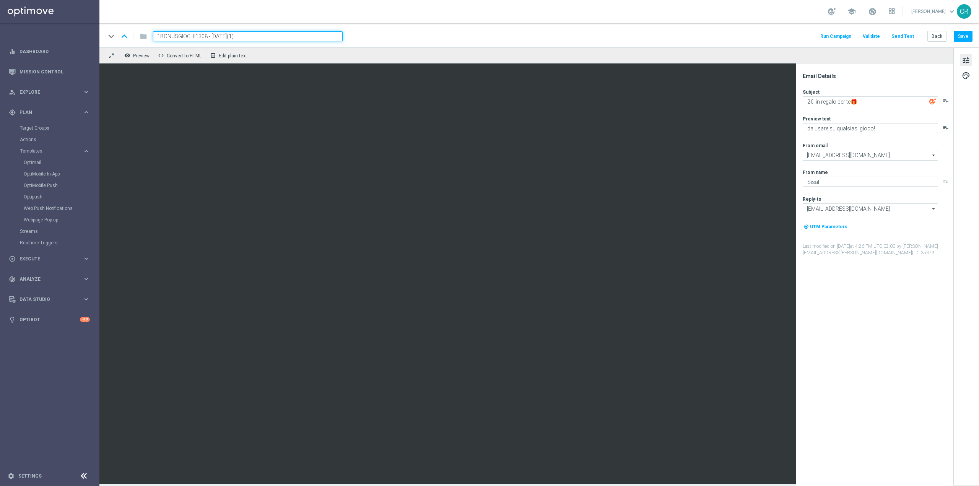
click at [265, 37] on input "1BONUSGIOCHI1308 - 2025-08-17(1)" at bounding box center [248, 36] width 190 height 10
type input "1BONUSGIOCHI1308 - 2025-08-17"
click at [966, 38] on button "Save" at bounding box center [963, 36] width 19 height 11
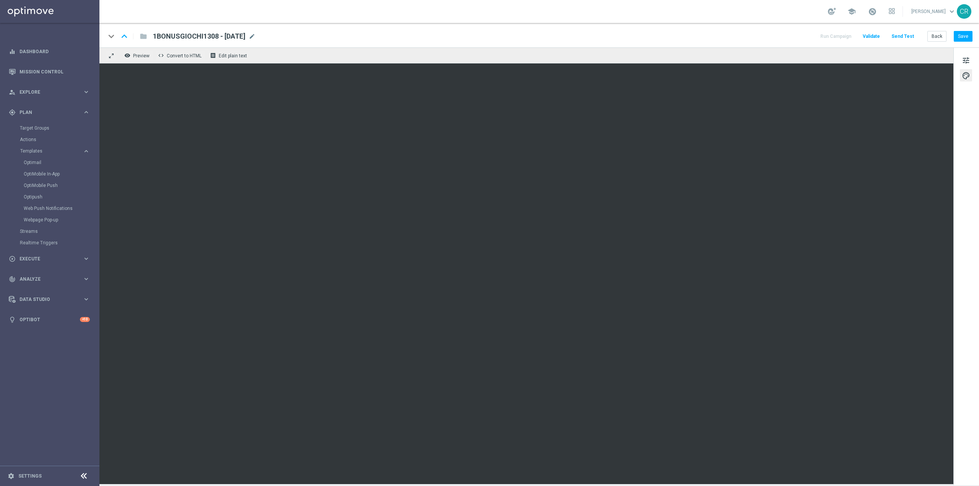
click at [219, 39] on span "1BONUSGIOCHI1308 - 2025-08-17" at bounding box center [199, 36] width 93 height 9
drag, startPoint x: 257, startPoint y: 36, endPoint x: 32, endPoint y: 49, distance: 225.2
click at [32, 49] on main "equalizer Dashboard Mission Control" at bounding box center [489, 243] width 979 height 486
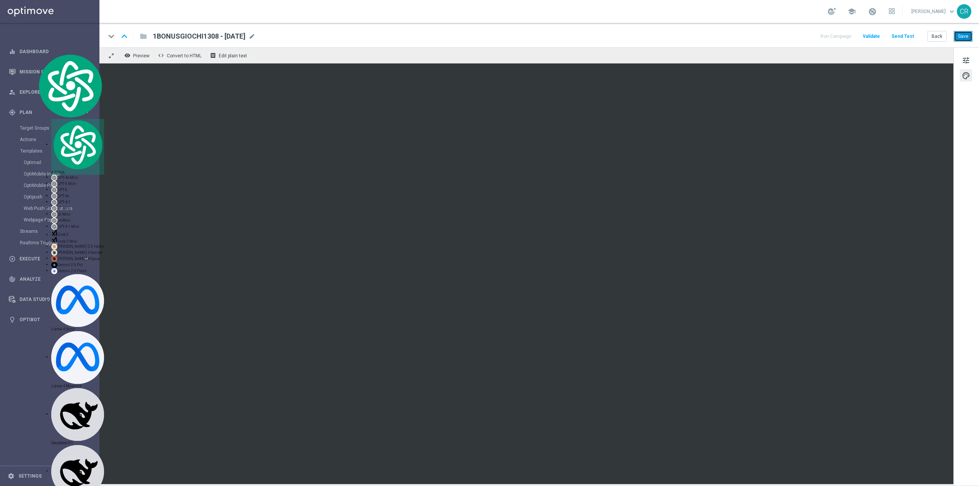
click at [964, 35] on button "Save" at bounding box center [963, 36] width 19 height 11
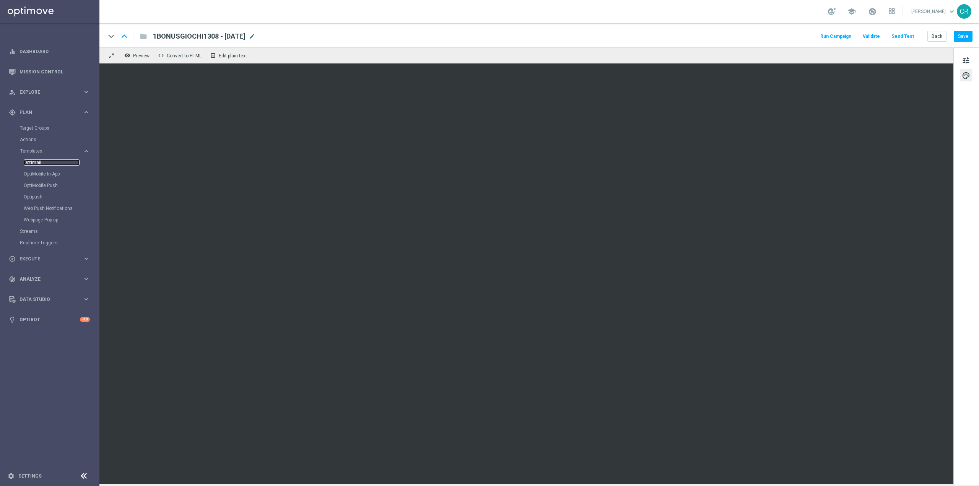
click at [42, 162] on link "Optimail" at bounding box center [52, 162] width 56 height 6
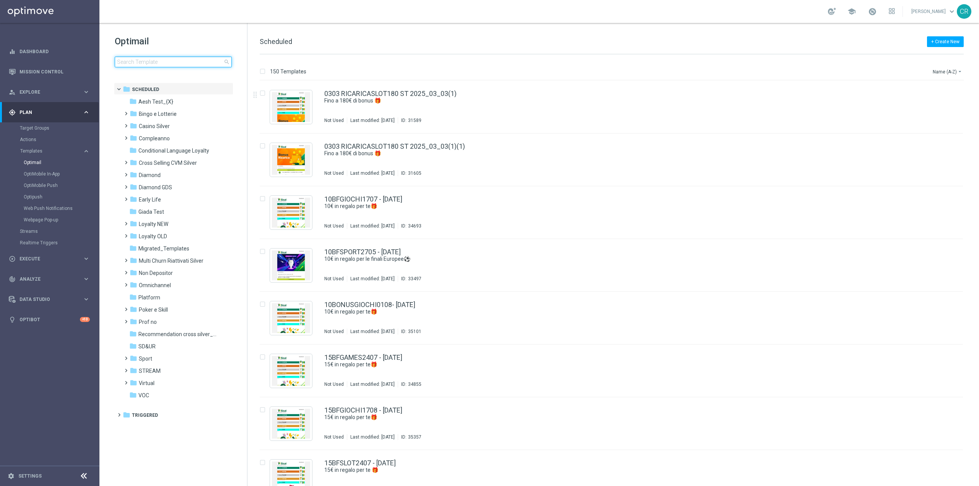
click at [174, 61] on input at bounding box center [173, 62] width 117 height 11
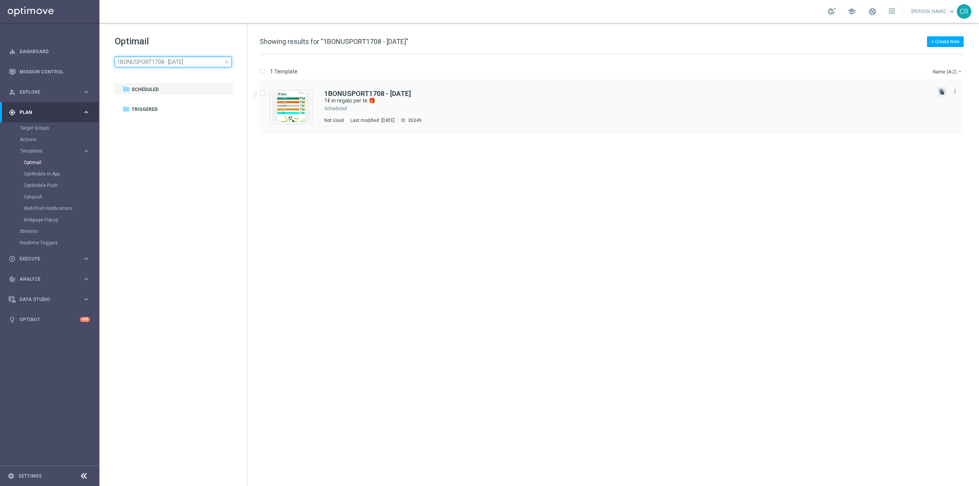
type input "1BONUSPORT1708 - 2025-08-17"
click at [942, 89] on icon "file_copy" at bounding box center [942, 92] width 6 height 6
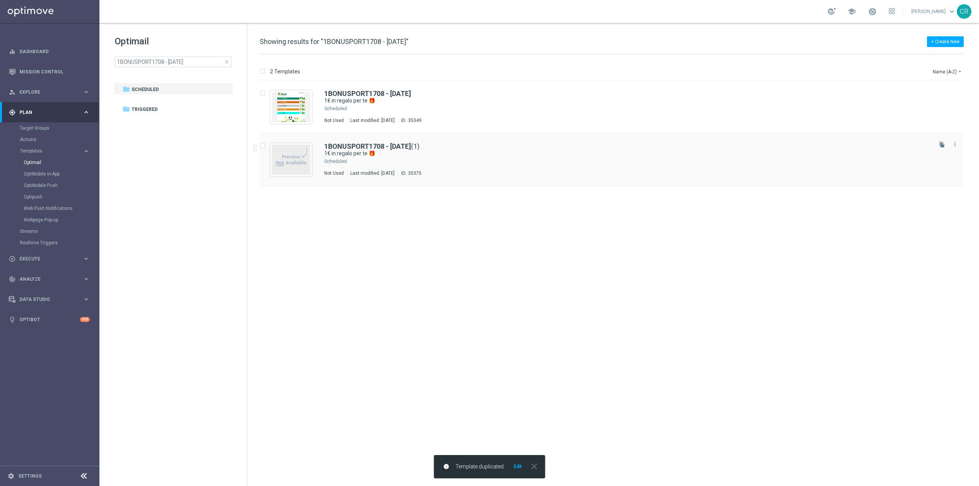
click at [562, 161] on div "Press SPACE to select this row." at bounding box center [639, 161] width 583 height 6
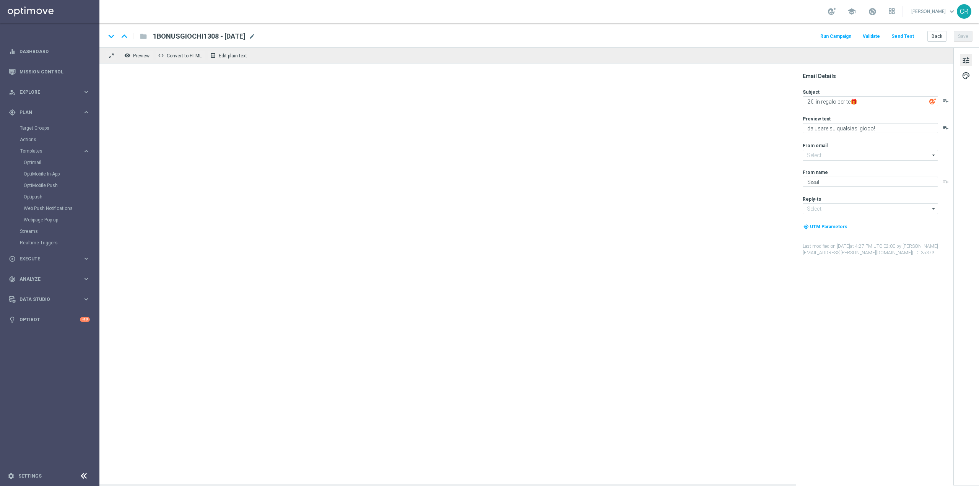
type input "[EMAIL_ADDRESS][DOMAIN_NAME]"
type textarea "1€ in regalo per te 🎁"
type textarea "da usare sulle Scommesse Sportive! ⚽"
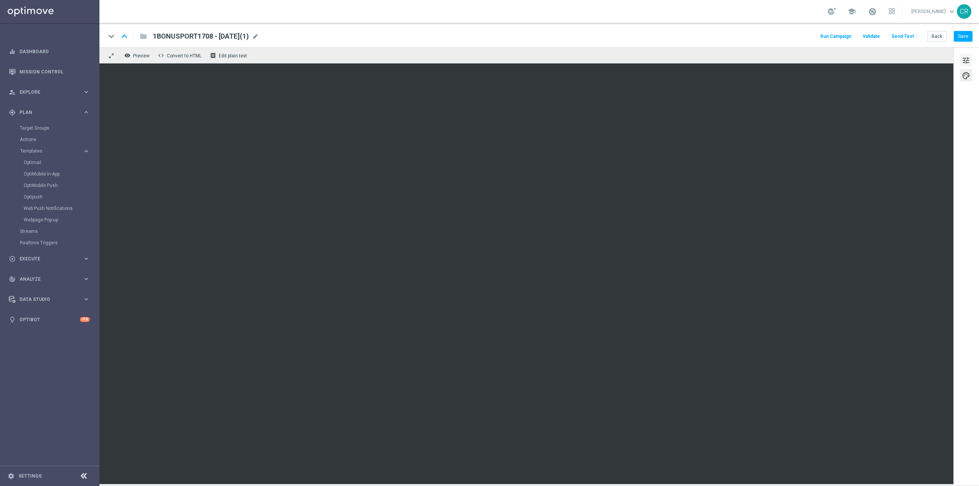
click at [963, 62] on span "tune" at bounding box center [966, 60] width 8 height 10
click at [964, 57] on span "tune" at bounding box center [966, 60] width 8 height 10
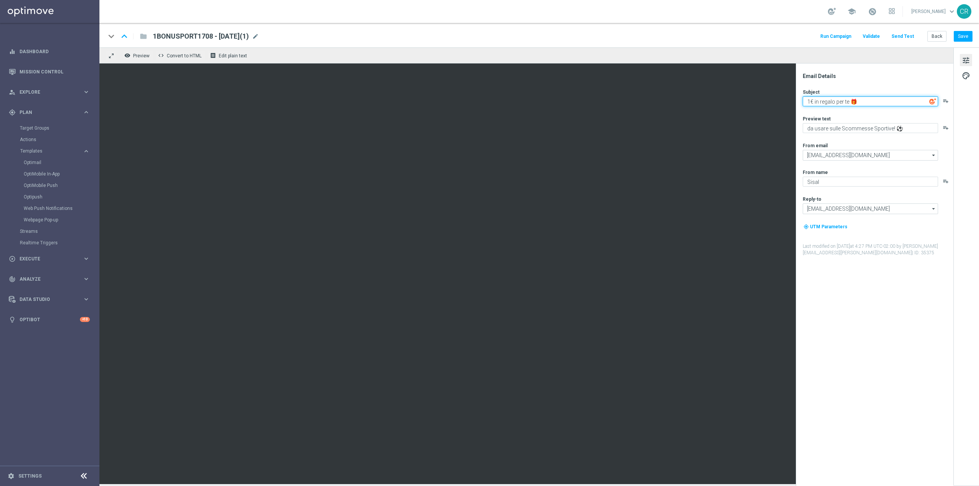
click at [809, 103] on textarea "1€ in regalo per te 🎁" at bounding box center [870, 101] width 135 height 10
type textarea "2€ in regalo per te 🎁"
click at [965, 71] on span "palette" at bounding box center [966, 76] width 8 height 10
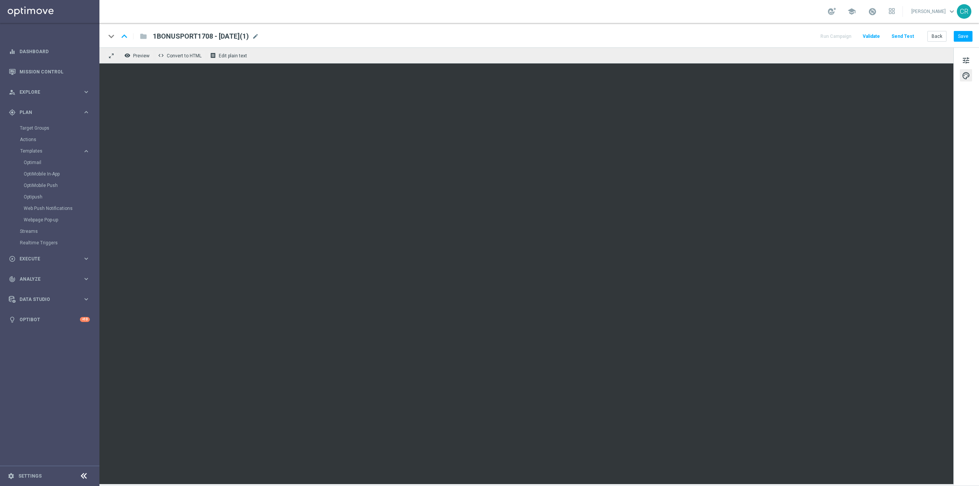
click at [285, 35] on div "keyboard_arrow_down keyboard_arrow_up folder 1BONUSPORT1708 - 2025-08-17(1) 1BO…" at bounding box center [539, 36] width 867 height 10
drag, startPoint x: 271, startPoint y: 40, endPoint x: 273, endPoint y: 32, distance: 7.5
click at [259, 39] on div "1BONUSPORT1708 - 2025-08-17(1) mode_edit" at bounding box center [206, 36] width 106 height 10
drag, startPoint x: 201, startPoint y: 36, endPoint x: 37, endPoint y: 37, distance: 164.0
click at [39, 37] on main "equalizer Dashboard Mission Control" at bounding box center [489, 243] width 979 height 486
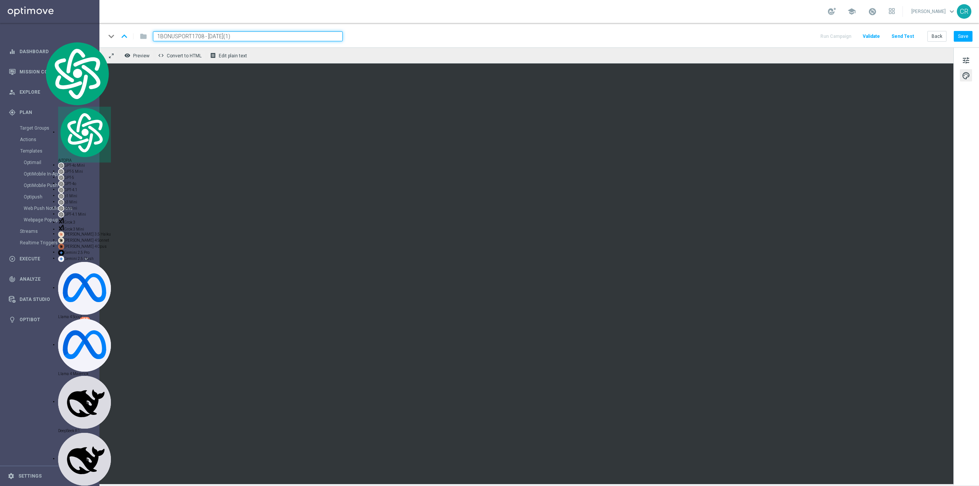
paste input "BONUSPORT2 13"
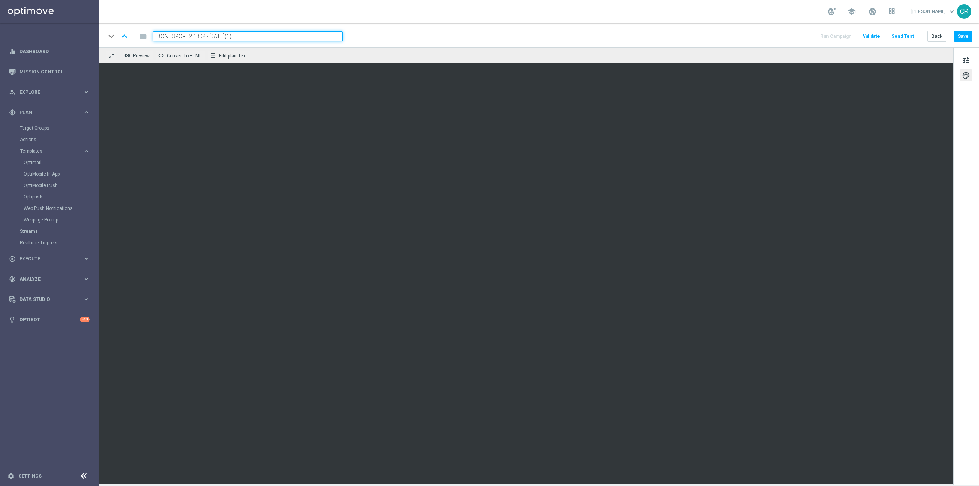
click at [270, 36] on input "BONUSPORT2 1308 - 2025-08-17(1)" at bounding box center [248, 36] width 190 height 10
type input "BONUSPORT2 1308 - 2025-08-17"
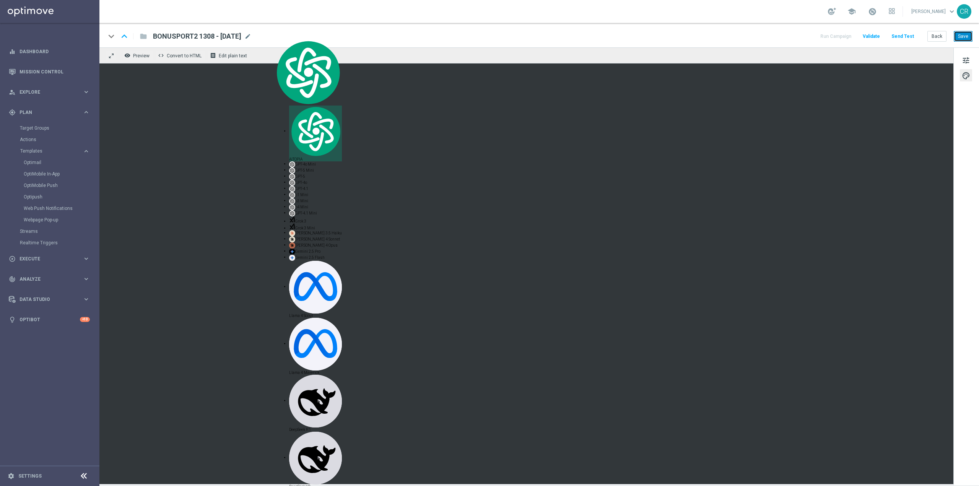
click at [962, 38] on button "Save" at bounding box center [963, 36] width 19 height 11
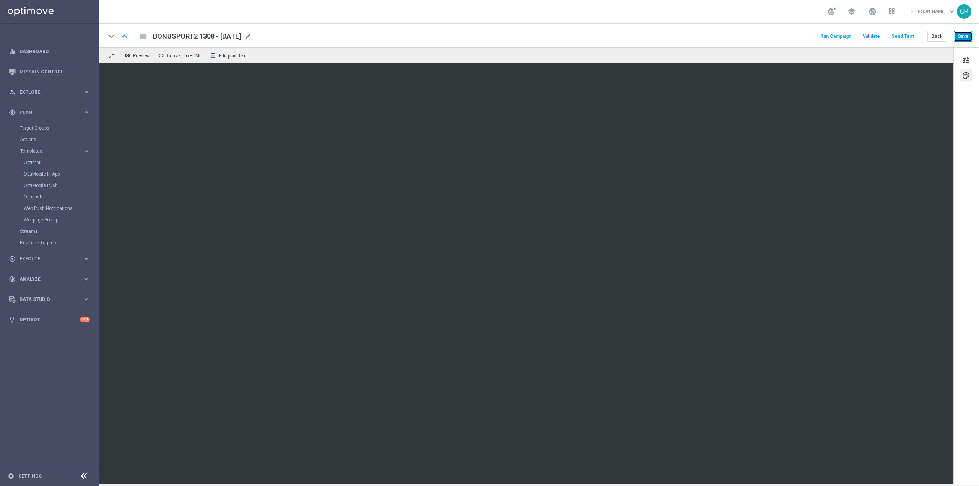
click at [967, 38] on button "Save" at bounding box center [963, 36] width 19 height 11
click at [34, 160] on link "Optimail" at bounding box center [52, 162] width 56 height 6
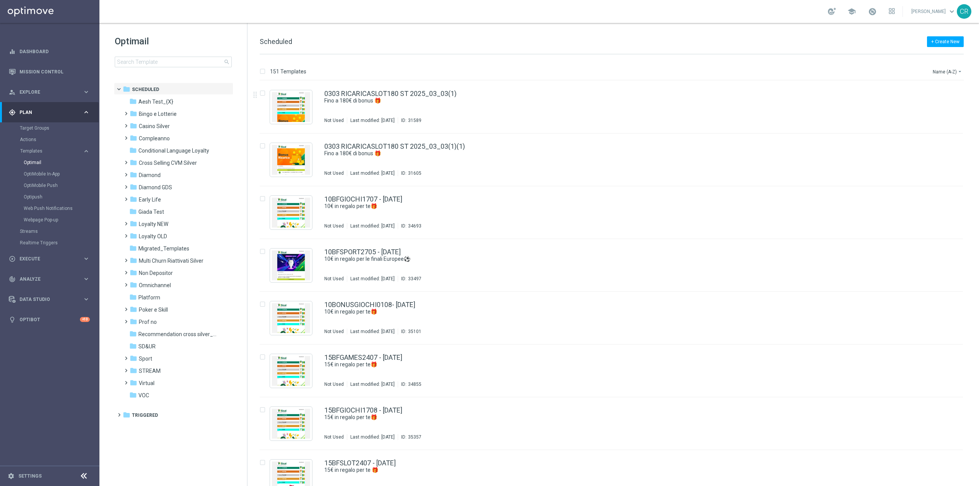
click at [162, 56] on div "Optimail search" at bounding box center [181, 51] width 132 height 32
click at [162, 62] on input at bounding box center [173, 62] width 117 height 11
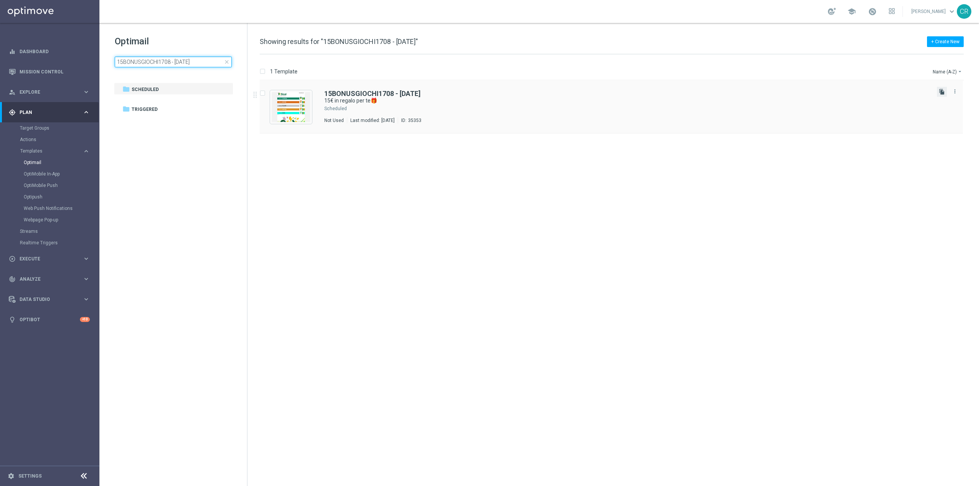
type input "15BONUSGIOCHI1708 - 2025-08-17"
click at [940, 91] on icon "file_copy" at bounding box center [942, 92] width 6 height 6
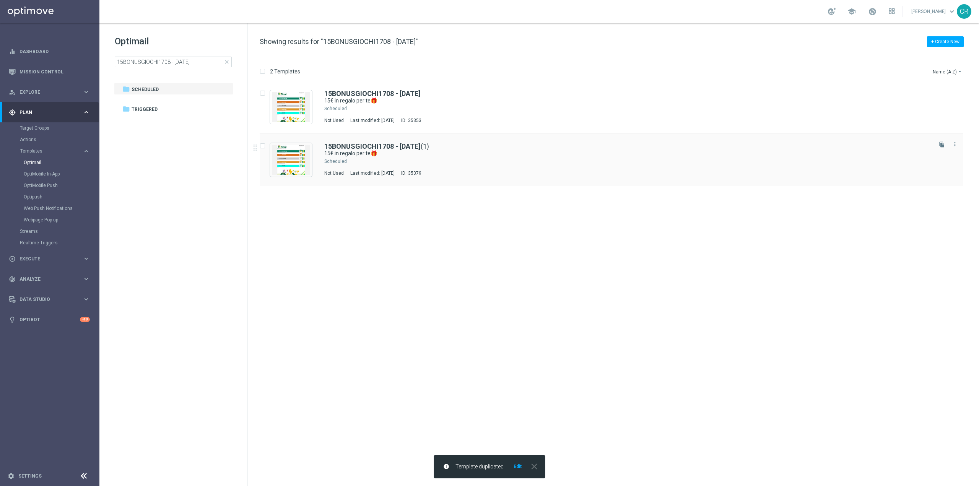
click at [476, 158] on div "15BONUSGIOCHI1708 - 2025-08-17 (1) 15€ in regalo per te🎁 Scheduled Not Used Las…" at bounding box center [627, 159] width 606 height 33
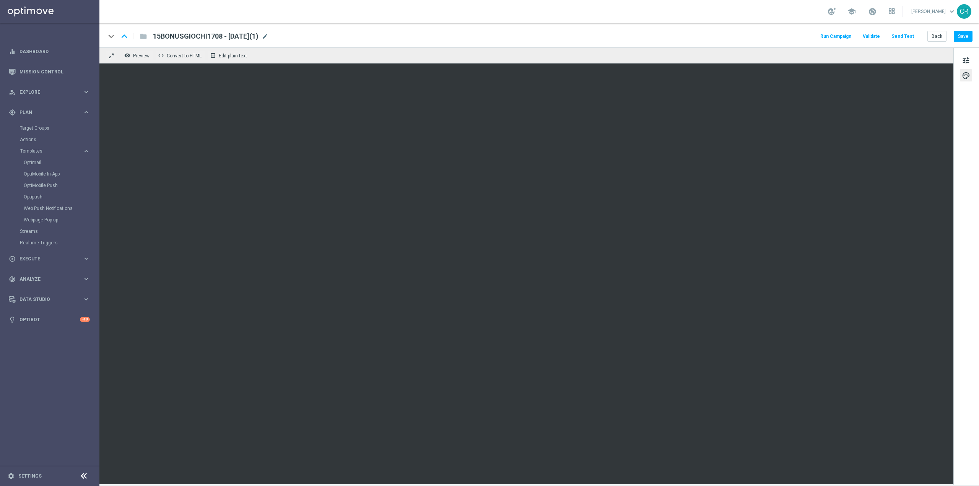
click at [232, 38] on span "15BONUSGIOCHI1708 - 2025-08-17(1)" at bounding box center [206, 36] width 106 height 9
drag, startPoint x: 210, startPoint y: 37, endPoint x: 142, endPoint y: 38, distance: 68.1
click at [143, 38] on div "keyboard_arrow_down keyboard_arrow_up folder 15BONUSGIOCHI1708 - 2025-08-17(1)" at bounding box center [224, 36] width 237 height 10
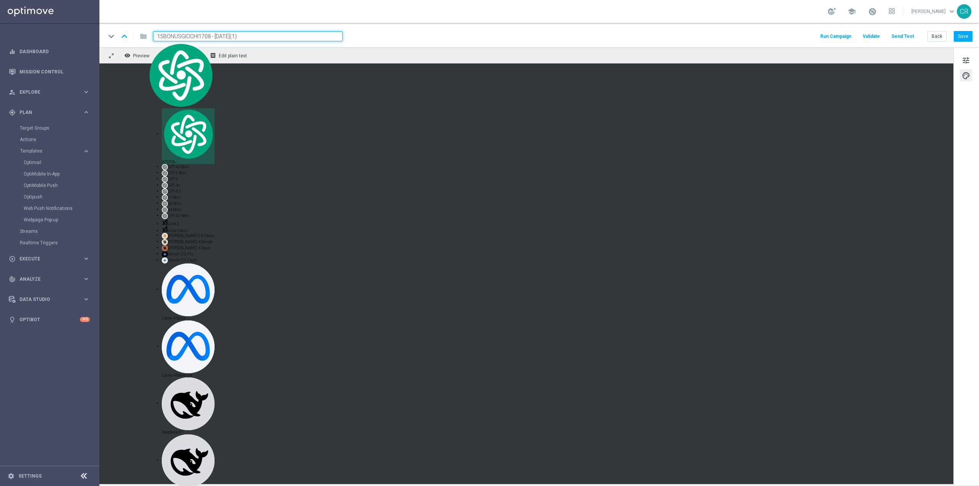
paste input "BFGIOCHI1 13"
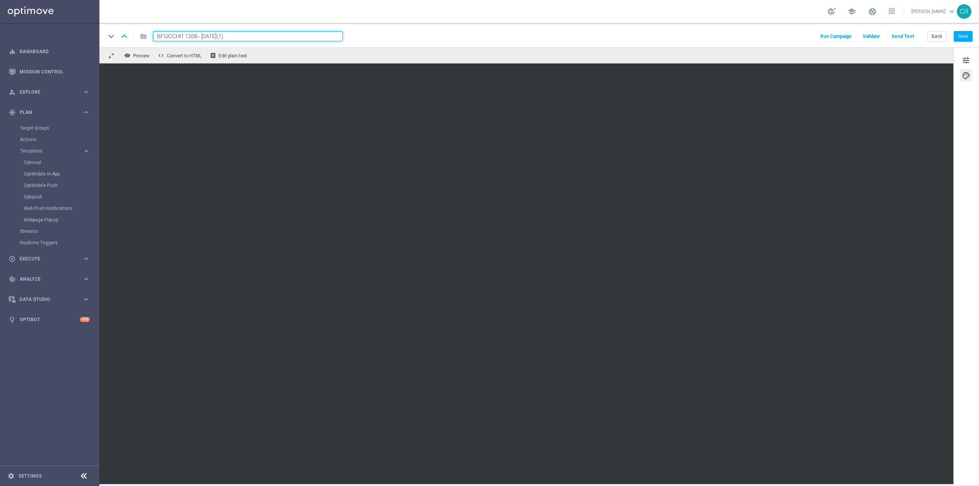
click at [235, 37] on input "BFGIOCHI1 1308 - 2025-08-17(1)" at bounding box center [248, 36] width 190 height 10
type input "BFGIOCHI1 1308 - 2025-08-17"
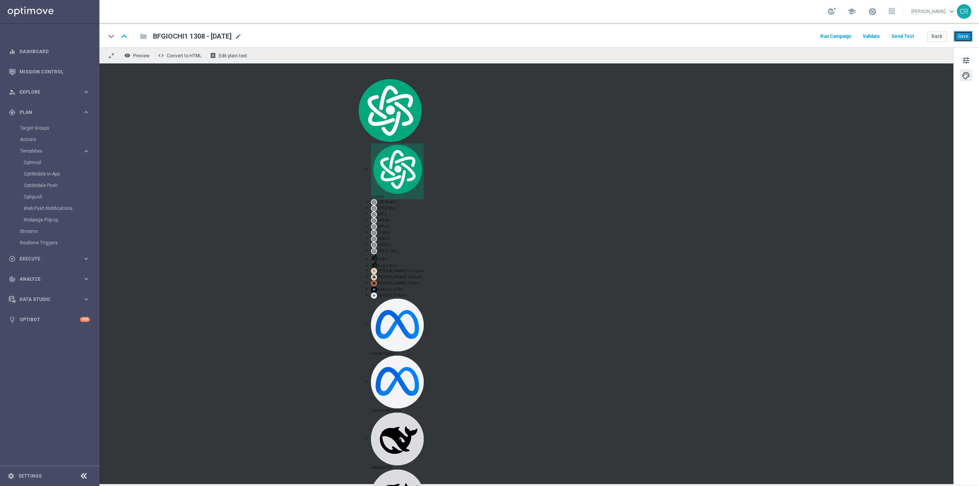
click at [962, 38] on button "Save" at bounding box center [963, 36] width 19 height 11
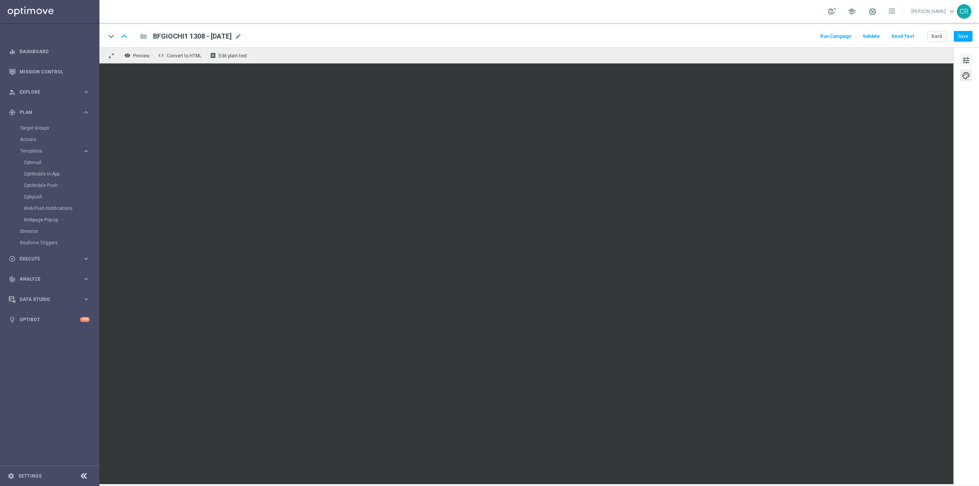
click at [969, 54] on button "tune" at bounding box center [966, 60] width 12 height 12
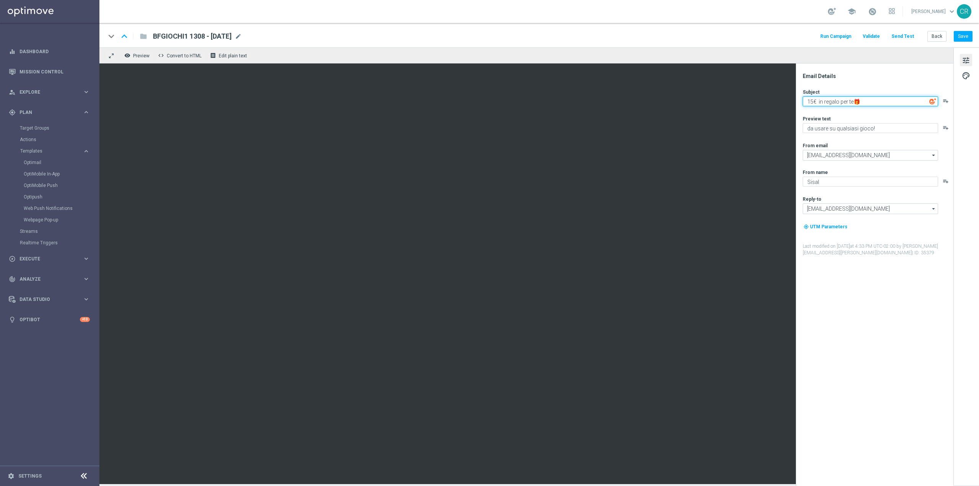
click at [813, 99] on textarea "15€ in regalo per te🎁" at bounding box center [870, 101] width 135 height 10
type textarea "1€ in regalo per te🎁"
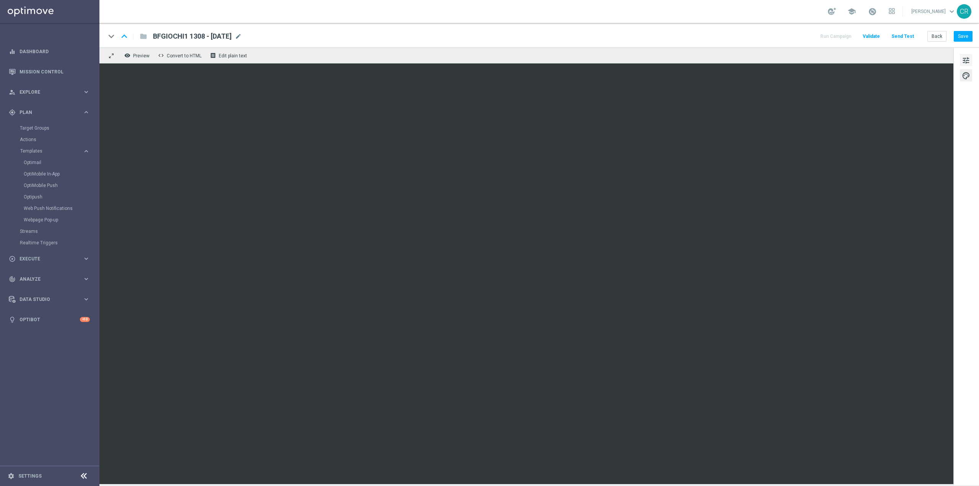
click at [968, 60] on span "tune" at bounding box center [966, 60] width 8 height 10
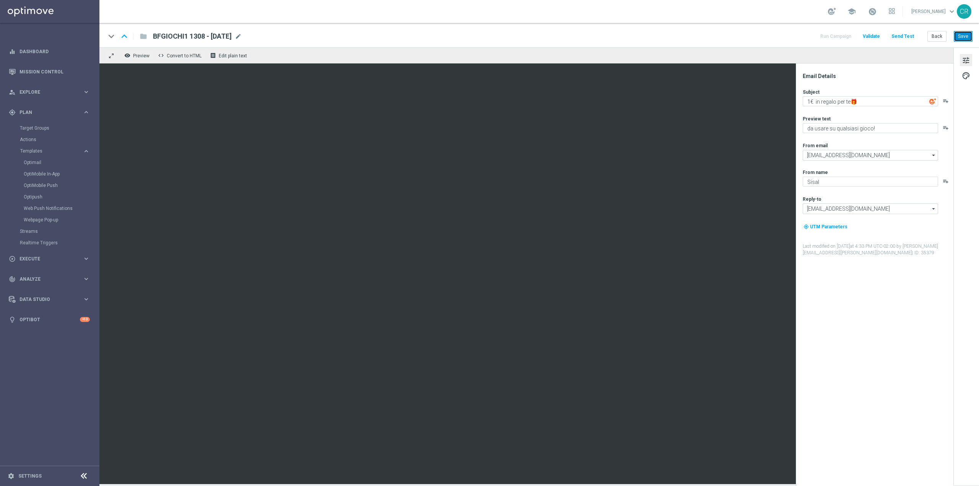
click at [968, 35] on button "Save" at bounding box center [963, 36] width 19 height 11
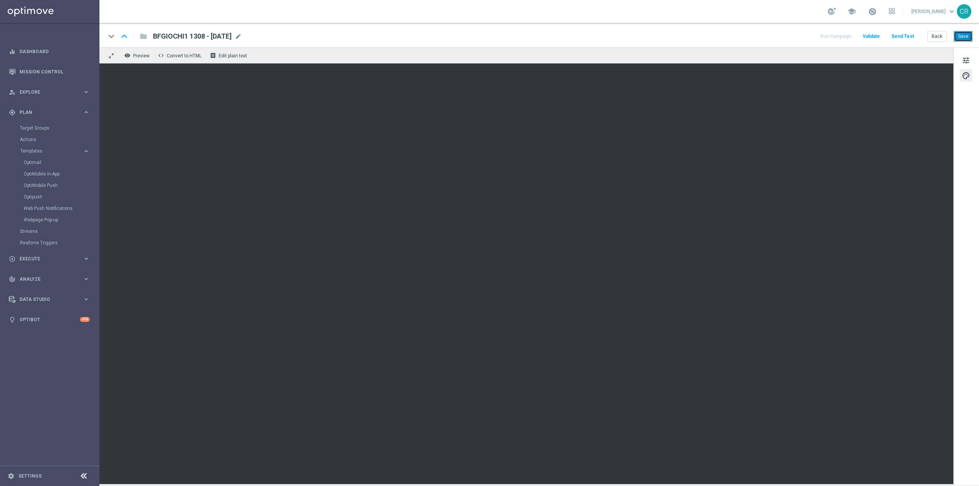
click at [964, 40] on button "Save" at bounding box center [963, 36] width 19 height 11
click at [42, 164] on link "Optimail" at bounding box center [52, 162] width 56 height 6
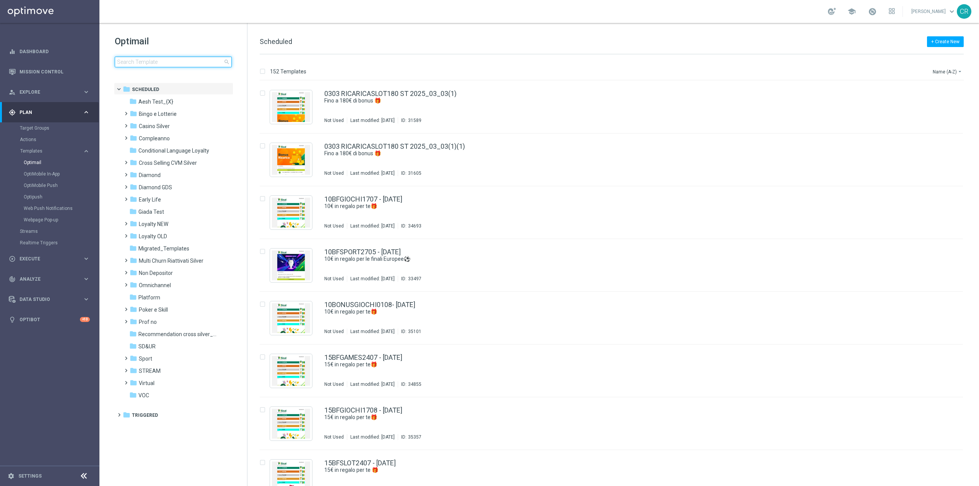
click at [163, 60] on input at bounding box center [173, 62] width 117 height 11
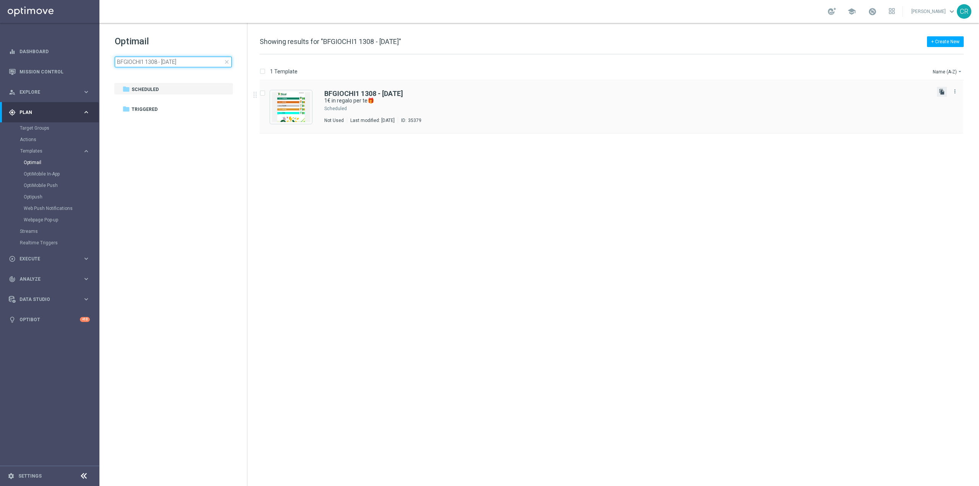
type input "BFGIOCHI1 1308 - 2025-08-17"
click at [940, 94] on icon "file_copy" at bounding box center [942, 92] width 6 height 6
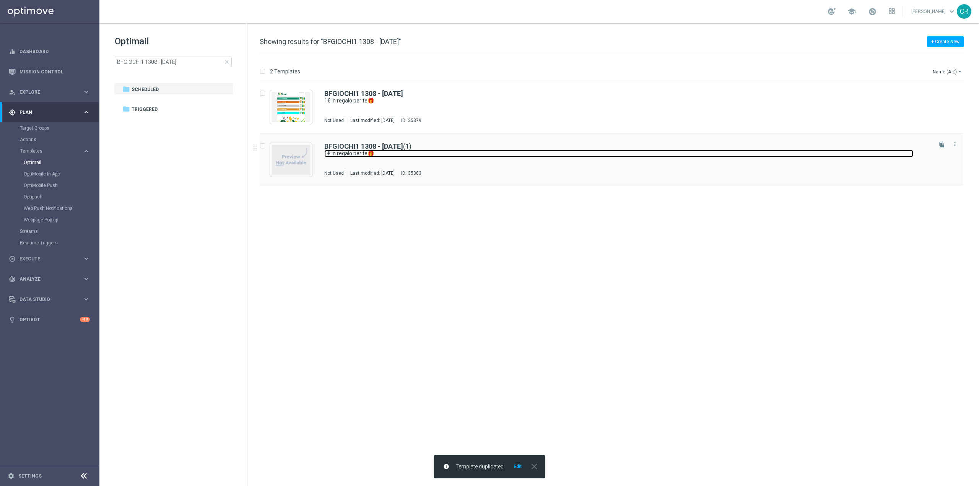
click at [569, 151] on link "1€ in regalo per te🎁" at bounding box center [618, 153] width 589 height 7
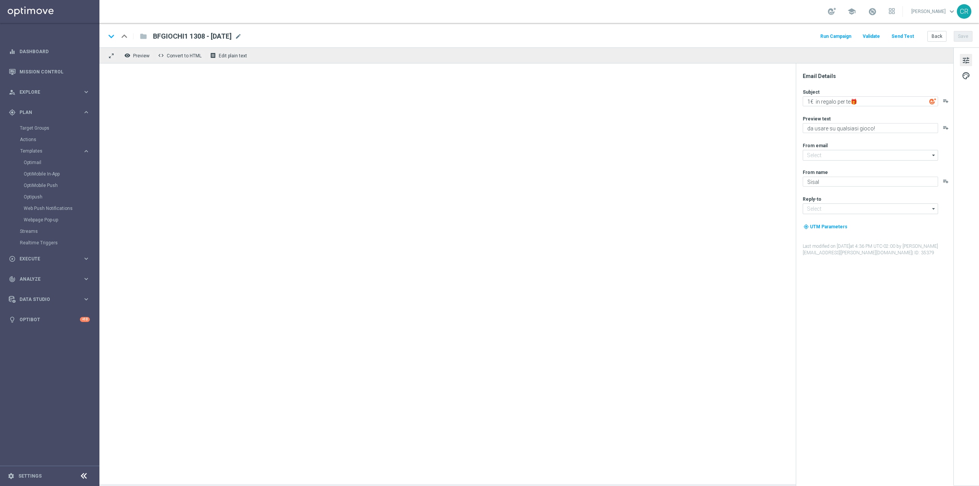
type input "[EMAIL_ADDRESS][DOMAIN_NAME]"
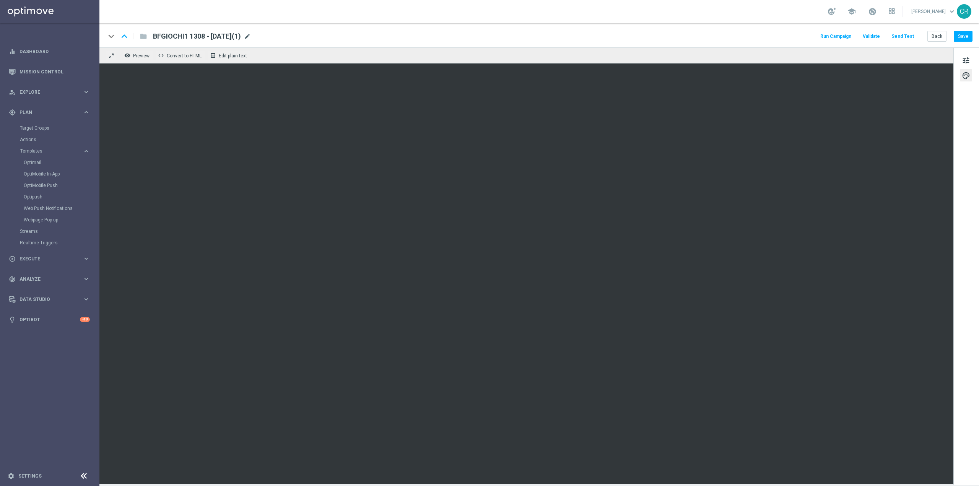
click at [251, 36] on span "mode_edit" at bounding box center [247, 36] width 7 height 7
drag, startPoint x: 197, startPoint y: 37, endPoint x: 130, endPoint y: 37, distance: 67.3
click at [130, 37] on div "keyboard_arrow_down keyboard_arrow_up folder BFGIOCHI1 1308 - 2025-08-17(1)" at bounding box center [224, 36] width 237 height 10
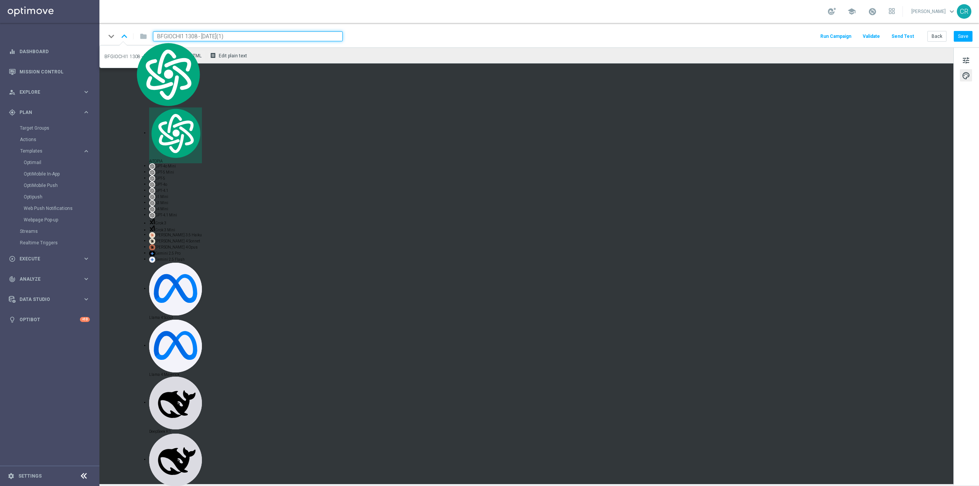
paste input "ONUSGIOCHI15"
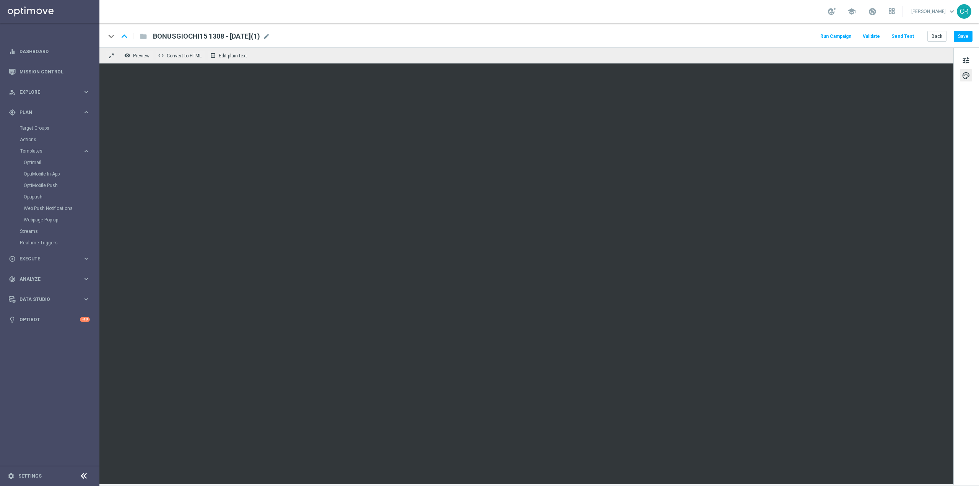
click at [302, 36] on div "keyboard_arrow_down keyboard_arrow_up folder BONUSGIOCHI15 1308 - 2025-08-17(1)…" at bounding box center [539, 36] width 867 height 10
click at [270, 37] on span "mode_edit" at bounding box center [266, 36] width 7 height 7
click at [302, 36] on input "BONUSGIOCHI15 1308 - 2025-08-17(1)" at bounding box center [248, 36] width 190 height 10
type input "BONUSGIOCHI15 1308 - 2025-08-17"
drag, startPoint x: 263, startPoint y: 32, endPoint x: 0, endPoint y: 42, distance: 263.3
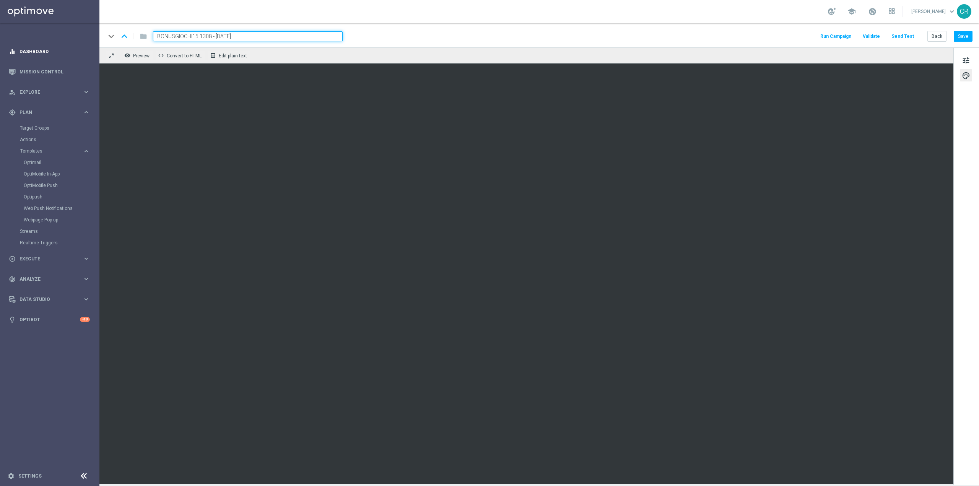
click at [0, 42] on main "equalizer Dashboard Mission Control" at bounding box center [489, 243] width 979 height 486
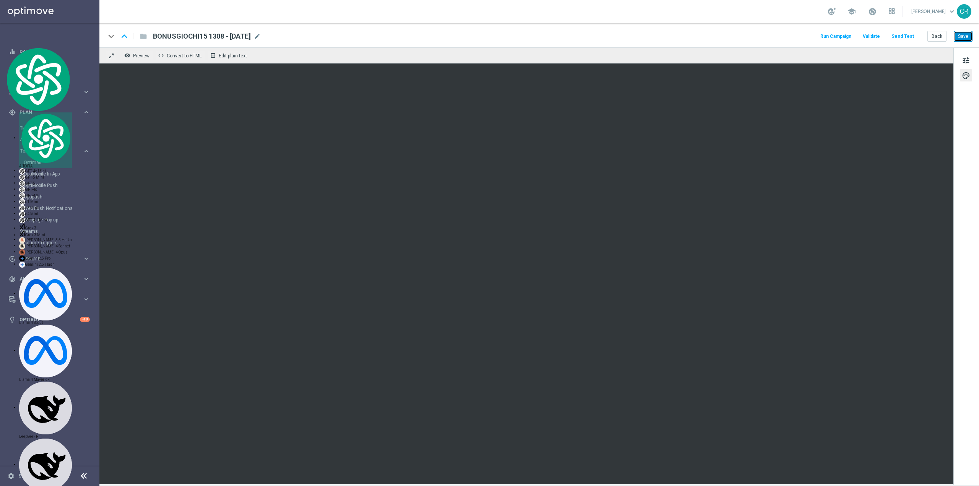
click at [965, 32] on button "Save" at bounding box center [963, 36] width 19 height 11
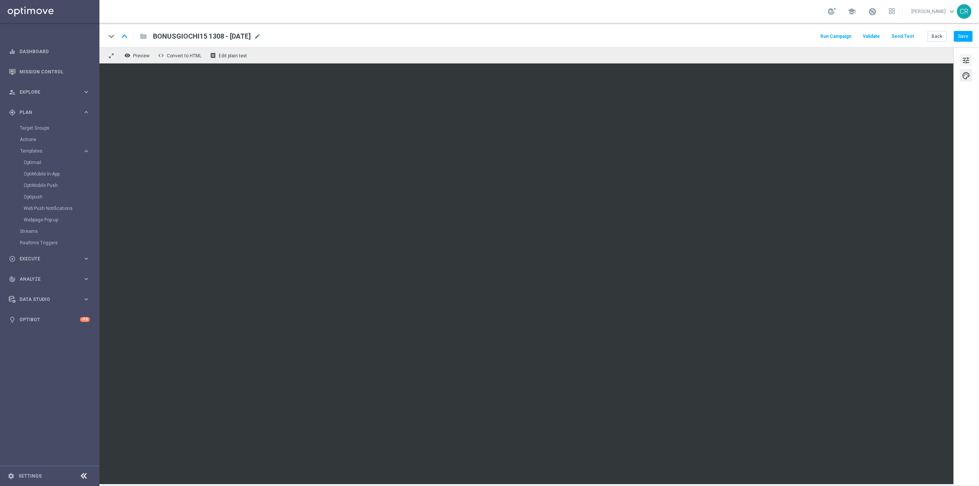
click at [964, 62] on span "tune" at bounding box center [966, 60] width 8 height 10
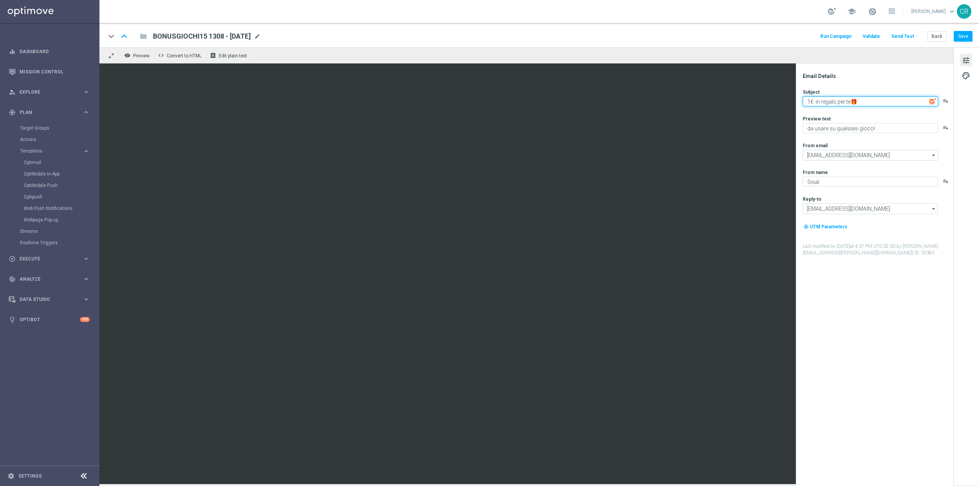
click at [811, 105] on textarea "1€ in regalo per te🎁" at bounding box center [870, 101] width 135 height 10
type textarea "15€ in regalo per te🎁"
click at [965, 80] on span "palette" at bounding box center [966, 76] width 8 height 10
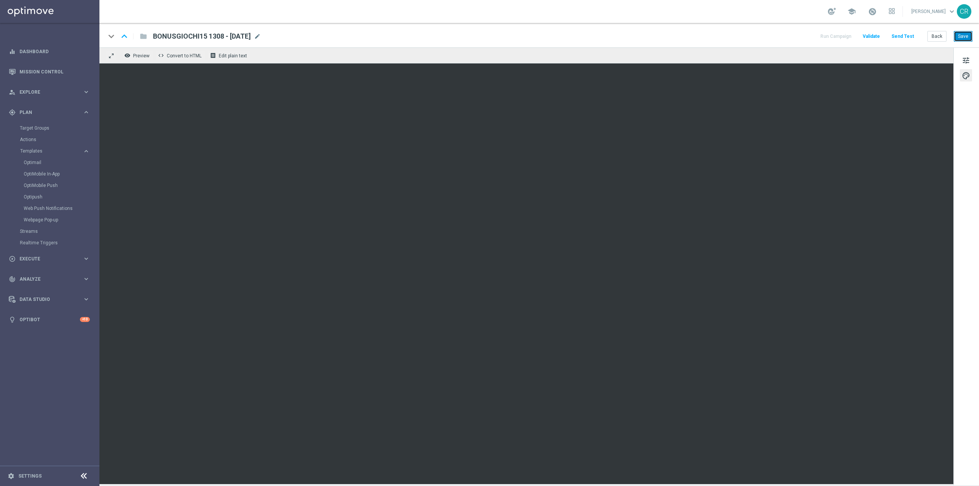
click at [962, 39] on button "Save" at bounding box center [963, 36] width 19 height 11
click at [960, 36] on button "Save" at bounding box center [963, 36] width 19 height 11
click at [34, 164] on link "Optimail" at bounding box center [52, 162] width 56 height 6
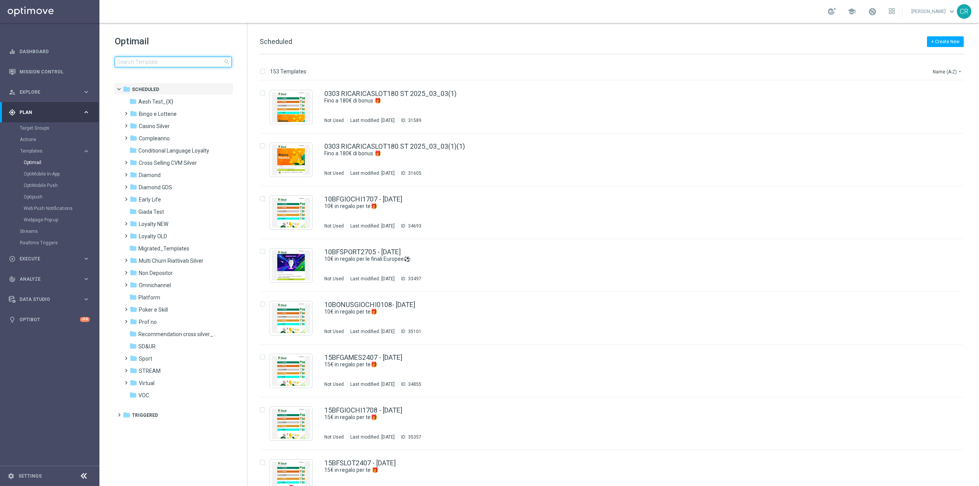
click at [156, 62] on input at bounding box center [173, 62] width 117 height 11
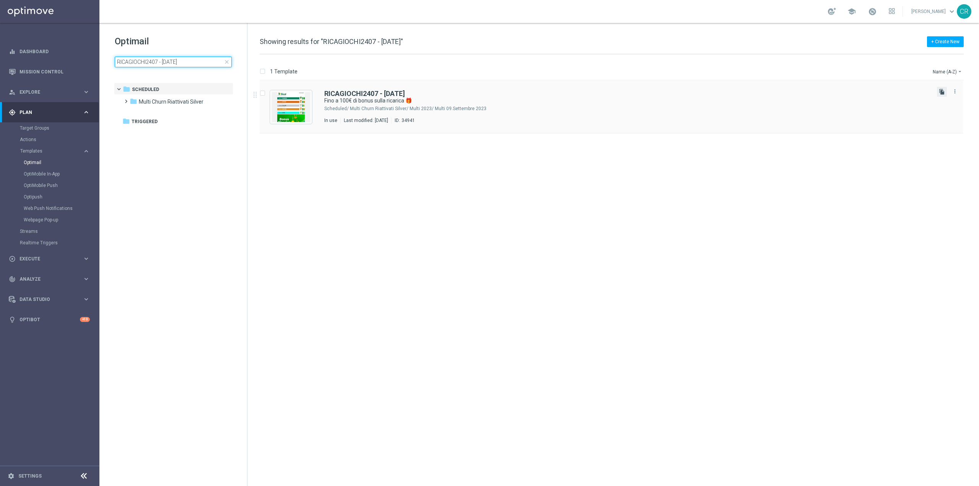
type input "RICAGIOCHI2407 - 2025-07-27"
click at [940, 92] on icon "file_copy" at bounding box center [942, 92] width 6 height 6
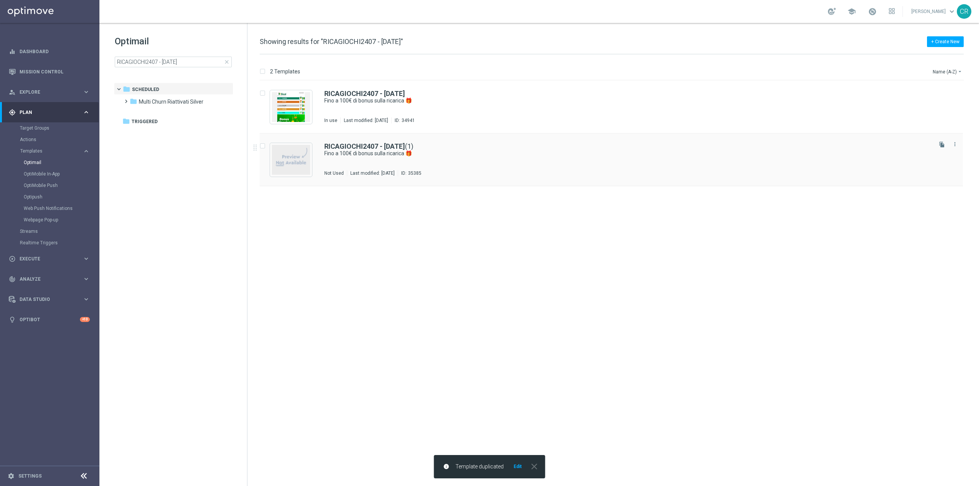
click at [518, 149] on div "RICAGIOCHI2407 - 2025-07-27 (1)" at bounding box center [627, 146] width 606 height 7
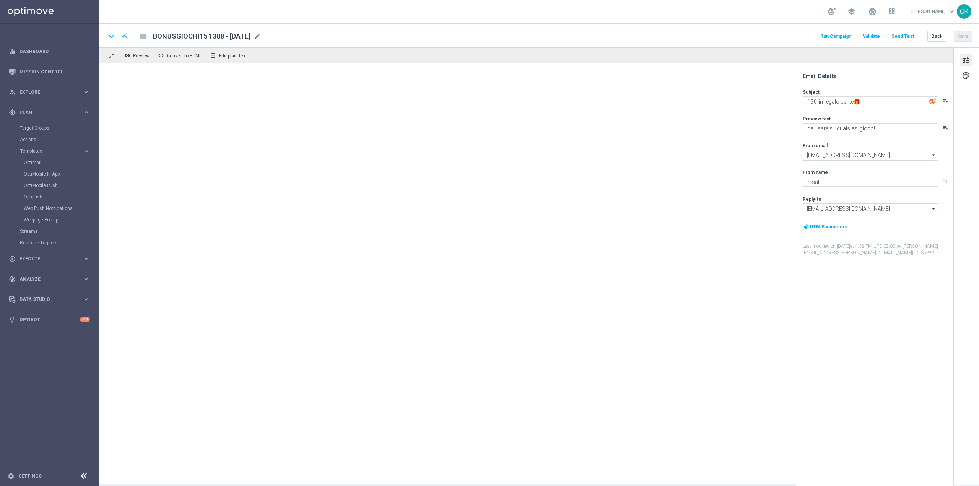
type textarea "Fino a 100€ di bonus sulla ricarica 🎁"
type textarea "Scopri la nuova promozione 🎯"
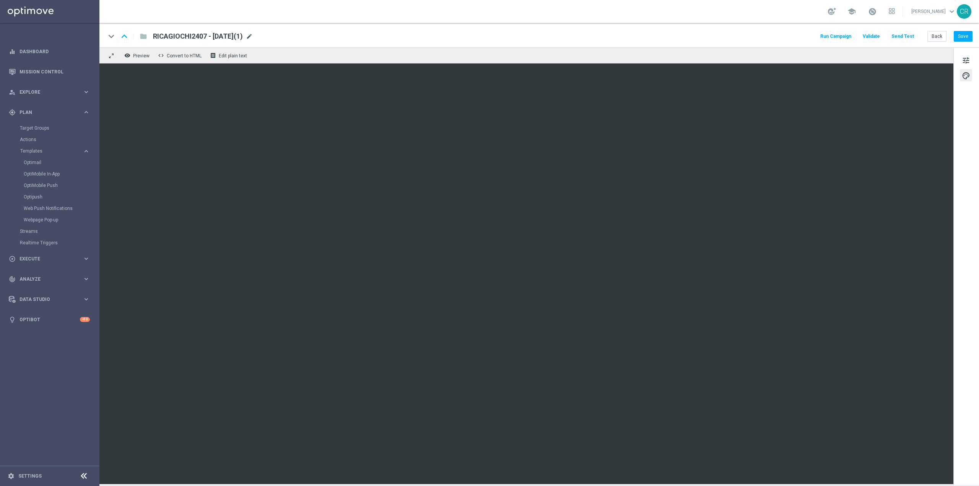
click at [253, 33] on span "mode_edit" at bounding box center [249, 36] width 7 height 7
drag, startPoint x: 199, startPoint y: 36, endPoint x: 64, endPoint y: 51, distance: 135.8
click at [69, 51] on main "equalizer Dashboard Mission Control" at bounding box center [489, 243] width 979 height 486
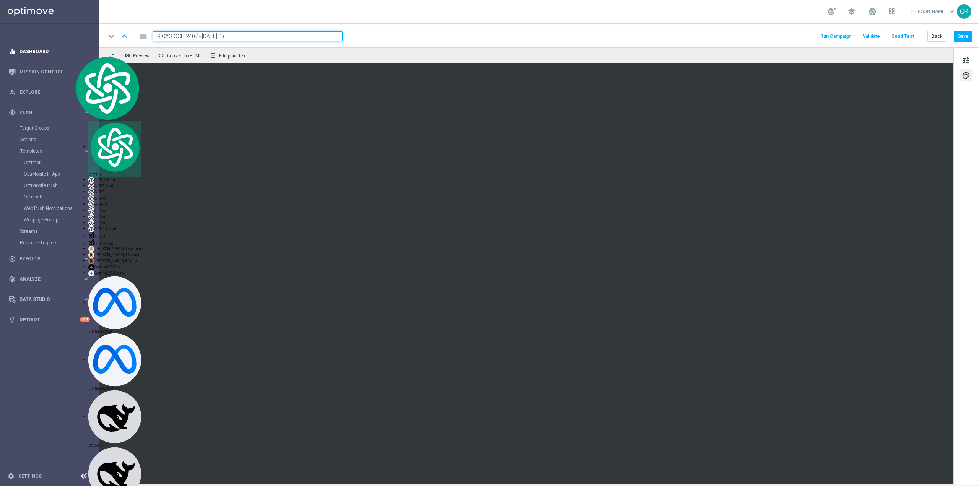
paste input "10 1708"
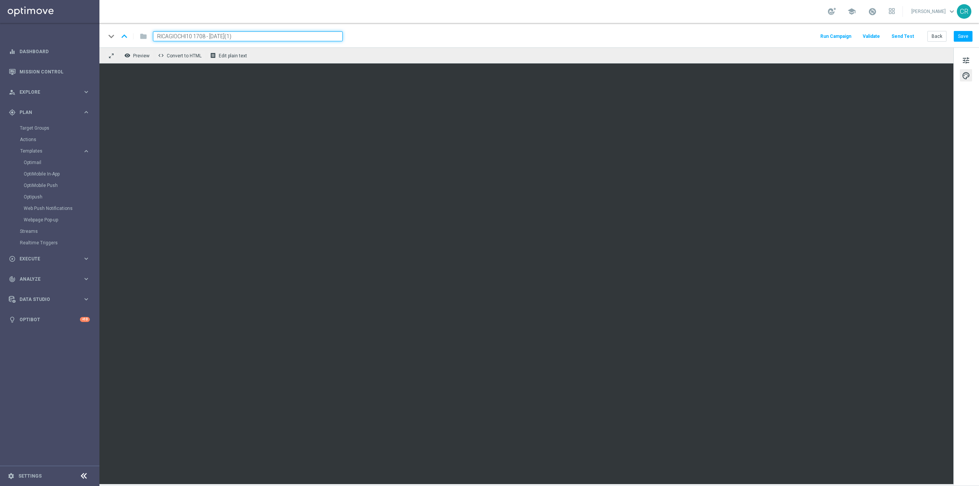
click at [246, 34] on input "RICAGIOCHI10 1708 - 2025-07-27(1)" at bounding box center [248, 36] width 190 height 10
type input "RICAGIOCHI10 1708 - 2025-08-17"
click at [966, 37] on button "Save" at bounding box center [963, 36] width 19 height 11
click at [243, 38] on span "RICAGIOCHI10 1708 - 2025-08-17" at bounding box center [198, 36] width 90 height 9
drag, startPoint x: 159, startPoint y: 42, endPoint x: 0, endPoint y: 60, distance: 160.5
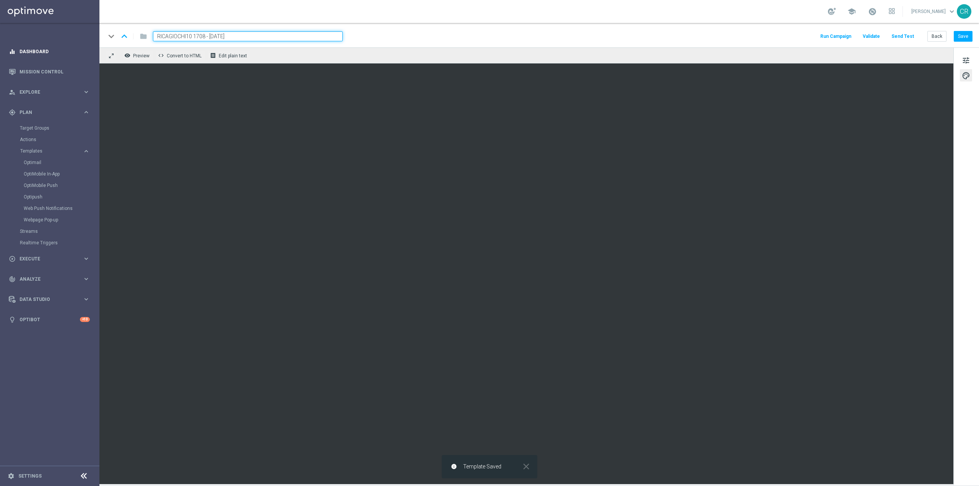
click at [0, 60] on main "equalizer Dashboard Mission Control" at bounding box center [489, 243] width 979 height 486
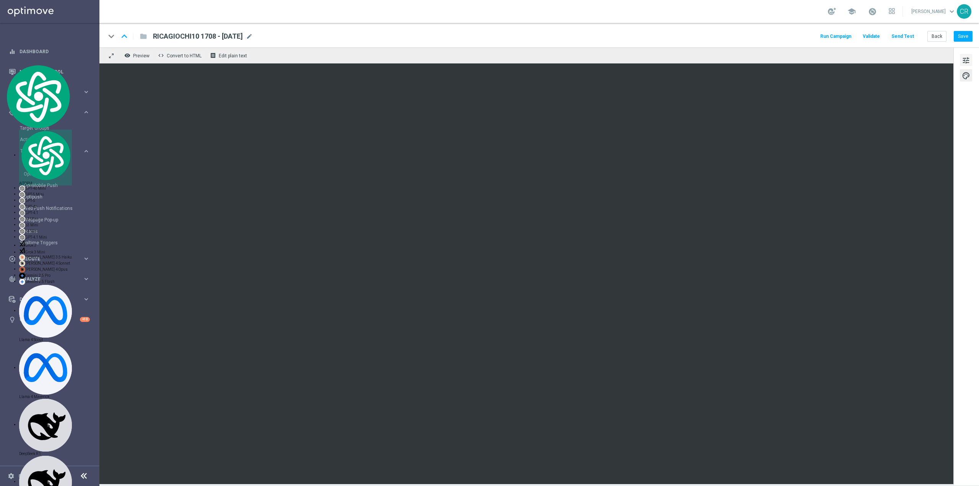
click at [961, 57] on button "tune" at bounding box center [966, 60] width 12 height 12
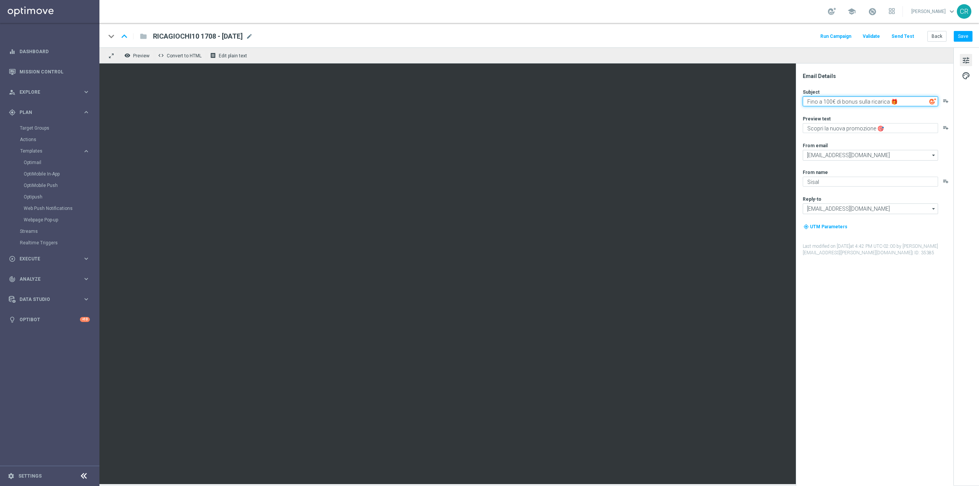
click at [834, 100] on textarea "Fino a 100€ di bonus sulla ricarica 🎁" at bounding box center [870, 101] width 135 height 10
click at [826, 101] on textarea "Fino a 100€ di bonus sulla ricarica 🎁" at bounding box center [870, 101] width 135 height 10
type textarea "Fino a 200€ di bonus sulla ricarica 🎁"
click at [964, 38] on button "Save" at bounding box center [963, 36] width 19 height 11
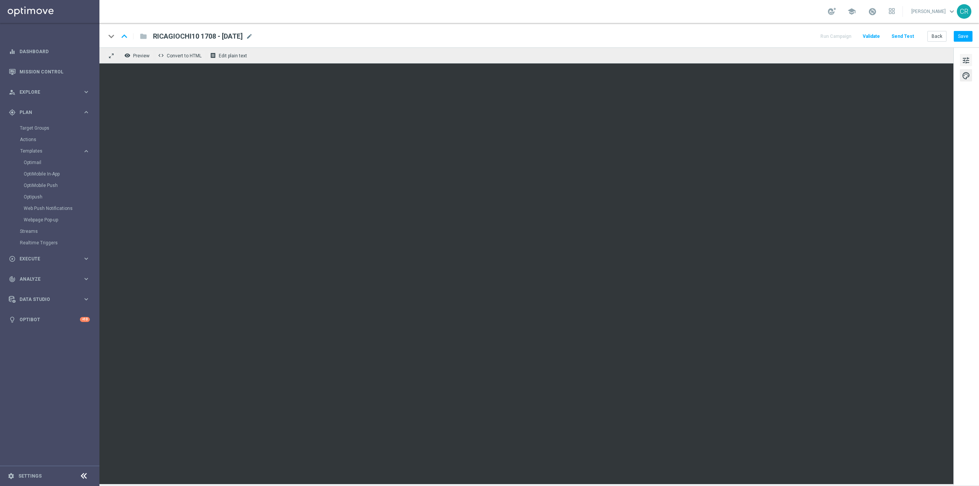
click at [967, 57] on span "tune" at bounding box center [966, 60] width 8 height 10
click at [968, 32] on button "Save" at bounding box center [963, 36] width 19 height 11
click at [965, 62] on span "tune" at bounding box center [966, 60] width 8 height 10
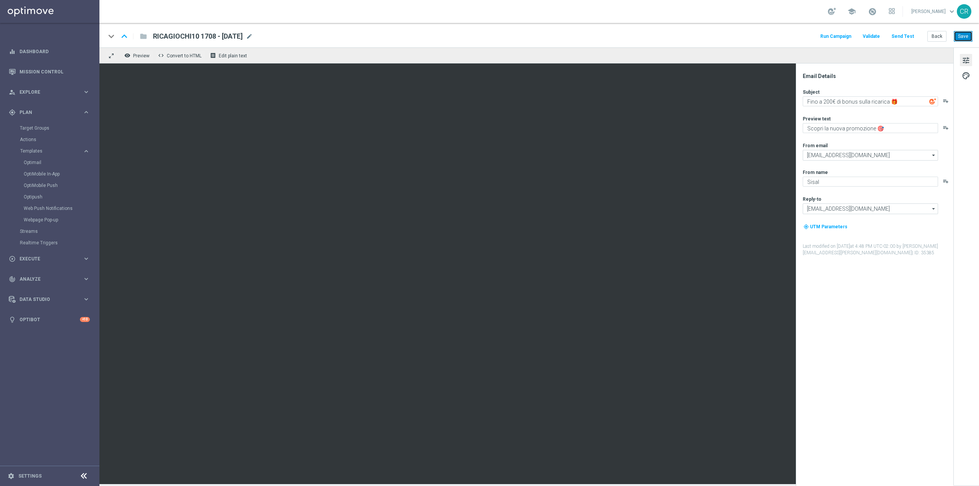
click at [970, 36] on button "Save" at bounding box center [963, 36] width 19 height 11
click at [32, 160] on link "Optimail" at bounding box center [52, 162] width 56 height 6
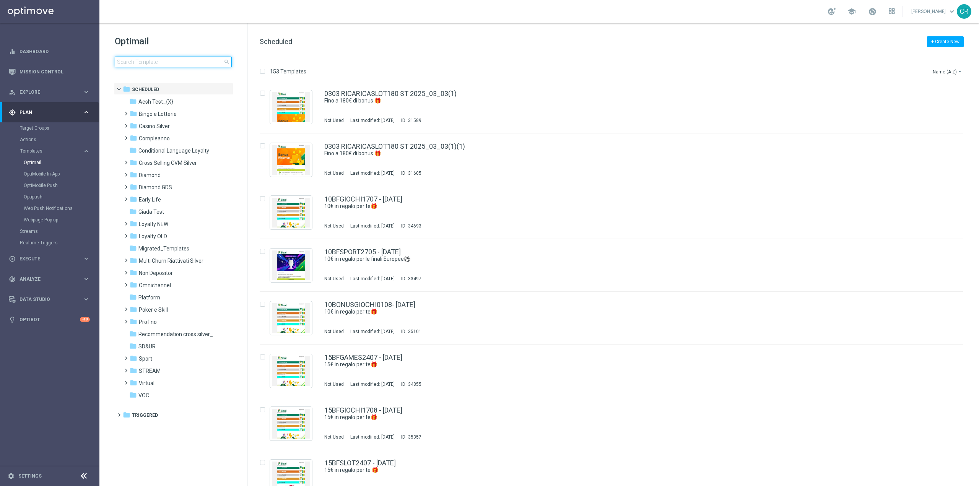
click at [178, 65] on input at bounding box center [173, 62] width 117 height 11
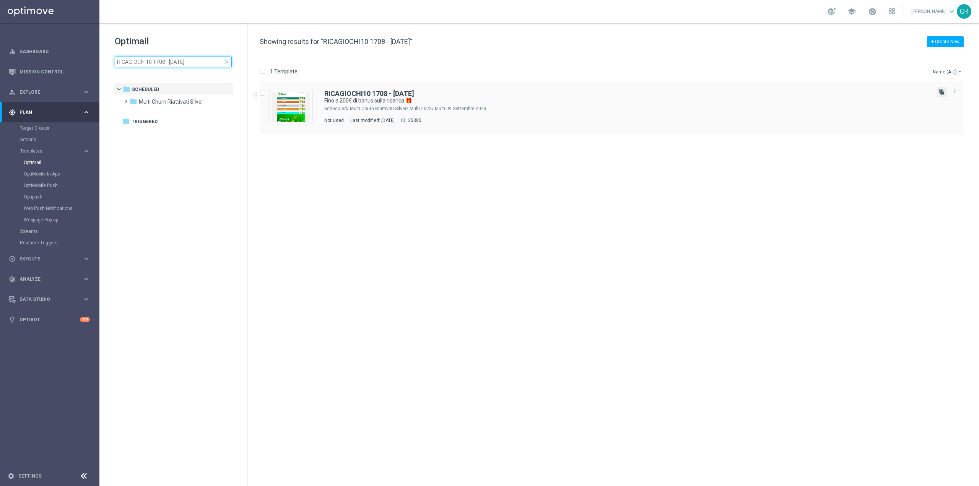
type input "RICAGIOCHI10 1708 - 2025-08-17"
click at [942, 91] on icon "file_copy" at bounding box center [942, 92] width 6 height 6
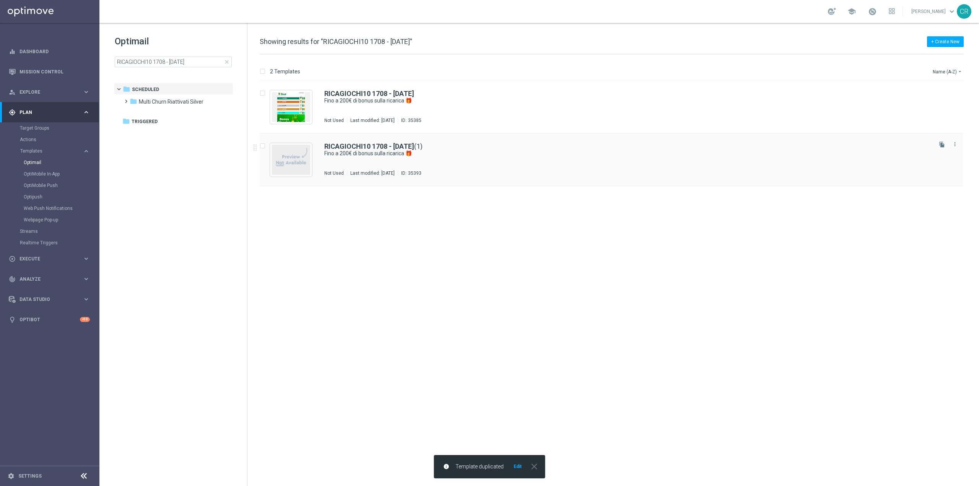
click at [535, 162] on div "RICAGIOCHI10 1708 - 2025-08-17 (1) Fino a 200€ di bonus sulla ricarica 🎁 Not Us…" at bounding box center [627, 159] width 606 height 33
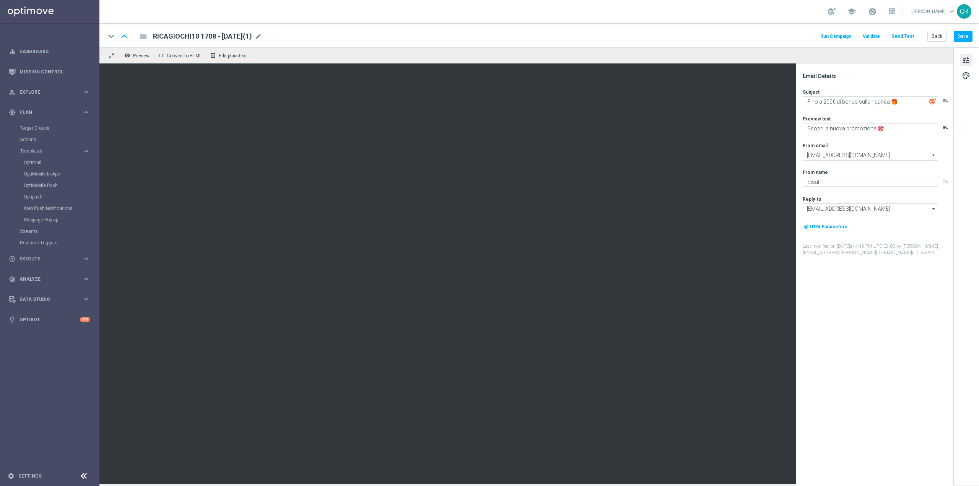
click at [235, 39] on span "RICAGIOCHI10 1708 - 2025-08-17(1)" at bounding box center [202, 36] width 99 height 9
paste input "RICAGIOCHI25 1708"
type input "RICAGIOCHI25 1708- 2025-08-17"
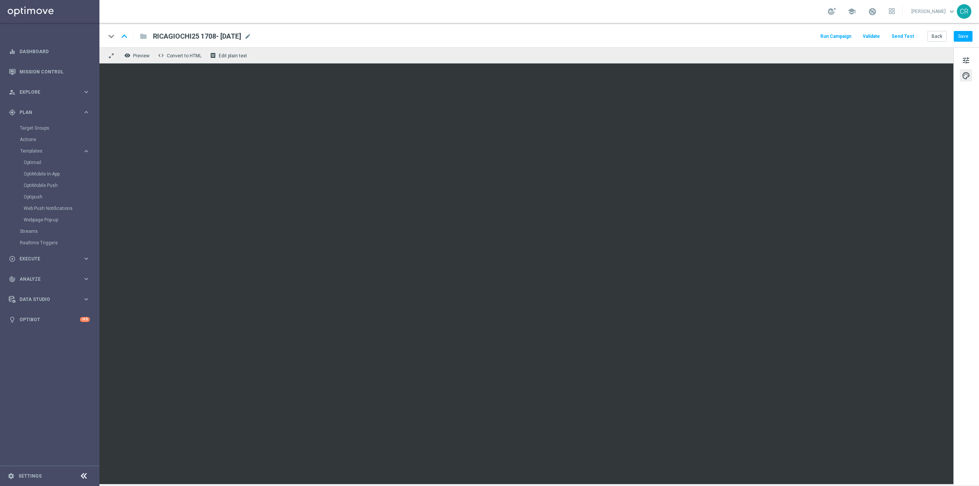
click at [187, 37] on span "RICAGIOCHI25 1708- 2025-08-17" at bounding box center [197, 36] width 88 height 9
drag, startPoint x: 256, startPoint y: 34, endPoint x: 0, endPoint y: 43, distance: 256.0
click at [0, 43] on main "equalizer Dashboard Mission Control" at bounding box center [489, 243] width 979 height 486
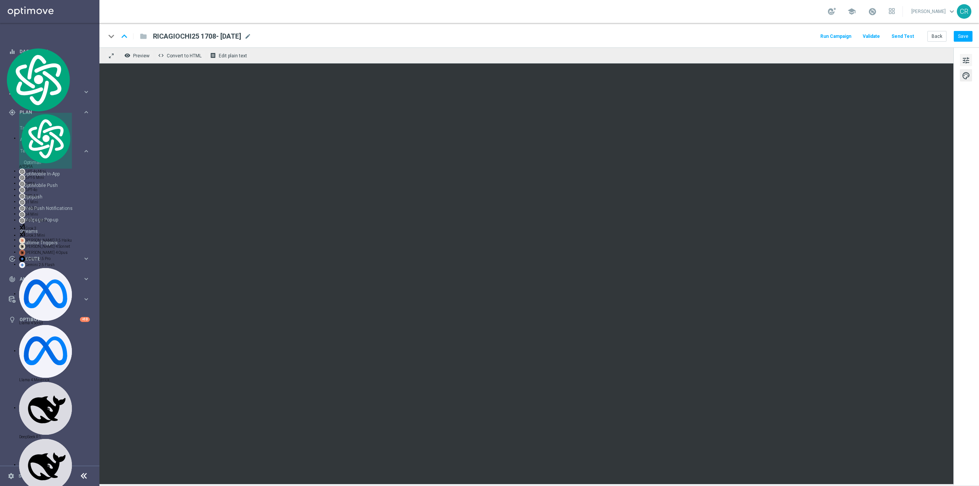
click at [967, 57] on span "tune" at bounding box center [966, 60] width 8 height 10
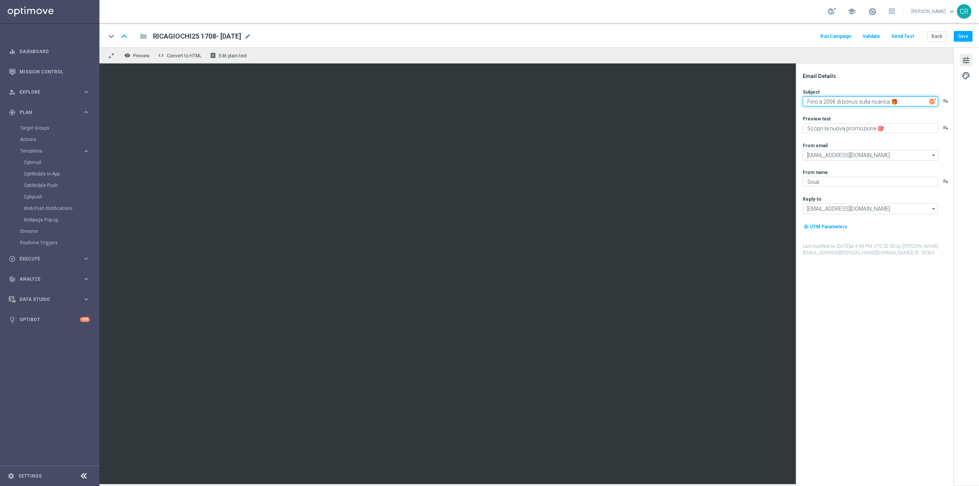
click at [830, 100] on textarea "Fino a 200€ di bonus sulla ricarica 🎁" at bounding box center [870, 101] width 135 height 10
type textarea "Fino a 30€ di bonus sulla ricarica 🎁"
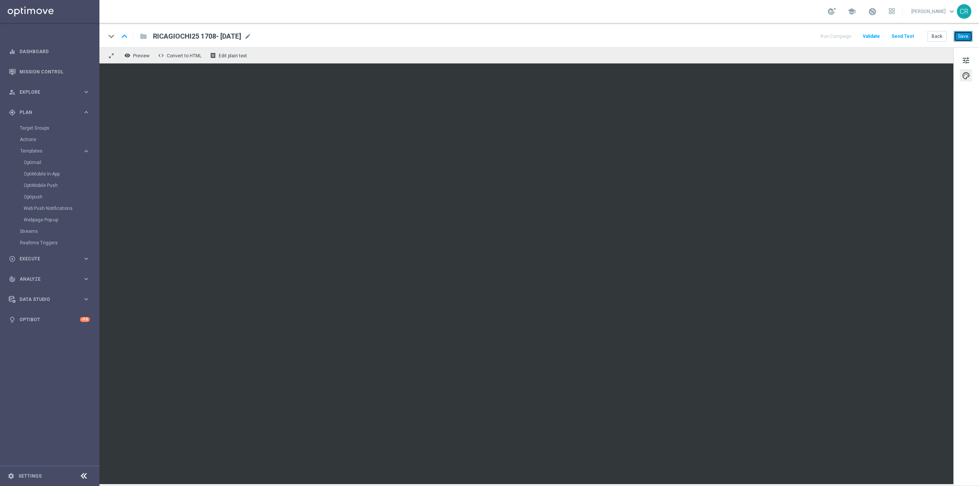
click at [966, 31] on button "Save" at bounding box center [963, 36] width 19 height 11
click at [962, 36] on button "Save" at bounding box center [963, 36] width 19 height 11
click at [964, 33] on button "Save" at bounding box center [963, 36] width 19 height 11
click at [965, 58] on span "tune" at bounding box center [966, 60] width 8 height 10
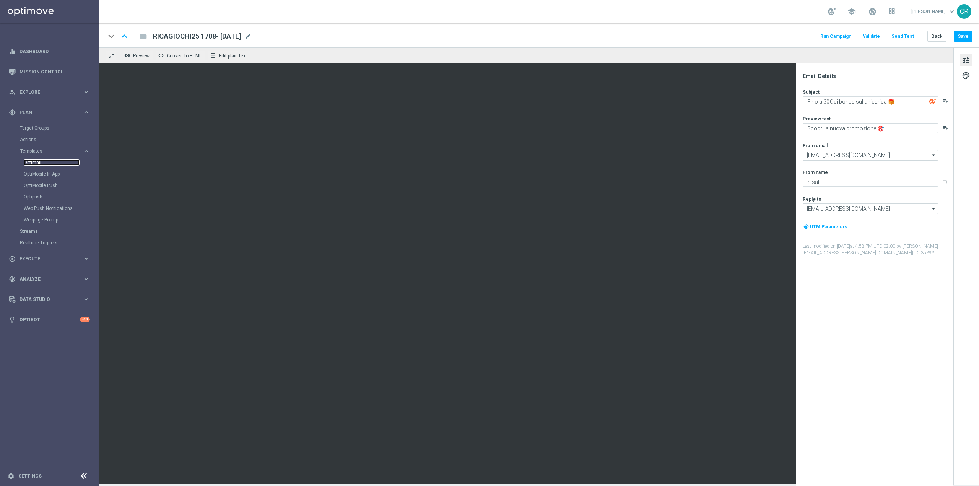
click at [32, 164] on link "Optimail" at bounding box center [52, 162] width 56 height 6
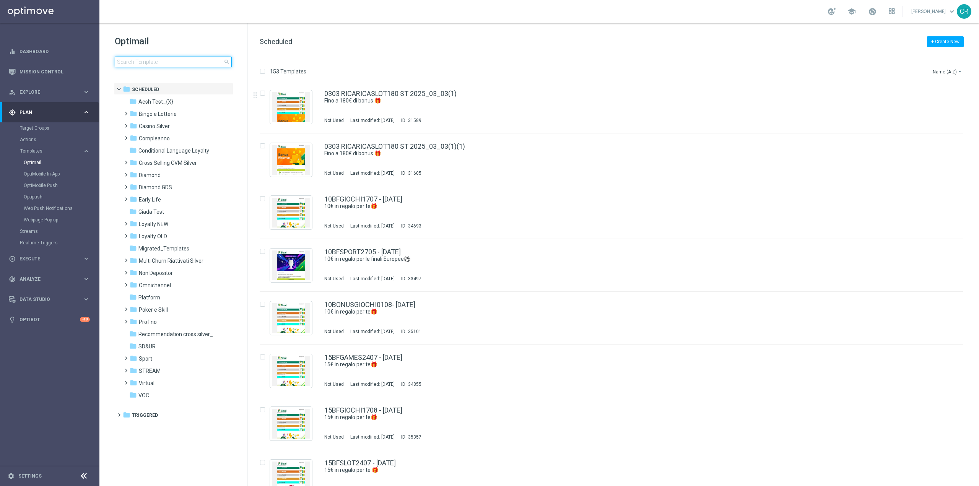
click at [185, 60] on input at bounding box center [173, 62] width 117 height 11
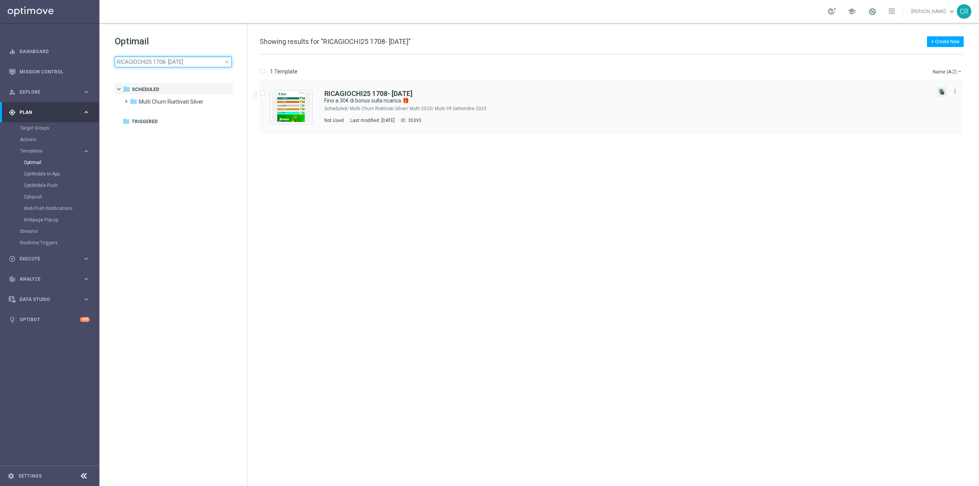
type input "RICAGIOCHI25 1708- 2025-08-17"
click at [940, 91] on icon "file_copy" at bounding box center [942, 92] width 6 height 6
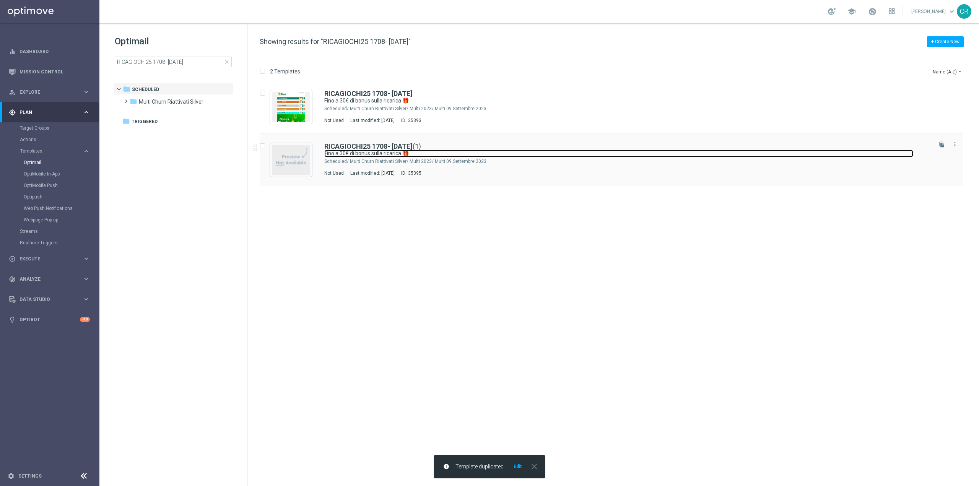
click at [596, 155] on link "Fino a 30€ di bonus sulla ricarica 🎁" at bounding box center [618, 153] width 589 height 7
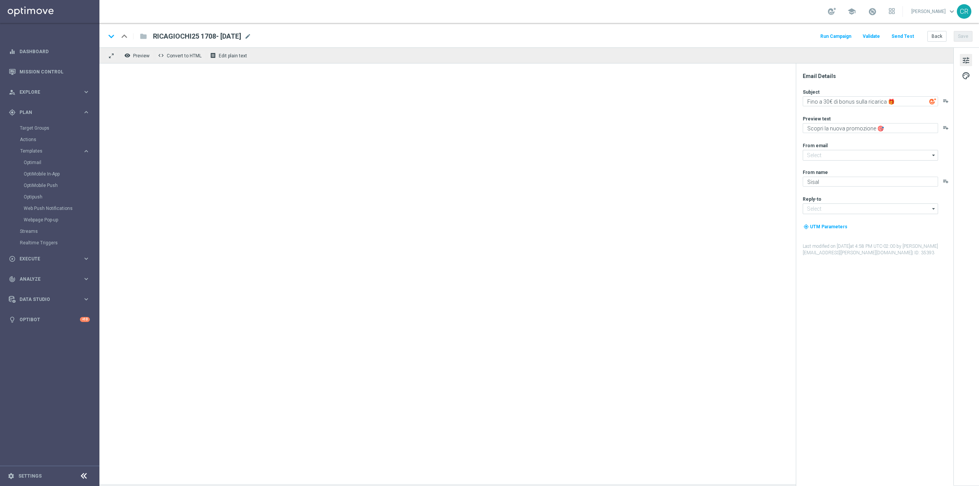
type input "[EMAIL_ADDRESS][DOMAIN_NAME]"
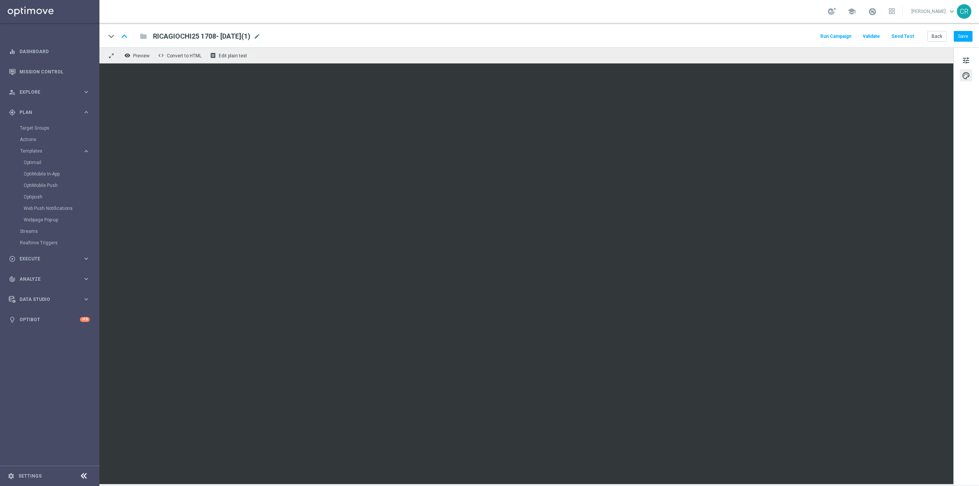
click at [227, 37] on span "RICAGIOCHI25 1708- 2025-08-17(1)" at bounding box center [201, 36] width 97 height 9
drag, startPoint x: 205, startPoint y: 37, endPoint x: 123, endPoint y: 36, distance: 81.4
click at [127, 36] on div "keyboard_arrow_down keyboard_arrow_up folder RICAGIOCHI25 1708- 2025-08-17(1)" at bounding box center [224, 36] width 237 height 10
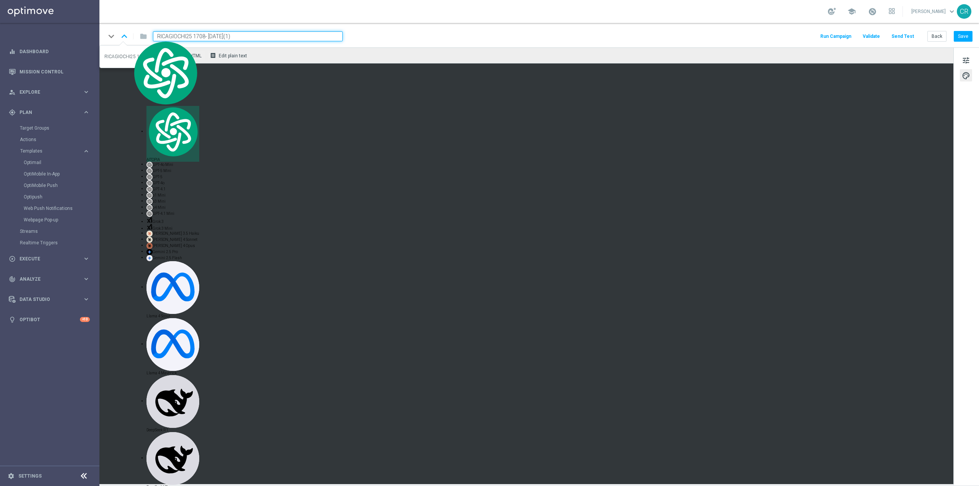
paste input "0"
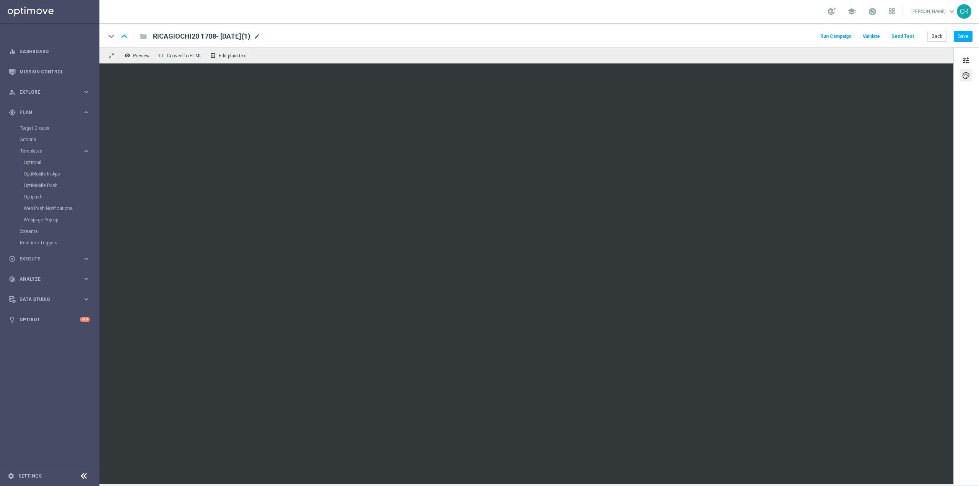
click at [260, 32] on div "RICAGIOCHI20 1708- 2025-08-17(1) mode_edit" at bounding box center [206, 36] width 107 height 10
click at [261, 38] on input "RICAGIOCHI20 1708- 2025-08-17(1)" at bounding box center [248, 36] width 190 height 10
type input "RICAGIOCHI20 1708- 2025-08-17"
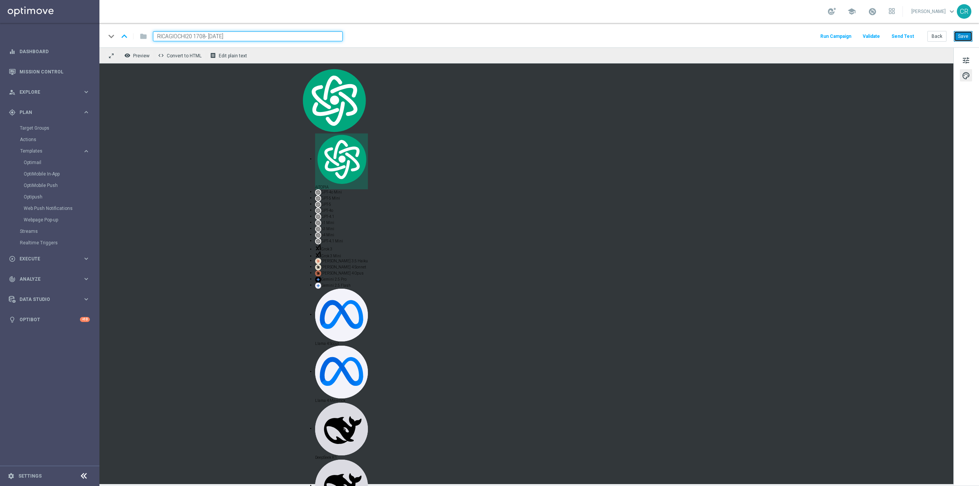
click at [967, 37] on button "Save" at bounding box center [963, 36] width 19 height 11
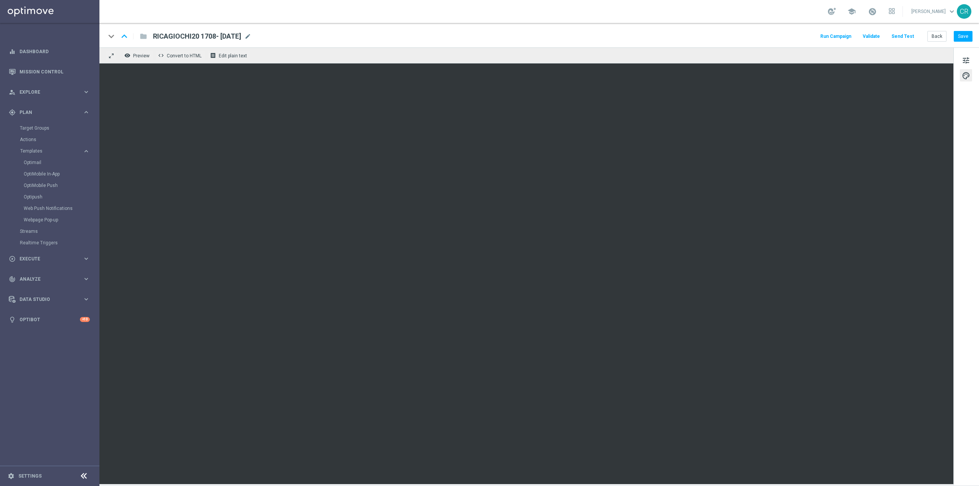
click at [972, 60] on div "tune palette" at bounding box center [966, 266] width 26 height 438
click at [967, 59] on span "tune" at bounding box center [966, 60] width 8 height 10
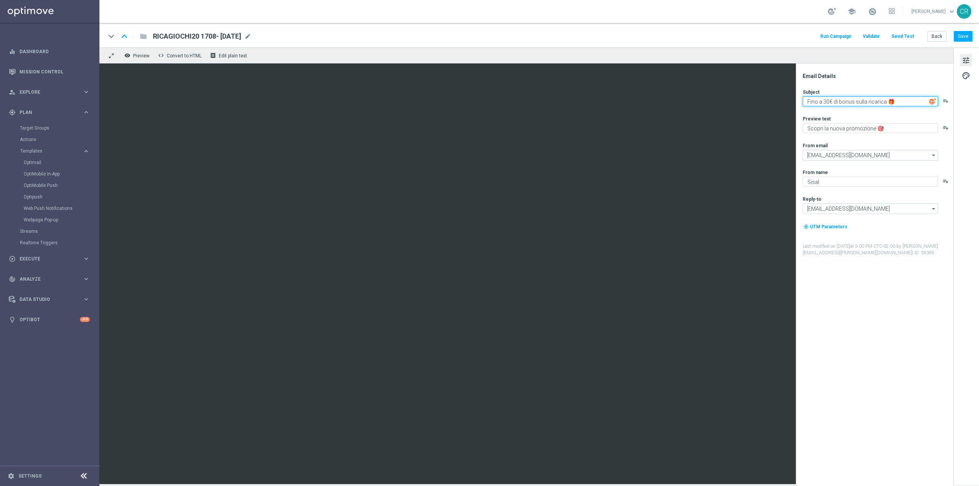
click at [825, 104] on textarea "Fino a 30€ di bonus sulla ricarica 🎁" at bounding box center [870, 101] width 135 height 10
type textarea "Fino a 70€ di bonus sulla ricarica 🎁"
click at [964, 32] on button "Save" at bounding box center [963, 36] width 19 height 11
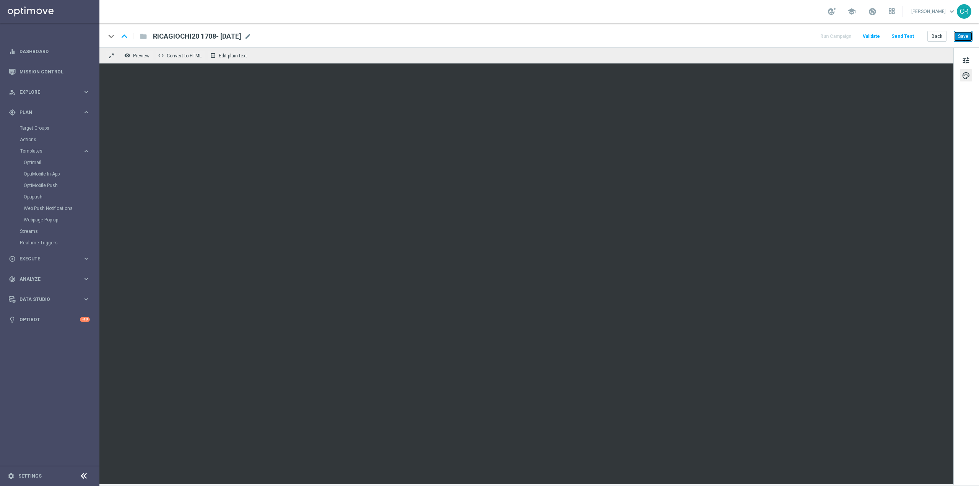
click at [968, 38] on button "Save" at bounding box center [963, 36] width 19 height 11
click at [963, 58] on span "tune" at bounding box center [966, 60] width 8 height 10
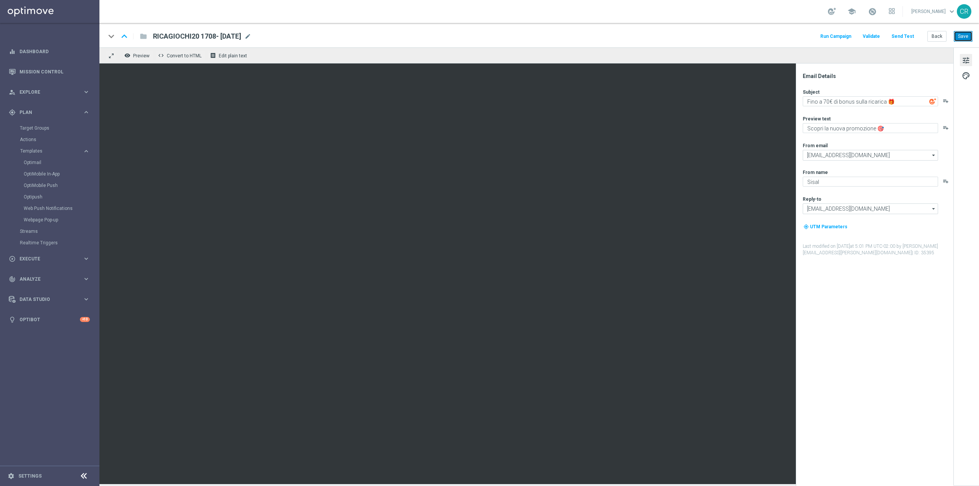
click at [962, 31] on button "Save" at bounding box center [963, 36] width 19 height 11
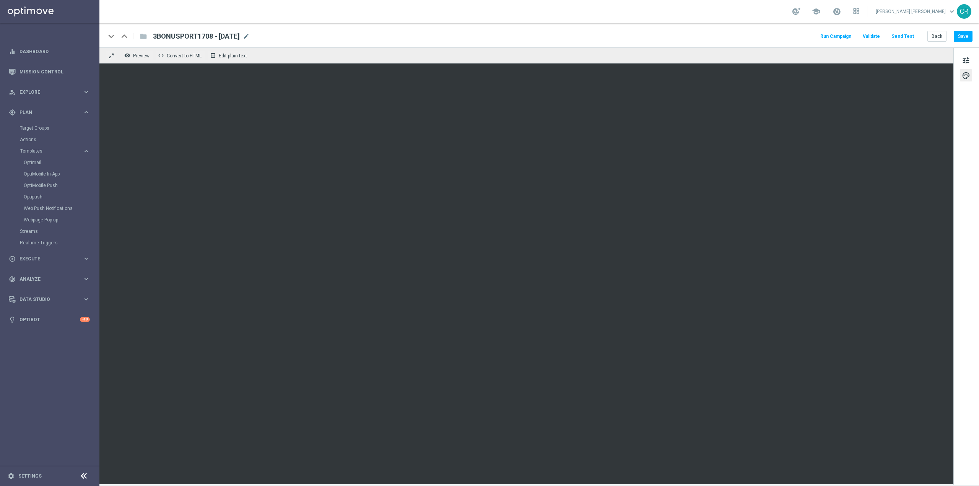
scroll to position [14974, 0]
click at [38, 164] on link "Optimail" at bounding box center [52, 162] width 56 height 6
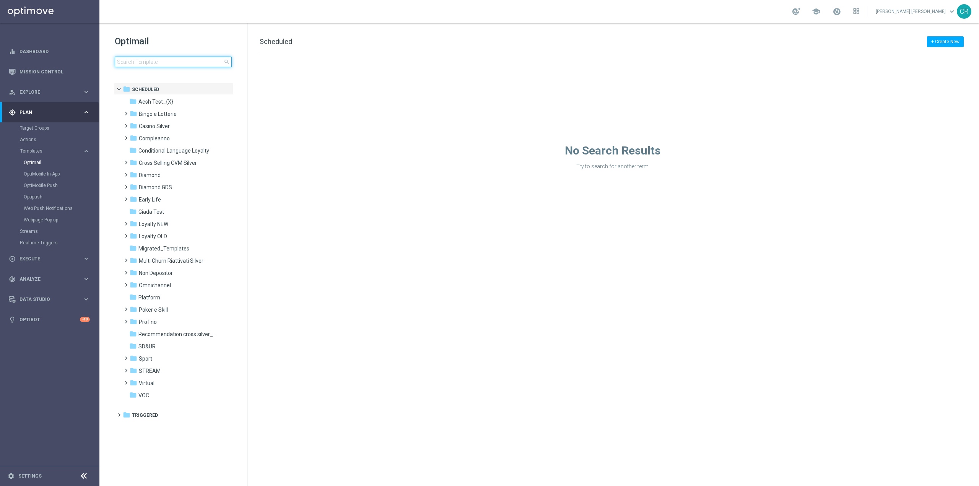
click at [182, 62] on input at bounding box center [173, 62] width 117 height 11
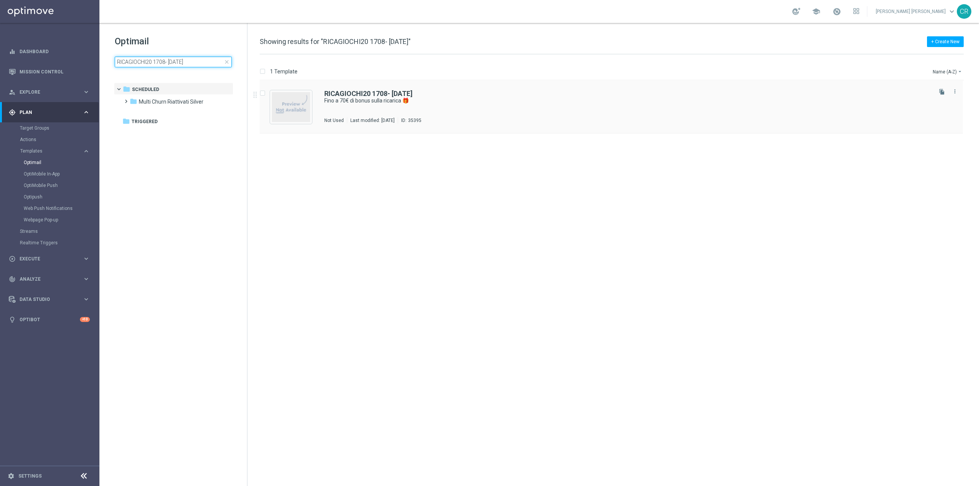
type input "RICAGIOCHI20 1708- [DATE]"
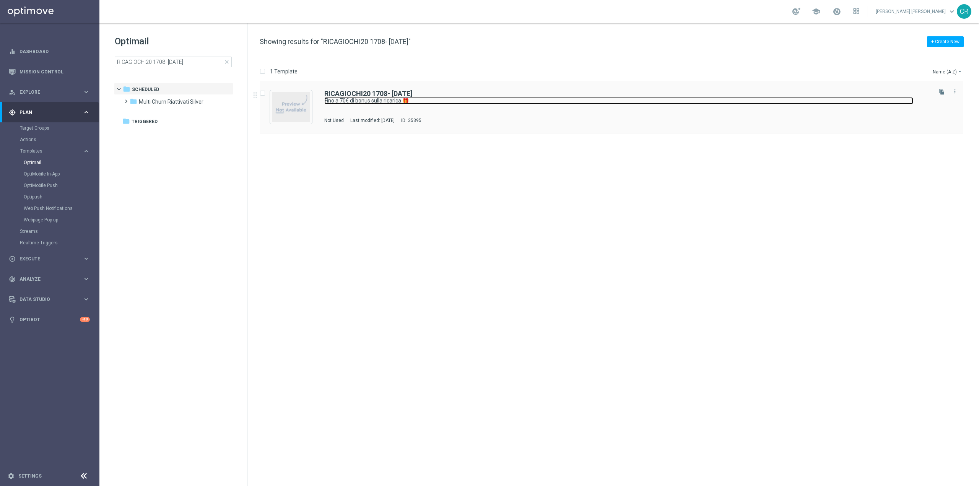
click at [610, 104] on link "Fino a 70€ di bonus sulla ricarica 🎁" at bounding box center [618, 100] width 589 height 7
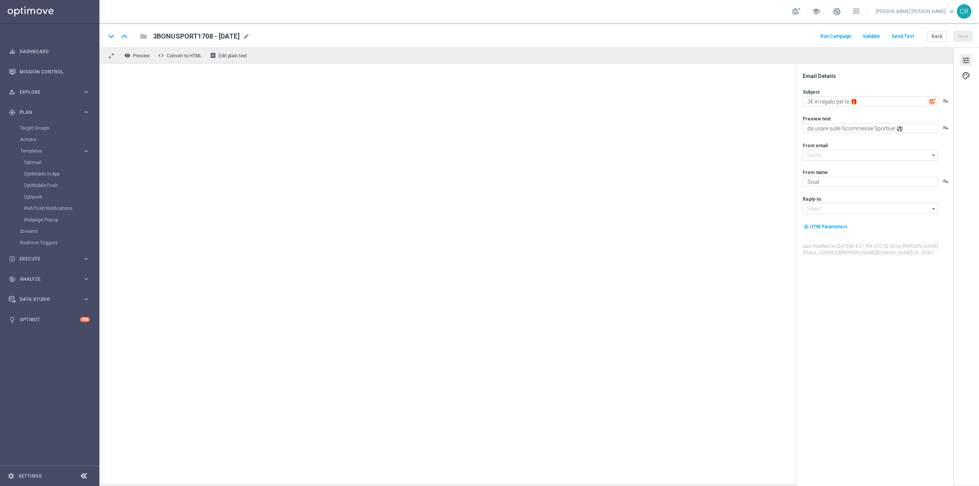
type textarea "Fino a 70€ di bonus sulla ricarica 🎁"
type textarea "Scopri la nuova promozione 🎯"
type input "[EMAIL_ADDRESS][DOMAIN_NAME]"
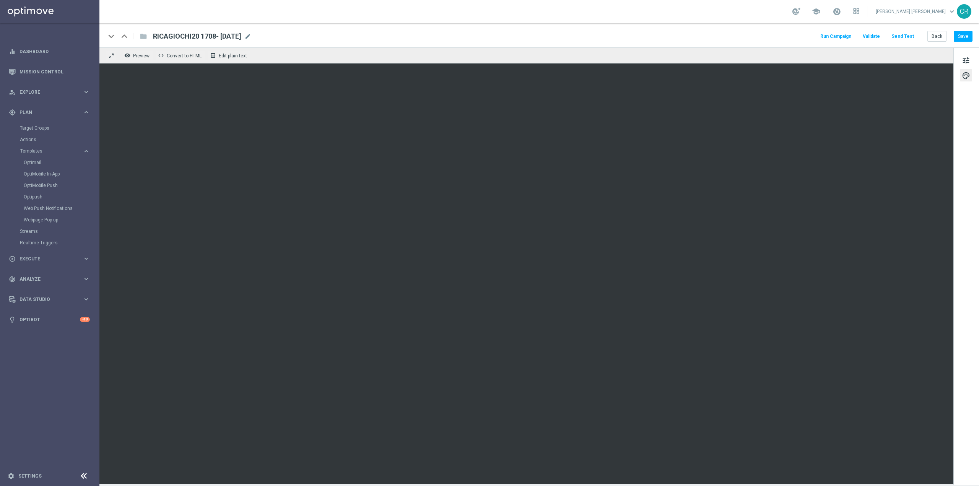
click at [241, 36] on span "RICAGIOCHI20 1708- [DATE]" at bounding box center [197, 36] width 88 height 9
drag, startPoint x: 254, startPoint y: 36, endPoint x: 3, endPoint y: 40, distance: 250.9
click at [5, 40] on main "equalizer Dashboard Mission Control" at bounding box center [489, 243] width 979 height 486
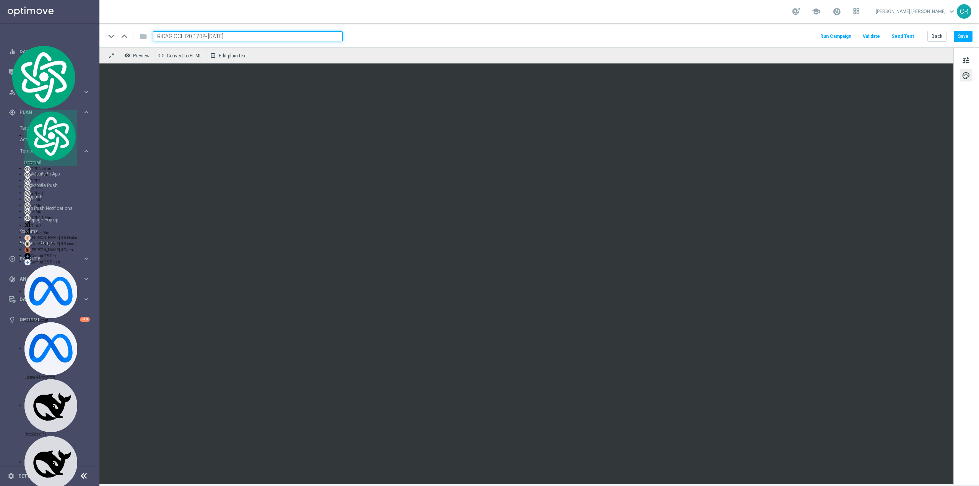
paste input "3"
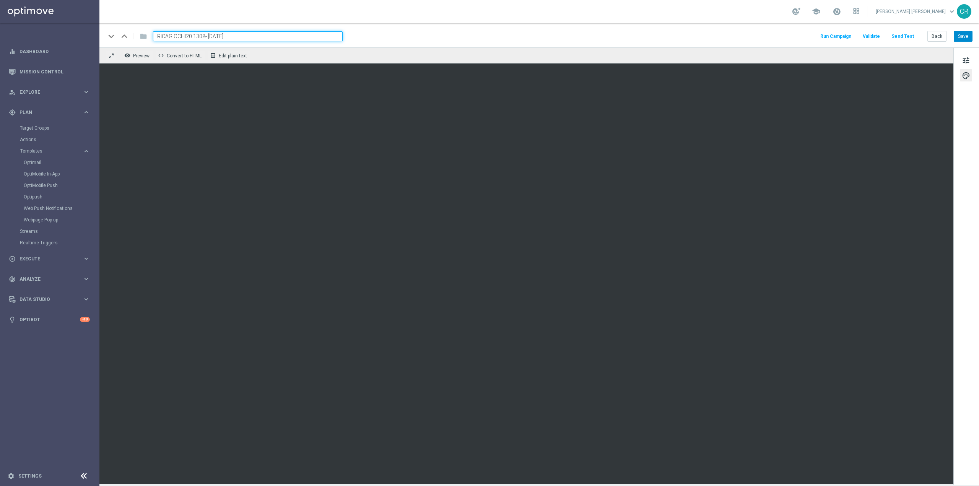
type input "RICAGIOCHI20 1308- [DATE]"
click at [964, 37] on button "Save" at bounding box center [963, 36] width 19 height 11
click at [962, 36] on button "Save" at bounding box center [963, 36] width 19 height 11
click at [963, 33] on button "Save" at bounding box center [963, 36] width 19 height 11
click at [965, 39] on button "Save" at bounding box center [963, 36] width 19 height 11
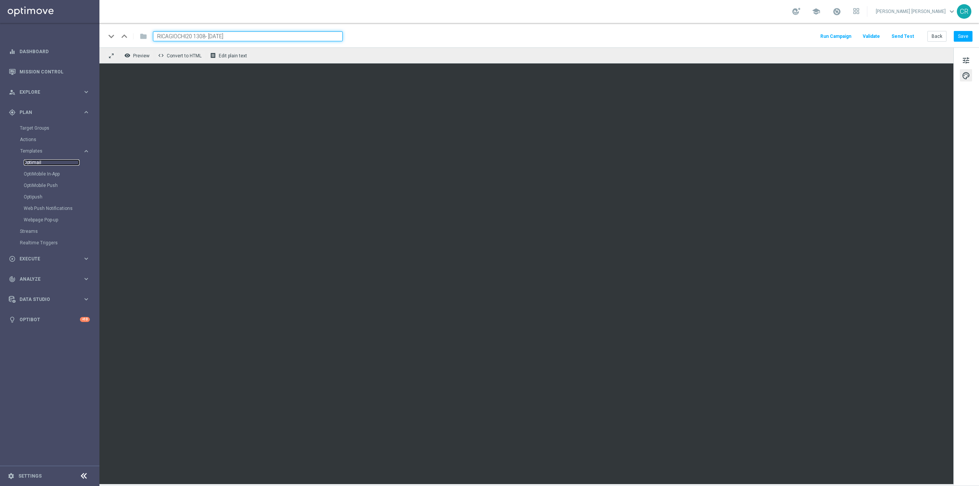
click at [43, 163] on link "Optimail" at bounding box center [52, 162] width 56 height 6
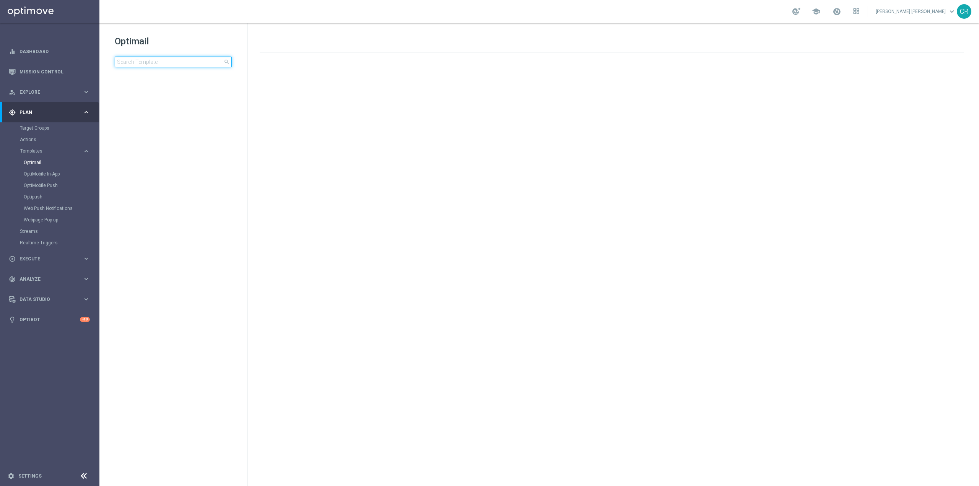
click at [198, 57] on input at bounding box center [173, 62] width 117 height 11
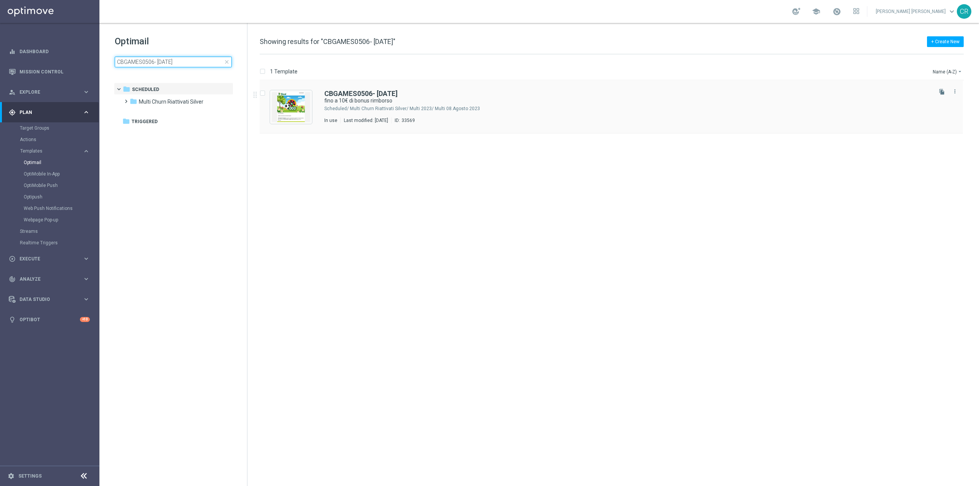
type input "CBGAMES0506- [DATE]"
click at [558, 109] on div "Multi Churn Riattivati Silver/ Multi 2023/ Multi 08.Agosto 2023" at bounding box center [640, 109] width 581 height 6
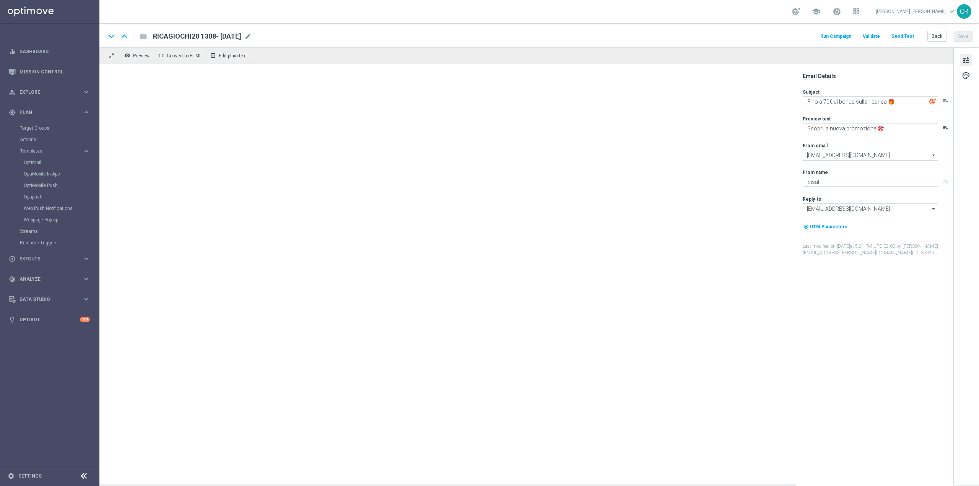
type textarea "fino a 10€ di bonus rimborso"
type textarea "su Scommesse Sportive, Virtual e Lotterie"
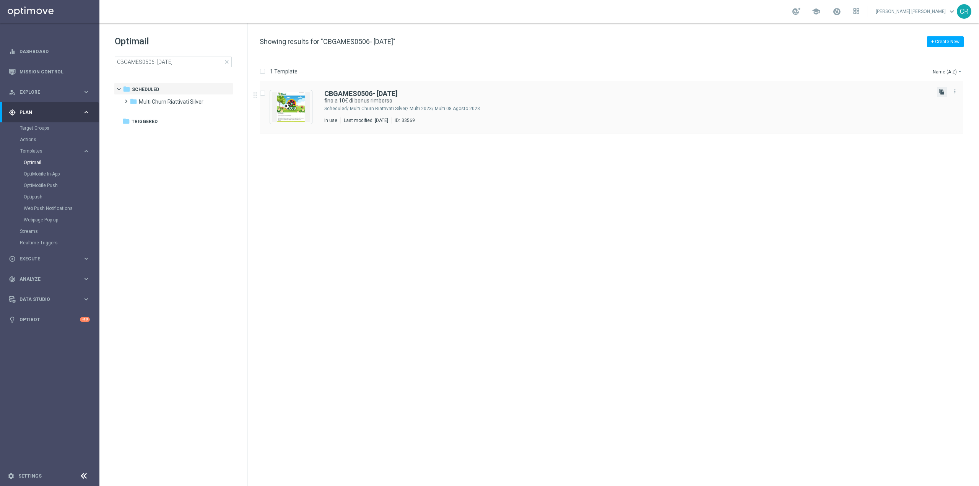
click at [942, 93] on icon "file_copy" at bounding box center [942, 92] width 6 height 6
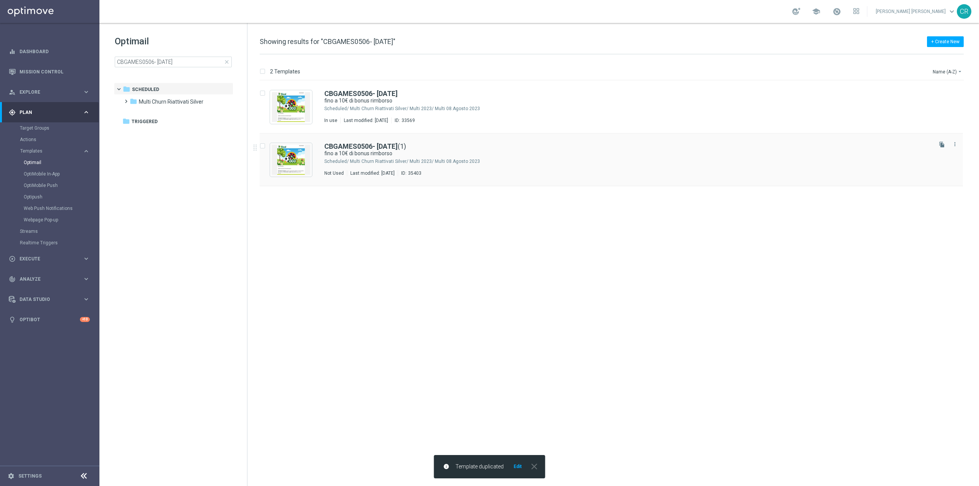
click at [586, 167] on div "CBGAMES0506- [DATE] (1) fino a 10€ di bonus rimborso Scheduled/ Multi Churn Ria…" at bounding box center [627, 159] width 606 height 33
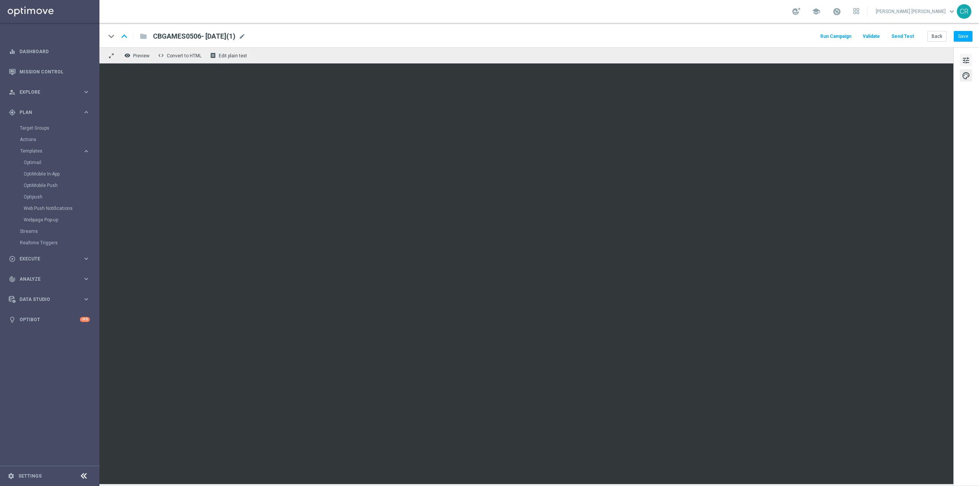
click at [968, 55] on button "tune" at bounding box center [966, 60] width 12 height 12
click at [968, 59] on span "tune" at bounding box center [966, 60] width 8 height 10
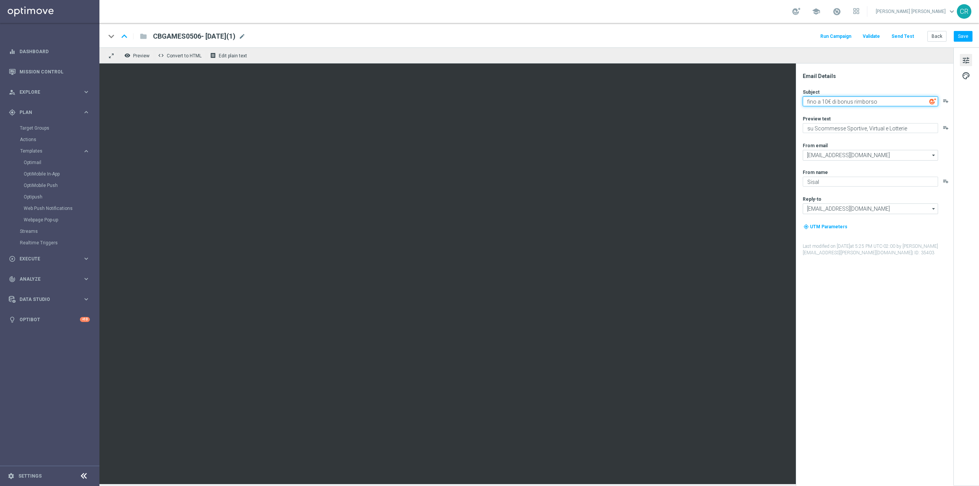
click at [826, 102] on textarea "fino a 10€ di bonus rimborso" at bounding box center [870, 101] width 135 height 10
type textarea "fino a 150€ di bonus rimborso"
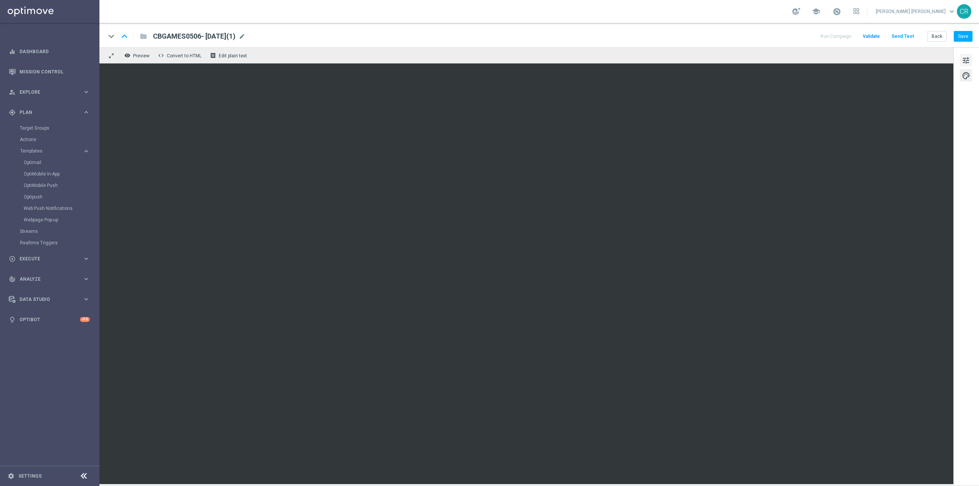
click at [968, 57] on span "tune" at bounding box center [966, 60] width 8 height 10
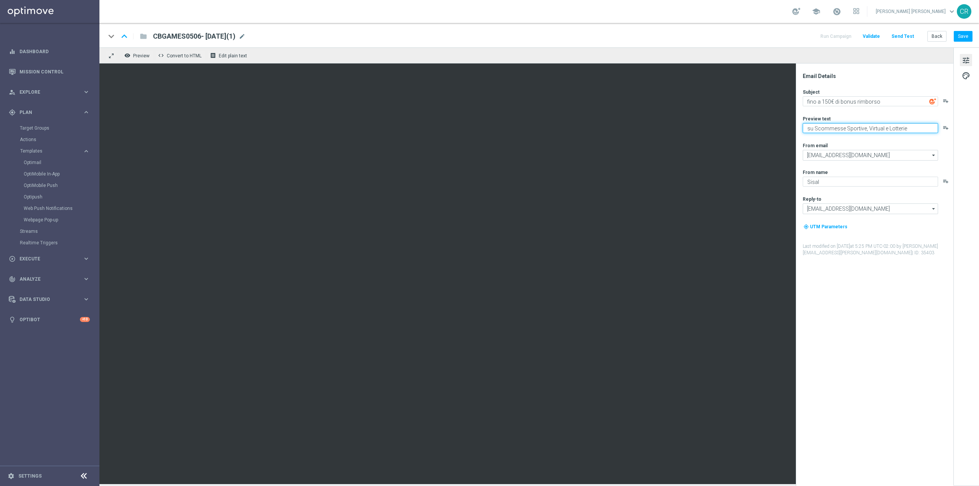
click at [913, 130] on textarea "su Scommesse Sportive, Virtual e Lotterie" at bounding box center [870, 128] width 135 height 10
type textarea "su Scommesse Sportive e Virtual"
click at [960, 33] on button "Save" at bounding box center [963, 36] width 19 height 11
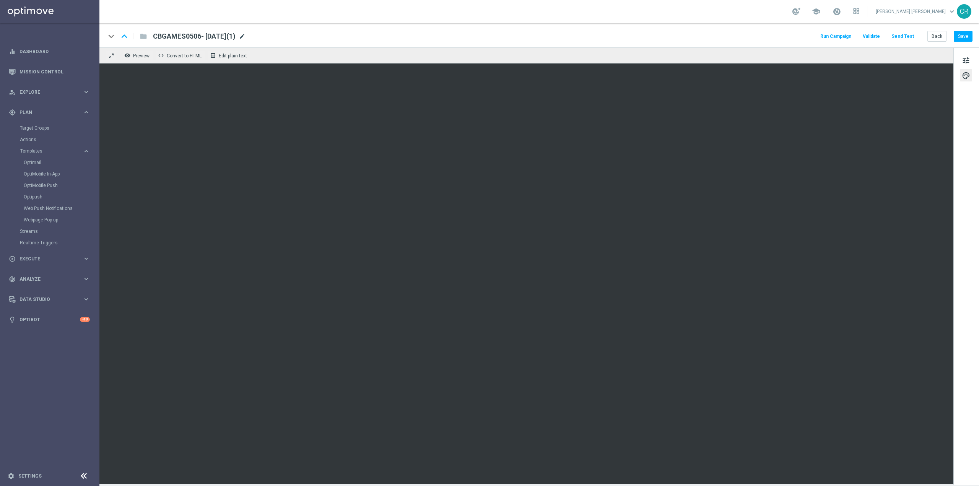
click at [245, 37] on span "mode_edit" at bounding box center [242, 36] width 7 height 7
drag, startPoint x: 245, startPoint y: 36, endPoint x: 80, endPoint y: 36, distance: 165.2
click at [80, 36] on main "equalizer Dashboard Mission Control" at bounding box center [489, 243] width 979 height 486
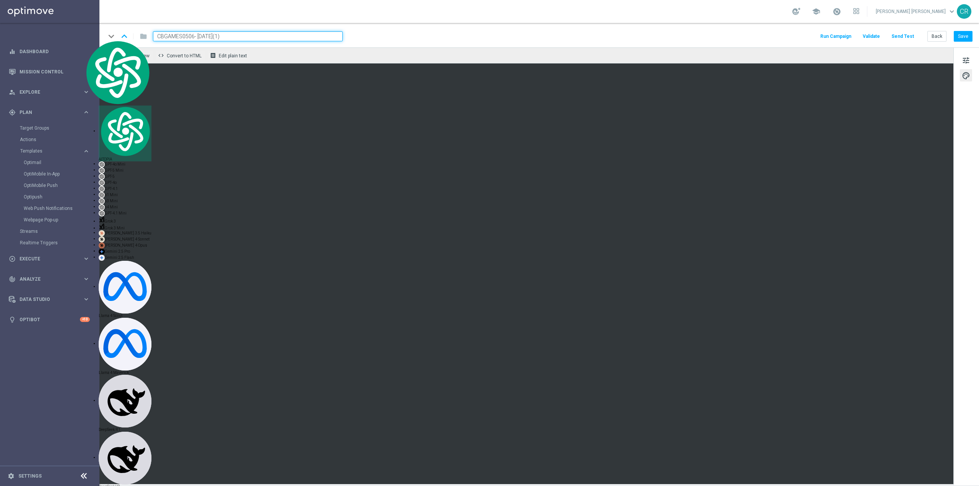
paste input "SPORT130825"
click at [214, 35] on span "mode_edit" at bounding box center [213, 36] width 7 height 7
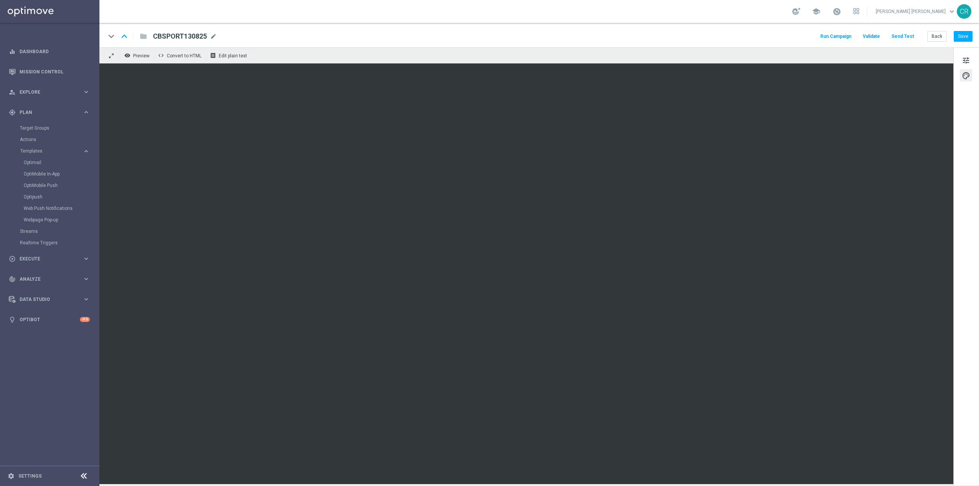
click at [198, 36] on span "CBSPORT130825" at bounding box center [180, 36] width 54 height 9
drag, startPoint x: 214, startPoint y: 37, endPoint x: 124, endPoint y: 39, distance: 90.6
click at [124, 39] on div "keyboard_arrow_down keyboard_arrow_up folder CBSPORT130825" at bounding box center [224, 36] width 237 height 10
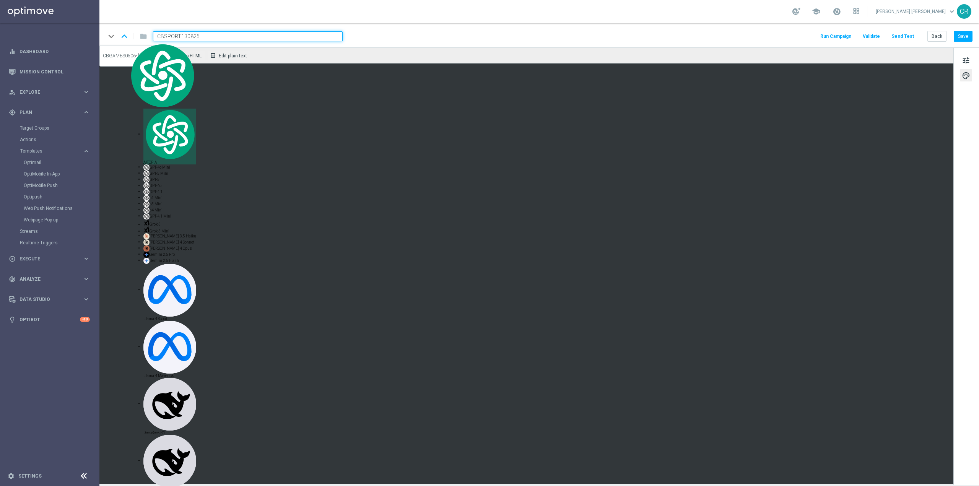
paste input "RICAGIOCHI25 1708- [DATE]"
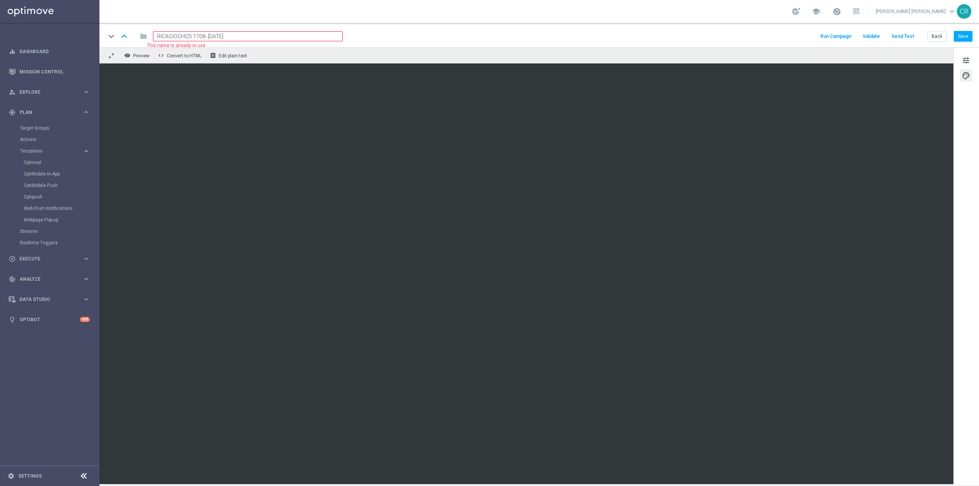
drag, startPoint x: 203, startPoint y: 36, endPoint x: 140, endPoint y: 37, distance: 62.7
click at [141, 37] on div "keyboard_arrow_down keyboard_arrow_up folder RICAGIOCHI25 1708- [DATE] This nam…" at bounding box center [224, 36] width 237 height 10
paste input "CBSPORT130825"
type input "CBSPORT130825 - [DATE]"
click at [969, 39] on button "Save" at bounding box center [963, 36] width 19 height 11
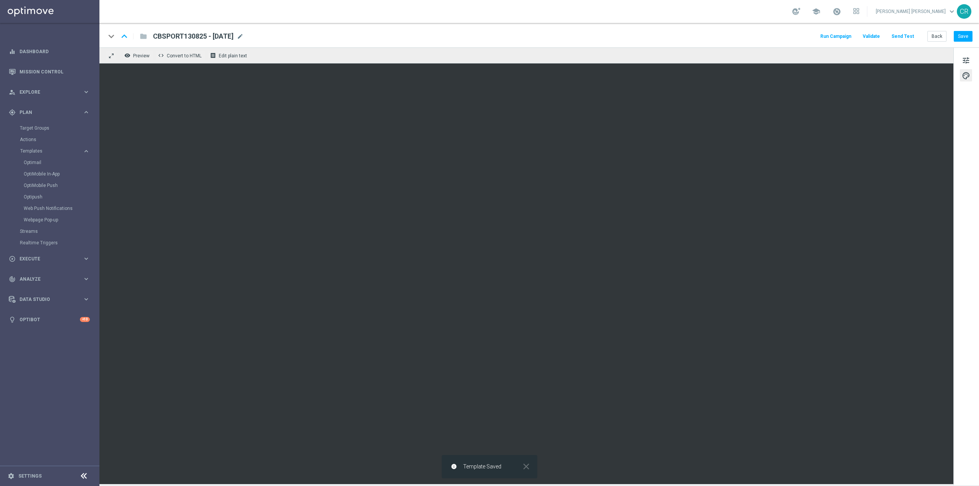
click at [234, 39] on span "CBSPORT130825 - [DATE]" at bounding box center [193, 36] width 81 height 9
drag, startPoint x: 258, startPoint y: 36, endPoint x: 0, endPoint y: 53, distance: 258.3
click at [0, 53] on main "equalizer Dashboard Mission Control" at bounding box center [489, 243] width 979 height 486
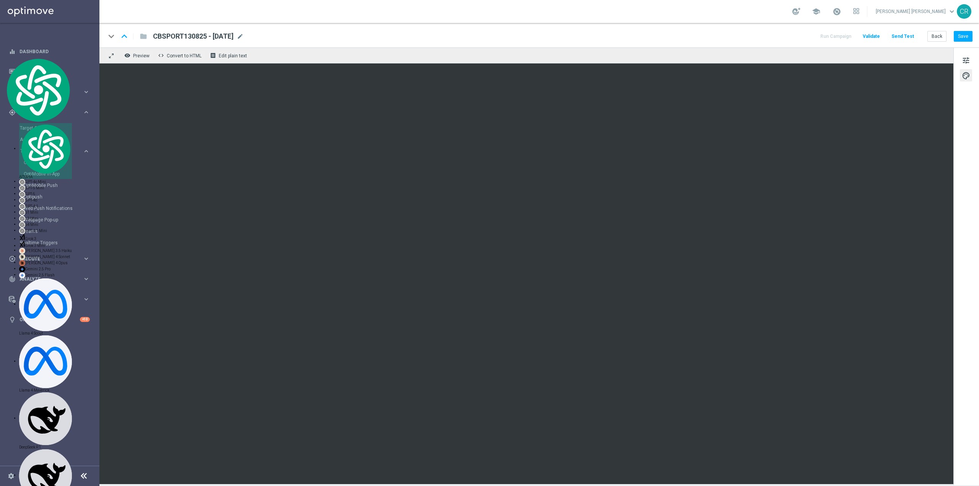
scroll to position [14974, 0]
click at [962, 36] on button "Save" at bounding box center [963, 36] width 19 height 11
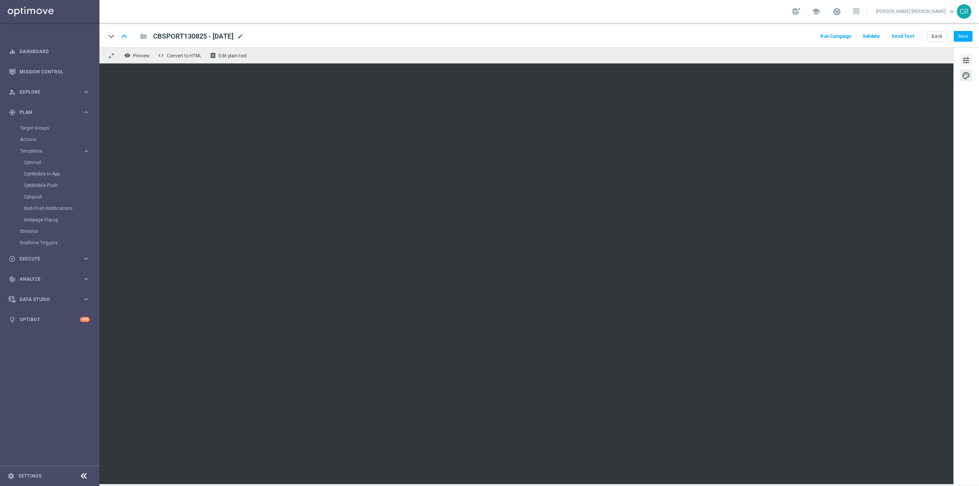
click at [964, 59] on span "tune" at bounding box center [966, 60] width 8 height 10
click at [962, 34] on button "Save" at bounding box center [963, 36] width 19 height 11
click at [45, 162] on link "Optimail" at bounding box center [52, 162] width 56 height 6
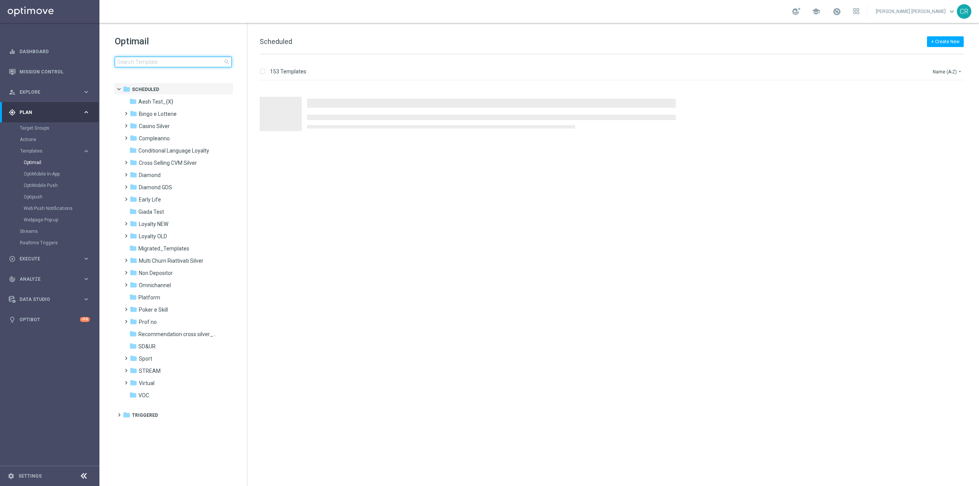
click at [148, 61] on input at bounding box center [173, 62] width 117 height 11
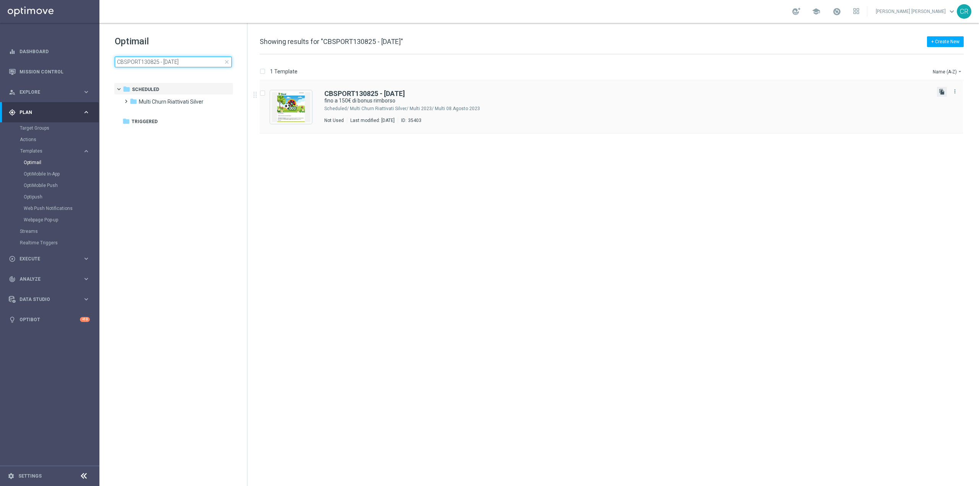
type input "CBSPORT130825 - [DATE]"
click at [944, 91] on icon "file_copy" at bounding box center [942, 92] width 6 height 6
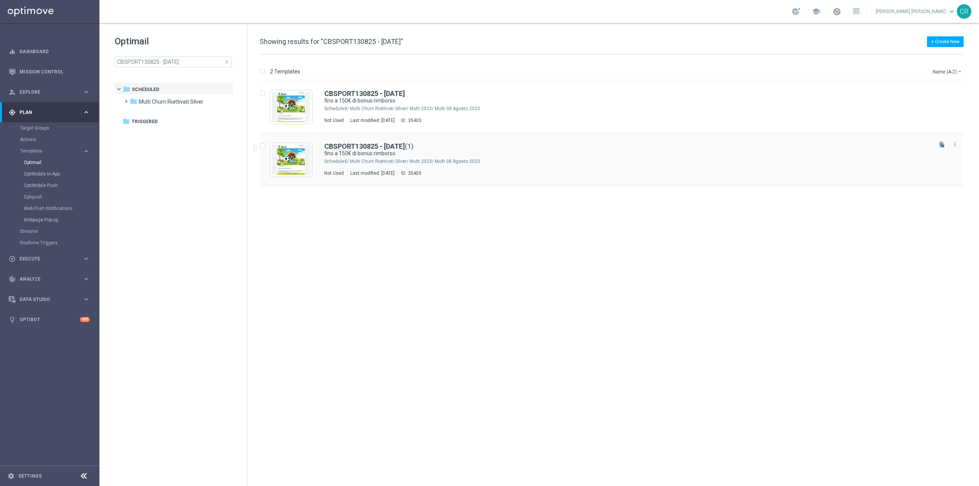
click at [587, 162] on div "Multi Churn Riattivati Silver/ Multi 2023/ Multi 08.Agosto 2023" at bounding box center [640, 161] width 581 height 6
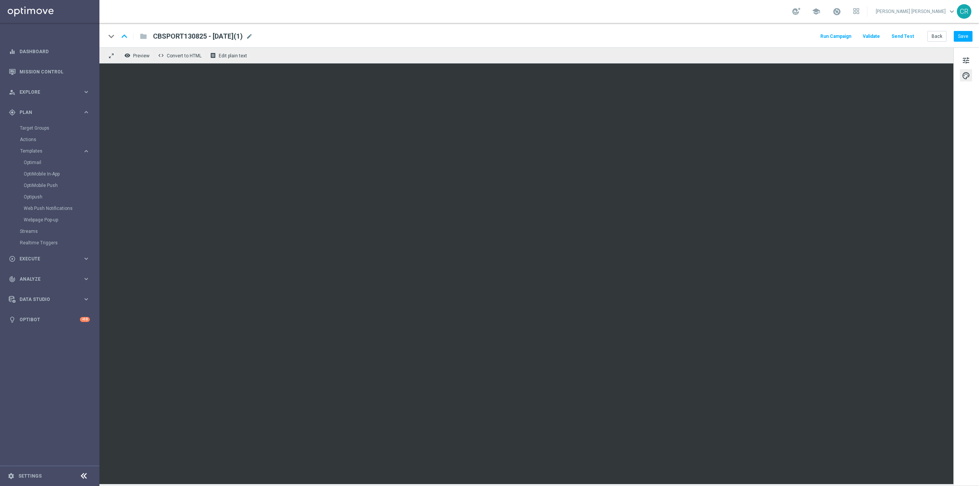
click at [205, 37] on span "CBSPORT130825 - [DATE](1)" at bounding box center [198, 36] width 90 height 9
drag, startPoint x: 198, startPoint y: 36, endPoint x: 109, endPoint y: 37, distance: 89.1
click at [109, 37] on div "keyboard_arrow_down keyboard_arrow_up folder CBSPORT130825 - [DATE](1)" at bounding box center [224, 36] width 237 height 10
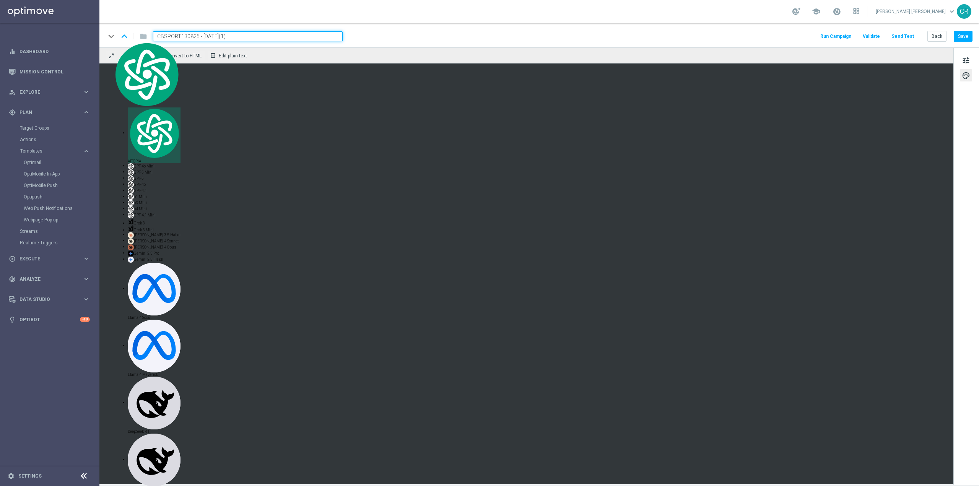
paste input "VIRTUALSPORT1308"
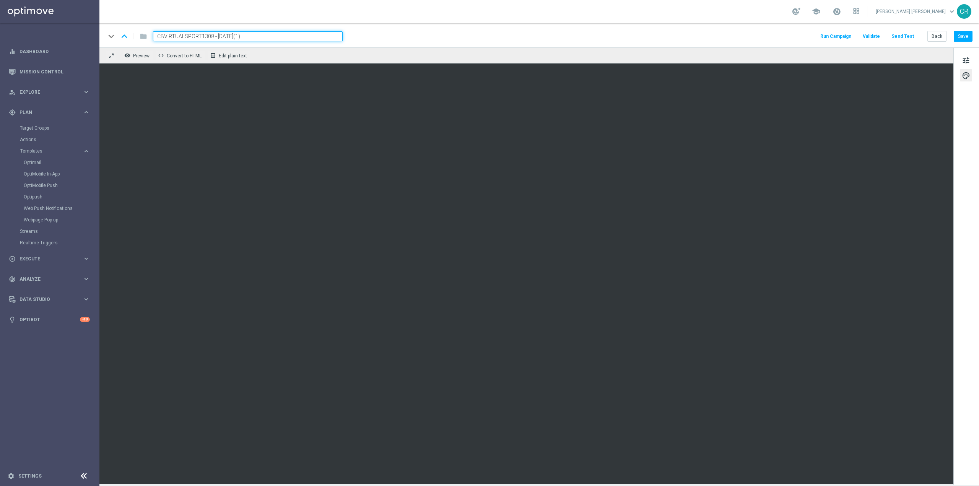
click at [283, 36] on input "CBVIRTUALSPORT1308 - [DATE](1)" at bounding box center [248, 36] width 190 height 10
type input "CBVIRTUALSPORT1308 - [DATE]"
click at [967, 39] on button "Save" at bounding box center [963, 36] width 19 height 11
click at [226, 32] on span "CBVIRTUALSPORT1308 - [DATE]" at bounding box center [203, 36] width 101 height 9
drag, startPoint x: 265, startPoint y: 31, endPoint x: 57, endPoint y: 46, distance: 208.5
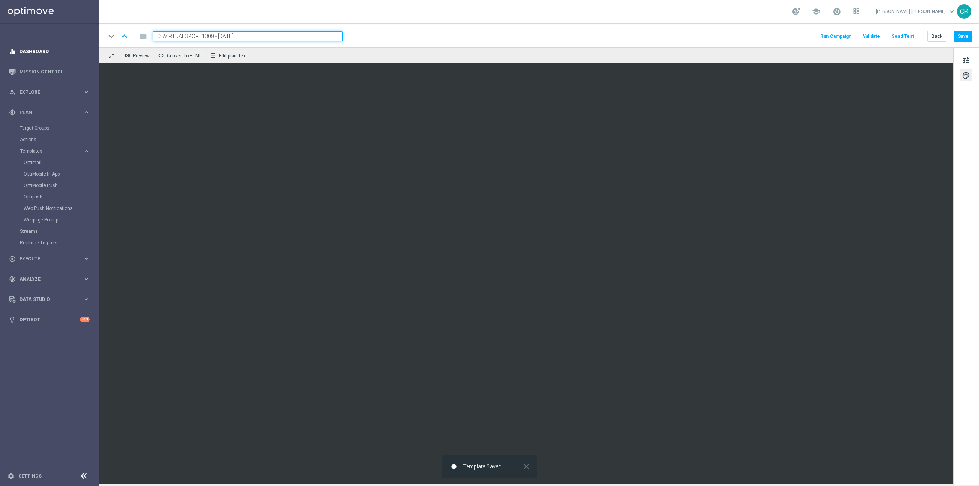
click at [61, 46] on main "equalizer Dashboard Mission Control" at bounding box center [489, 243] width 979 height 486
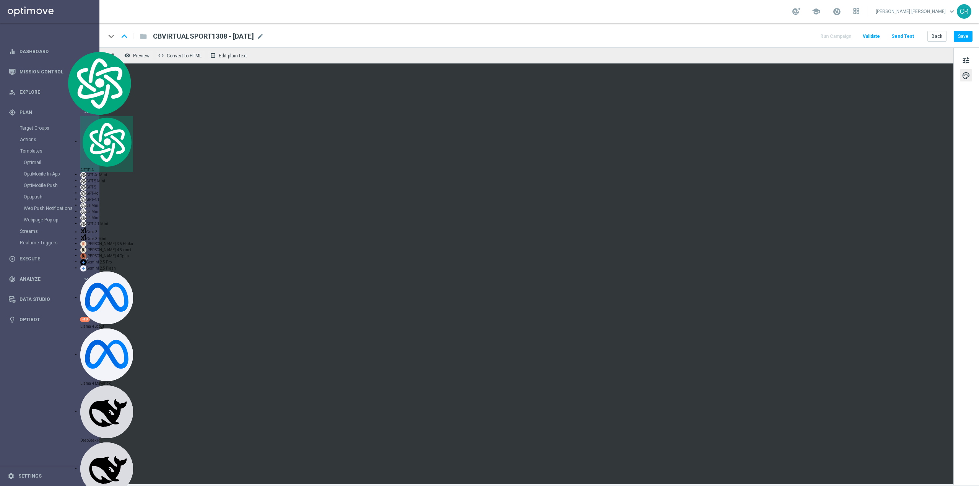
scroll to position [14974, 0]
click at [971, 59] on button "tune" at bounding box center [966, 60] width 12 height 12
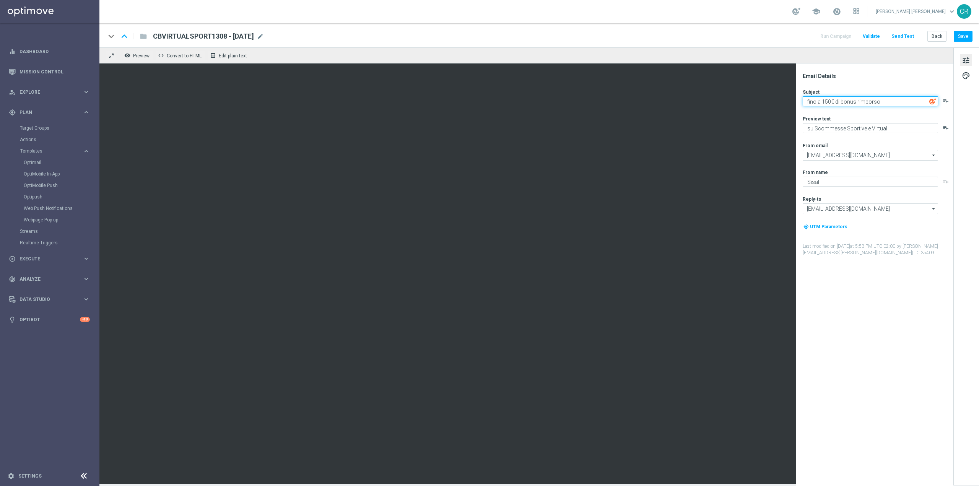
click at [829, 98] on textarea "fino a 150€ di bonus rimborso" at bounding box center [870, 101] width 135 height 10
type textarea "fino a 20€ di bonus rimborso"
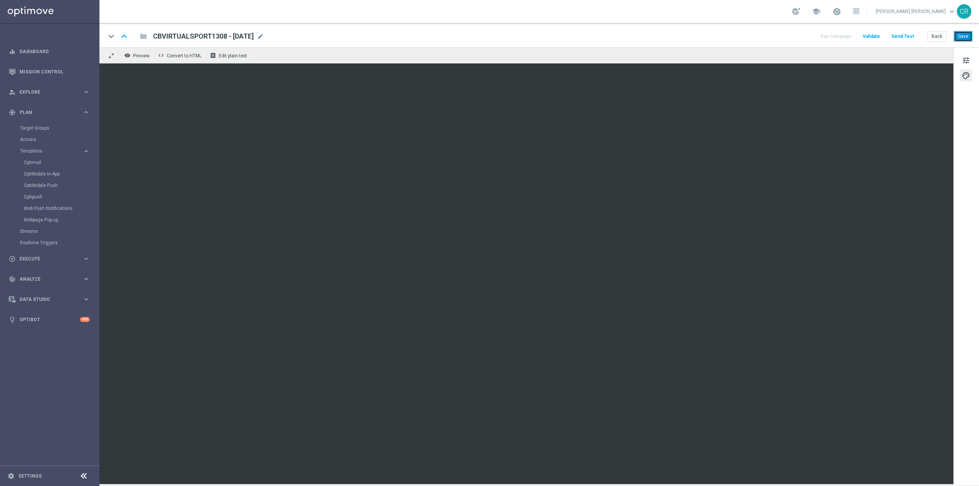
click at [963, 40] on button "Save" at bounding box center [963, 36] width 19 height 11
click at [967, 55] on button "tune" at bounding box center [966, 60] width 12 height 12
click at [965, 34] on button "Save" at bounding box center [963, 36] width 19 height 11
click at [970, 36] on button "Save" at bounding box center [963, 36] width 19 height 11
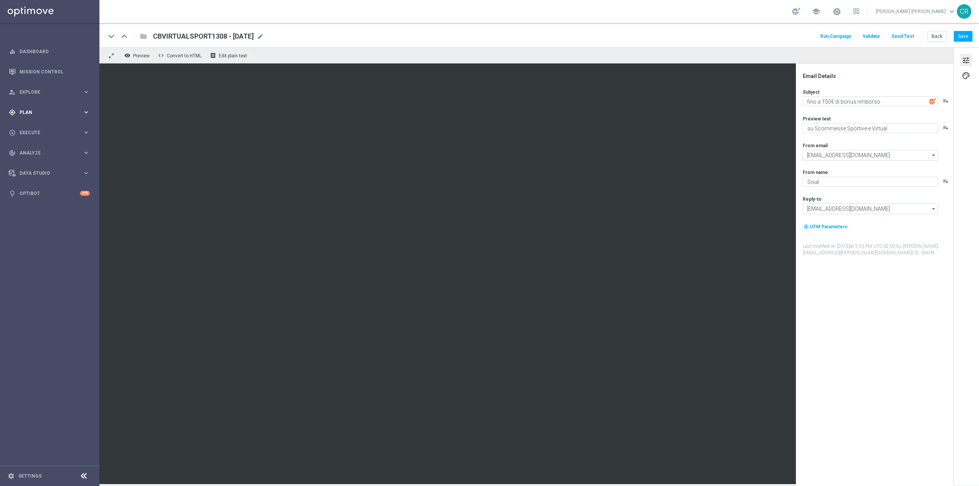
click at [28, 110] on span "Plan" at bounding box center [50, 112] width 63 height 5
click at [48, 152] on span "Templates" at bounding box center [47, 151] width 55 height 5
click at [44, 163] on link "Optimail" at bounding box center [52, 162] width 56 height 6
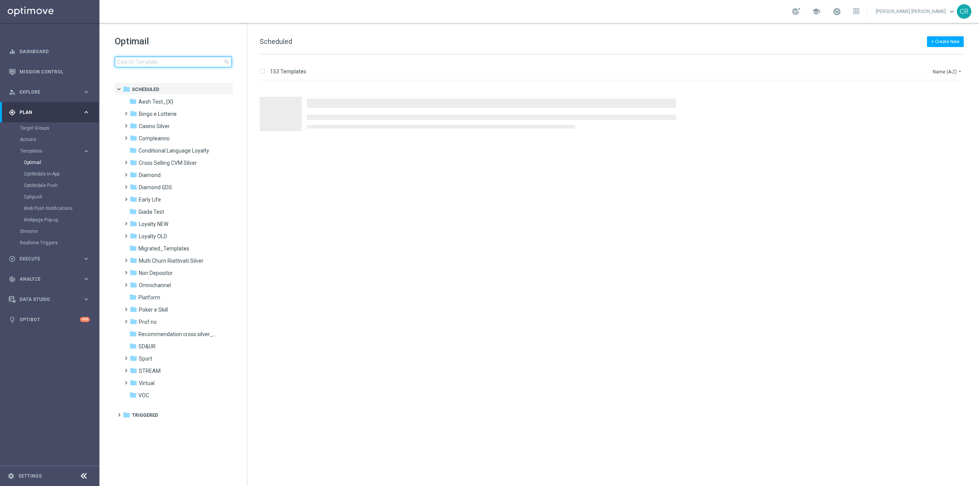
click at [182, 60] on input at bounding box center [173, 62] width 117 height 11
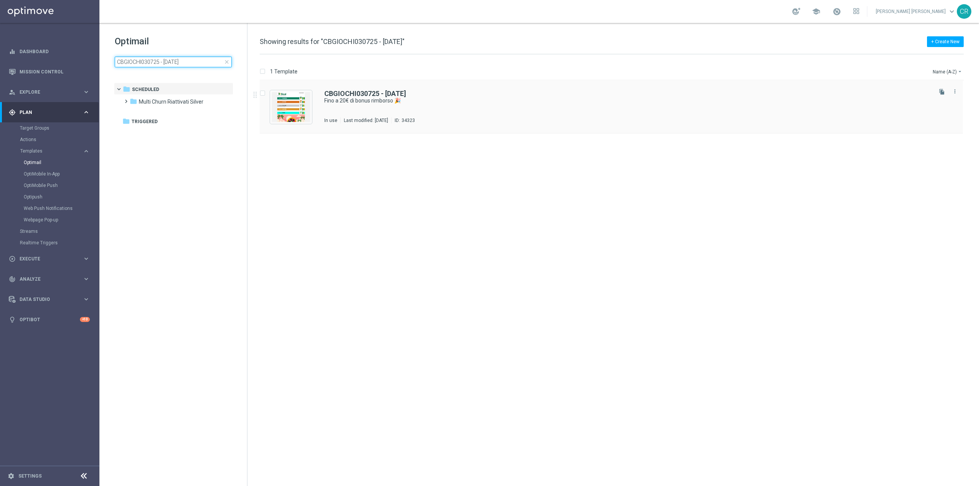
type input "CBGIOCHI030725 - [DATE]"
click at [426, 97] on div "CBGIOCHI030725 - [DATE]" at bounding box center [627, 93] width 606 height 7
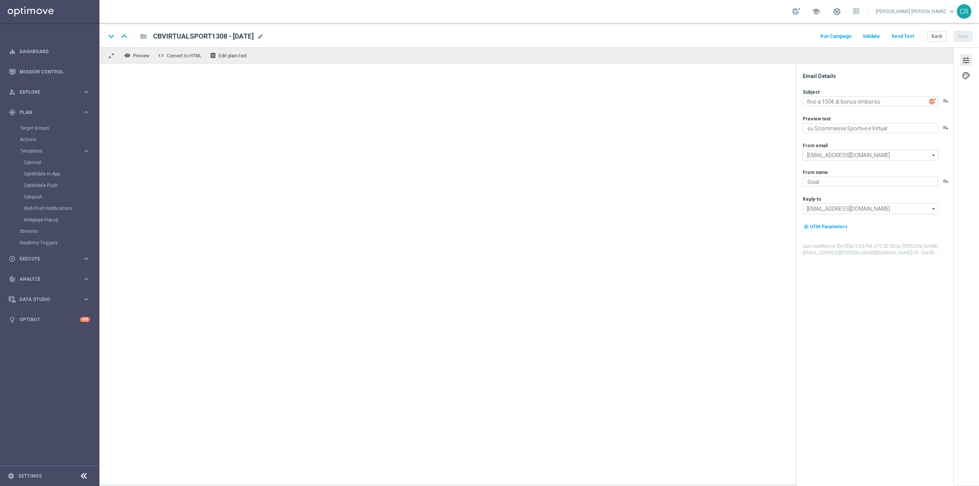
type textarea "Fino a 20€ di bonus rimborso 🎉"
type textarea "Curioso di saperne di più?"
